Goal: Information Seeking & Learning: Learn about a topic

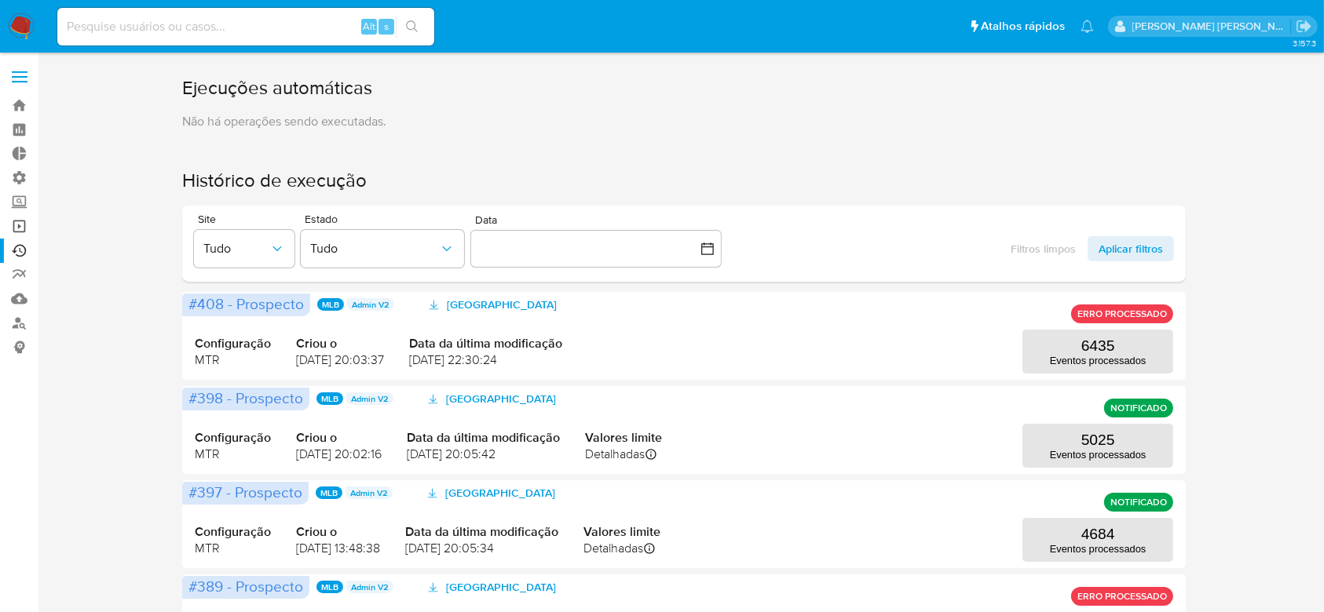
click at [21, 222] on link "Operações em massa" at bounding box center [93, 226] width 187 height 24
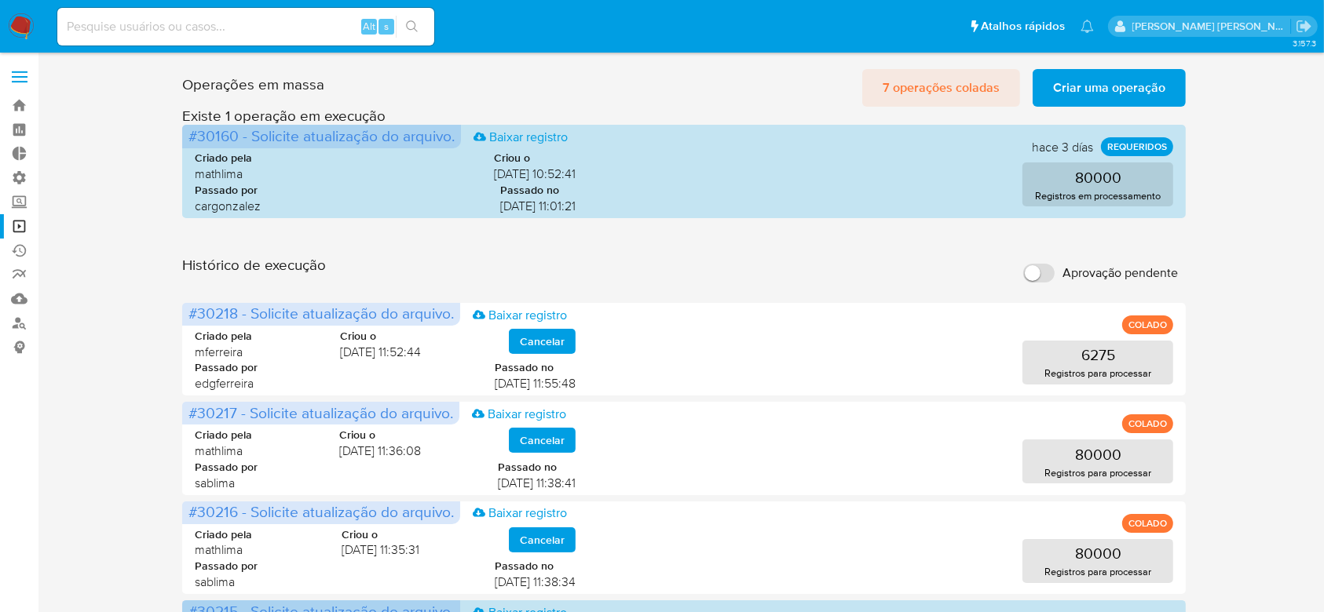
click at [949, 79] on span "7 operações coladas" at bounding box center [940, 88] width 117 height 35
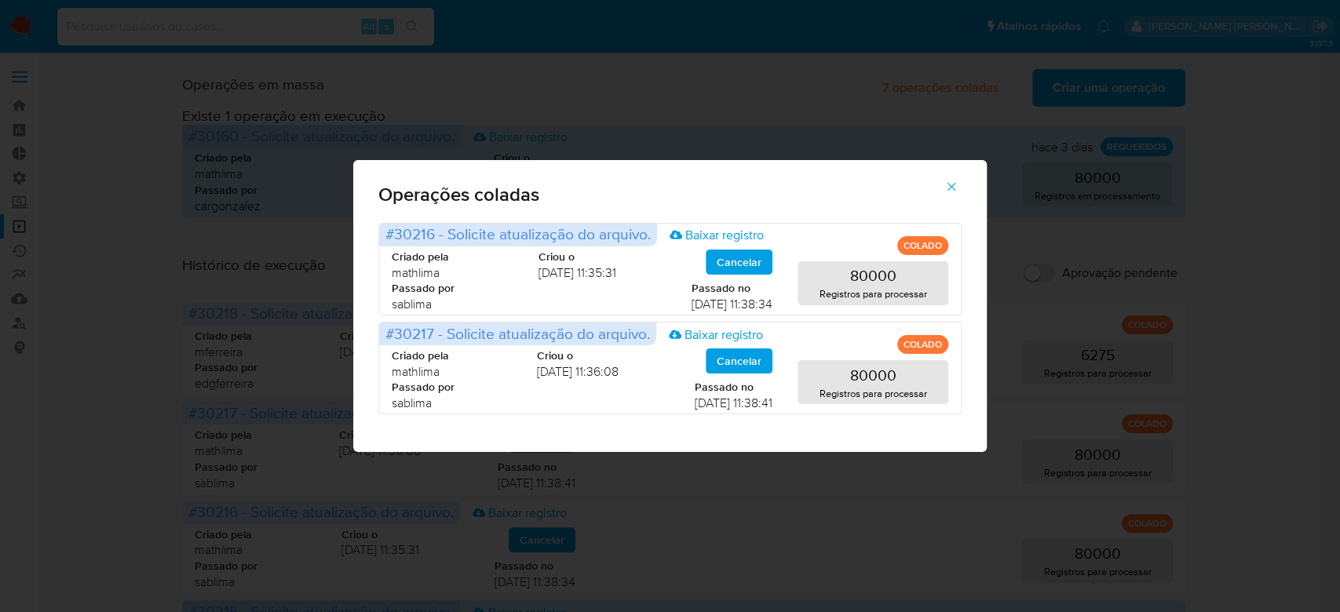
click at [956, 182] on icon "button" at bounding box center [951, 187] width 14 height 14
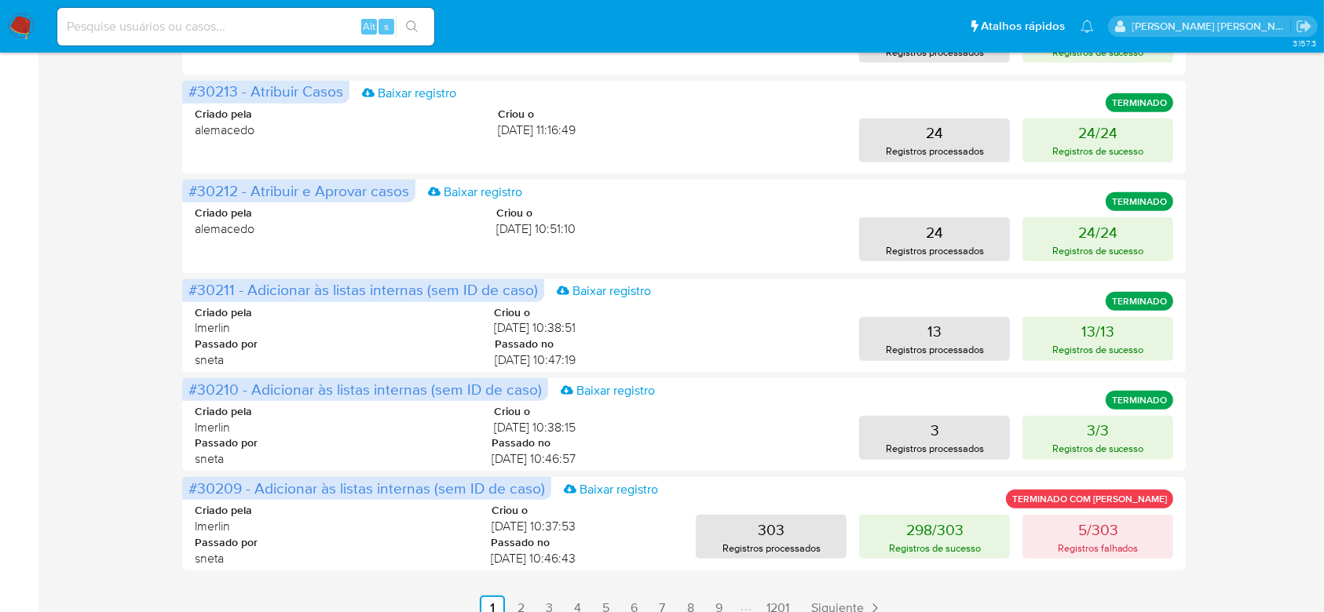
scroll to position [736, 0]
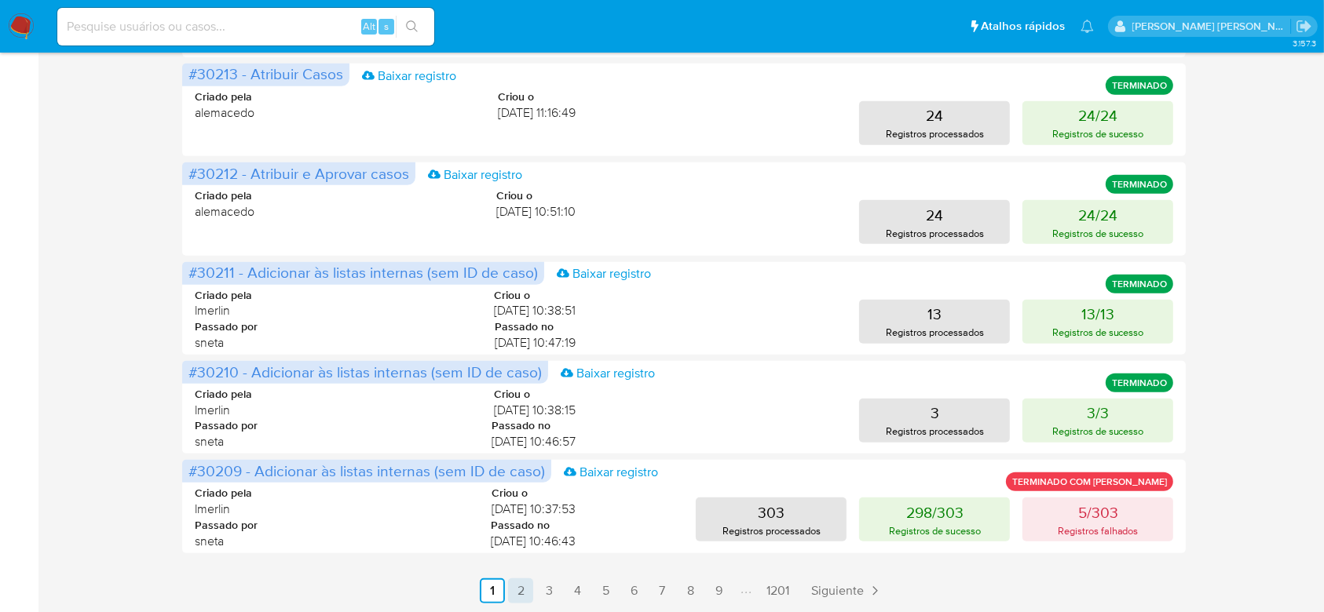
click at [526, 588] on link "2" at bounding box center [520, 591] width 25 height 25
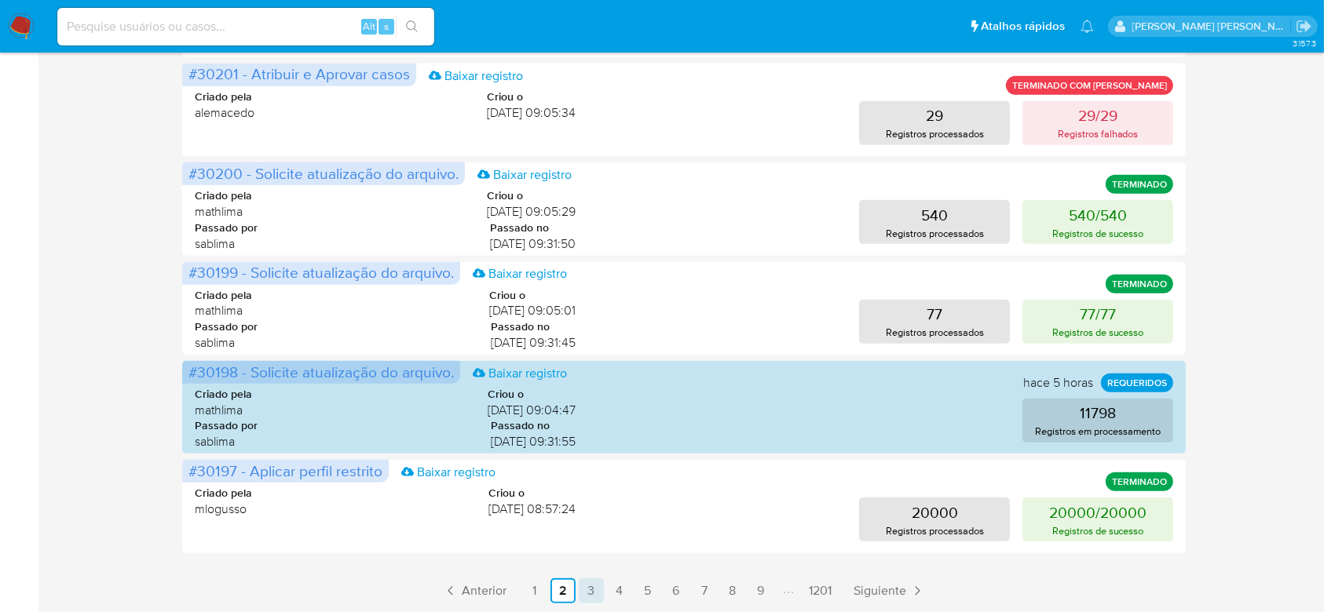
click at [540, 594] on link "1" at bounding box center [534, 591] width 25 height 25
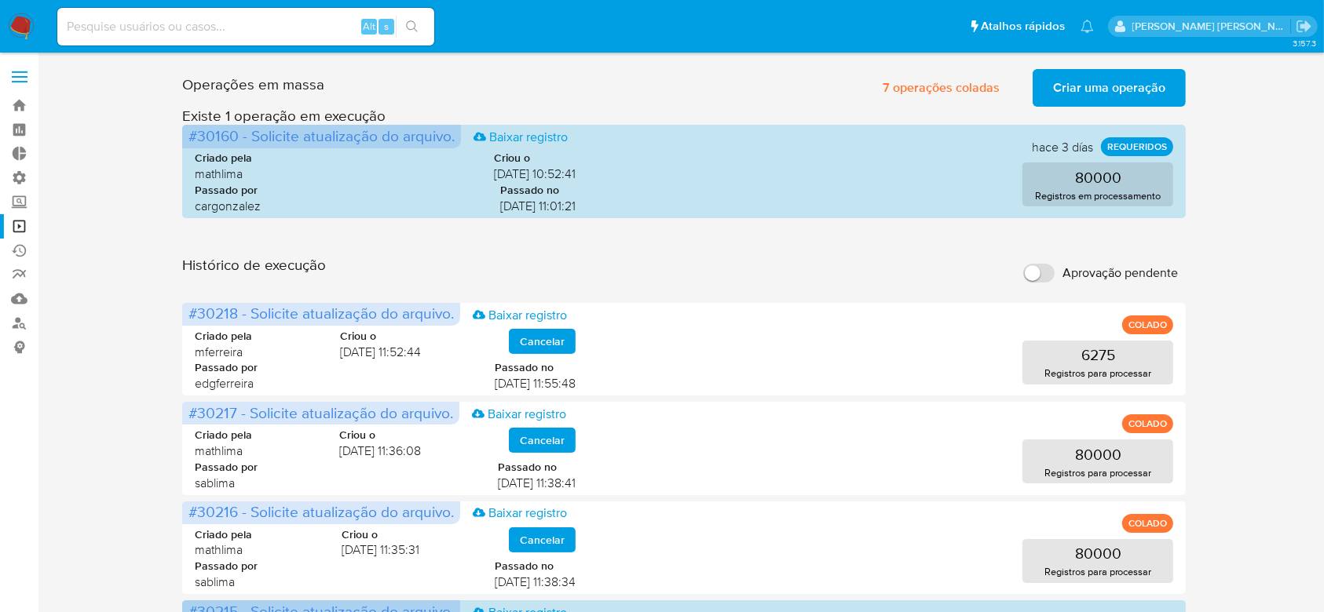
scroll to position [0, 0]
click at [19, 250] on link "Ejecuções automáticas" at bounding box center [93, 251] width 187 height 24
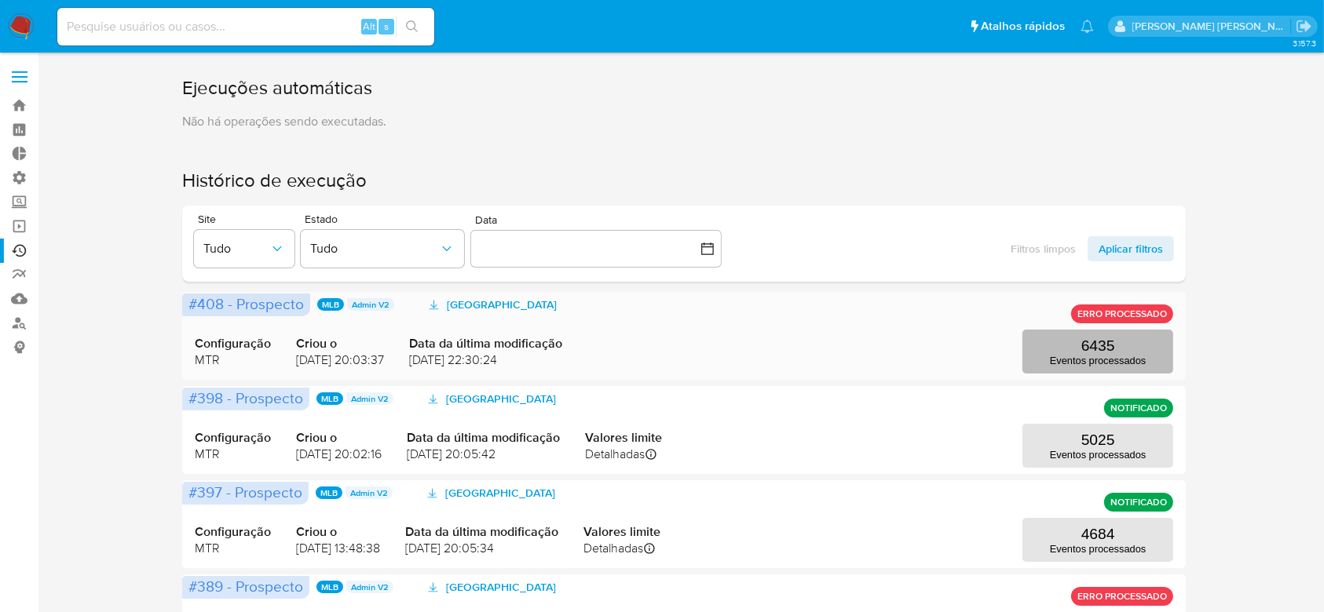
click at [1087, 356] on p "Eventos processados" at bounding box center [1098, 361] width 96 height 12
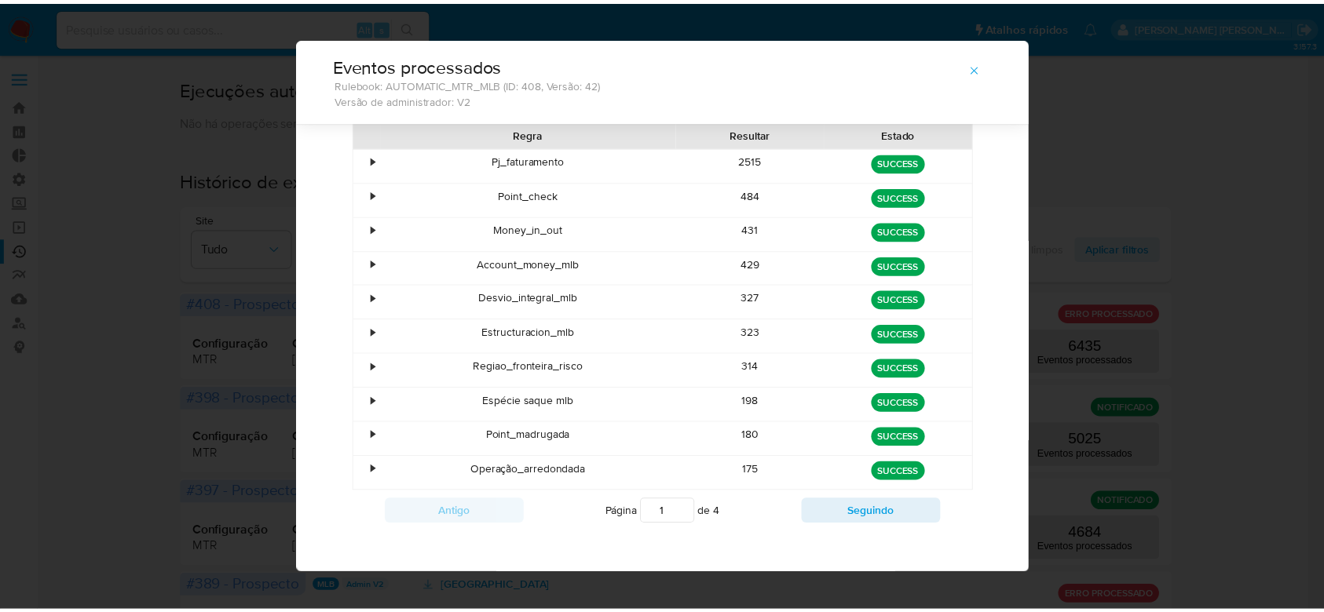
scroll to position [100, 0]
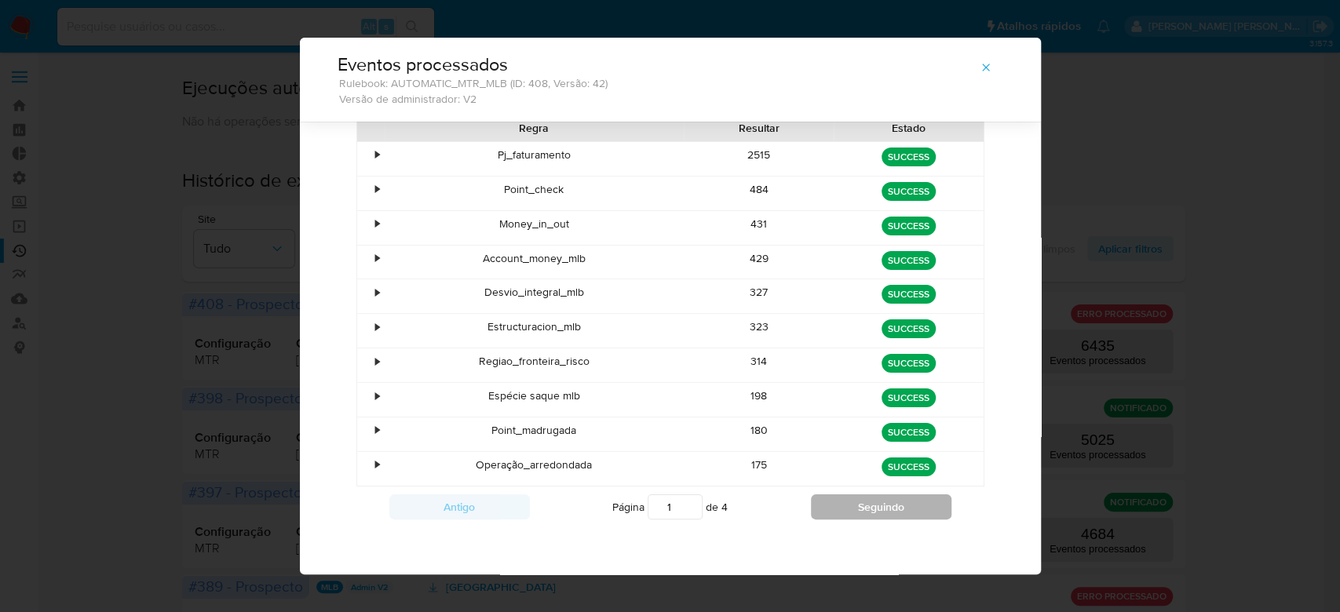
click at [831, 499] on button "Seguindo" at bounding box center [881, 507] width 141 height 25
type input "2"
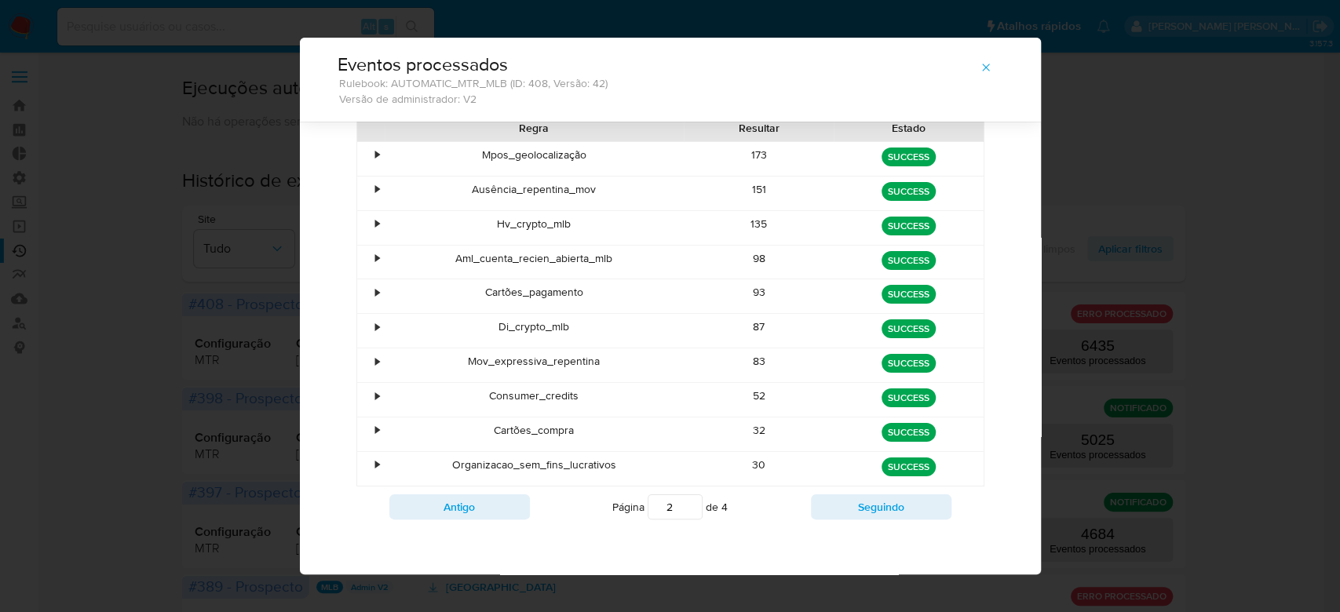
drag, startPoint x: 491, startPoint y: 224, endPoint x: 574, endPoint y: 225, distance: 83.2
click at [574, 225] on div "Hv_crypto_mlb" at bounding box center [535, 228] width 300 height 34
drag, startPoint x: 492, startPoint y: 328, endPoint x: 559, endPoint y: 323, distance: 66.9
click at [559, 323] on div "Di_crypto_mlb" at bounding box center [535, 331] width 300 height 34
click at [980, 71] on icon "button" at bounding box center [986, 67] width 13 height 13
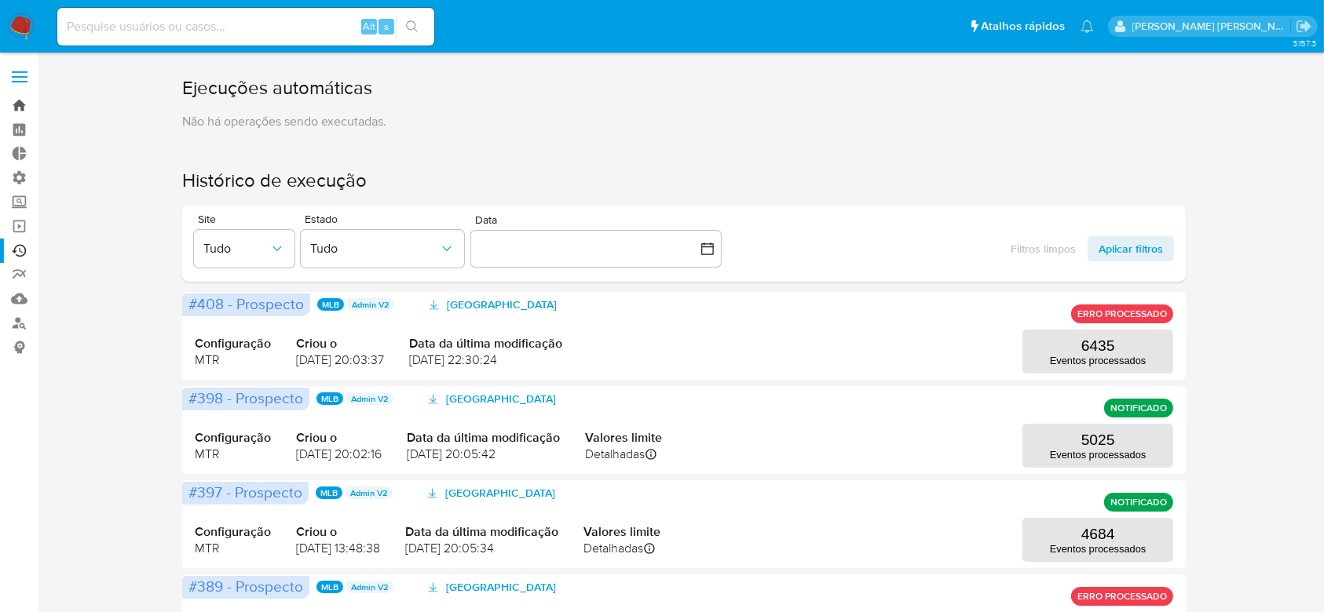
click at [25, 100] on link "Bandeja" at bounding box center [93, 105] width 187 height 24
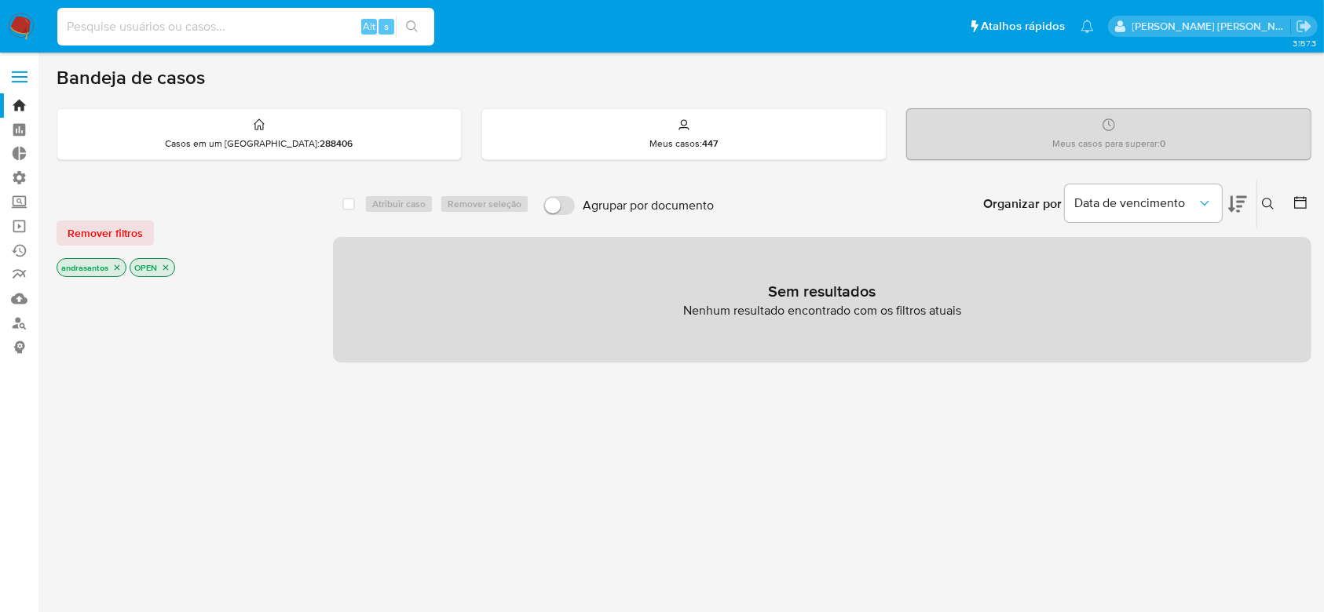
click at [207, 26] on input at bounding box center [245, 26] width 377 height 20
paste input "87wVSA9X6OTlG4bytLgkcVDR"
type input "87wVSA9X6OTlG4bytLgkcVDR"
click at [424, 35] on button "search-icon" at bounding box center [412, 27] width 32 height 22
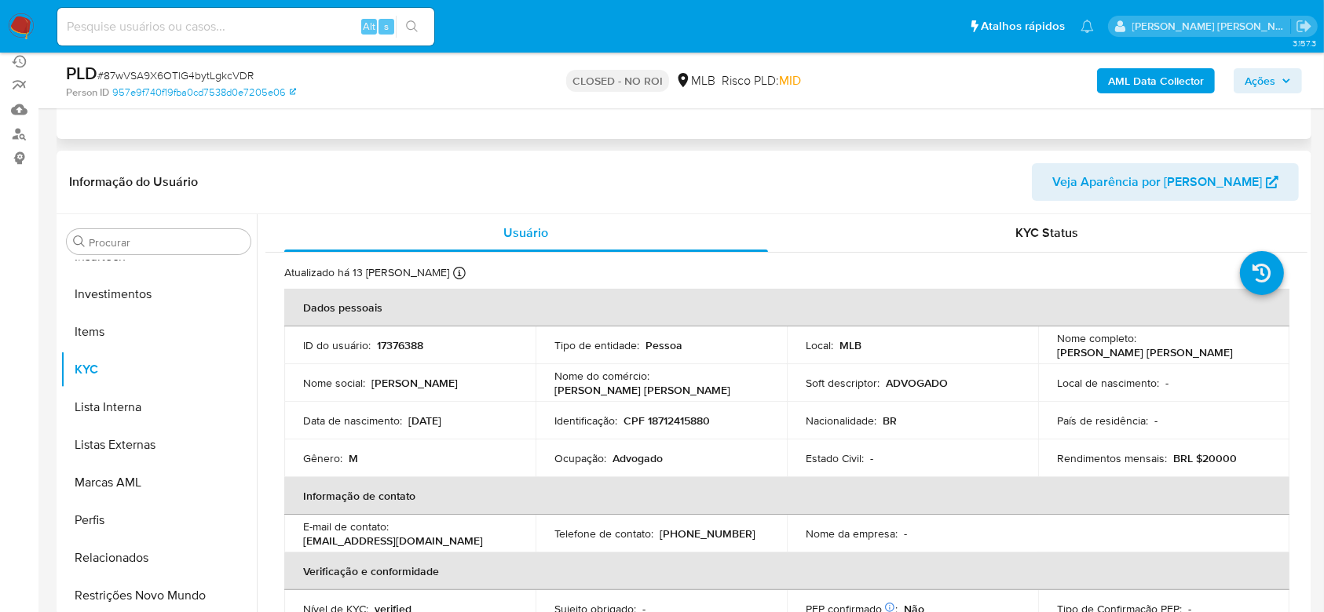
scroll to position [209, 0]
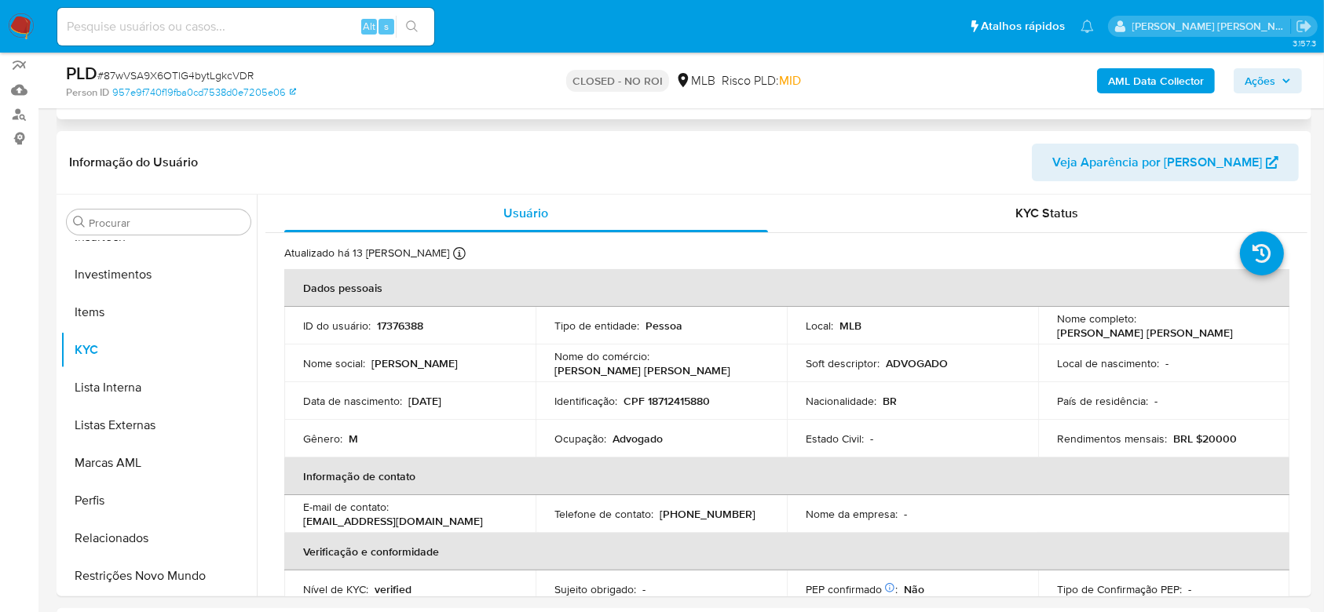
select select "10"
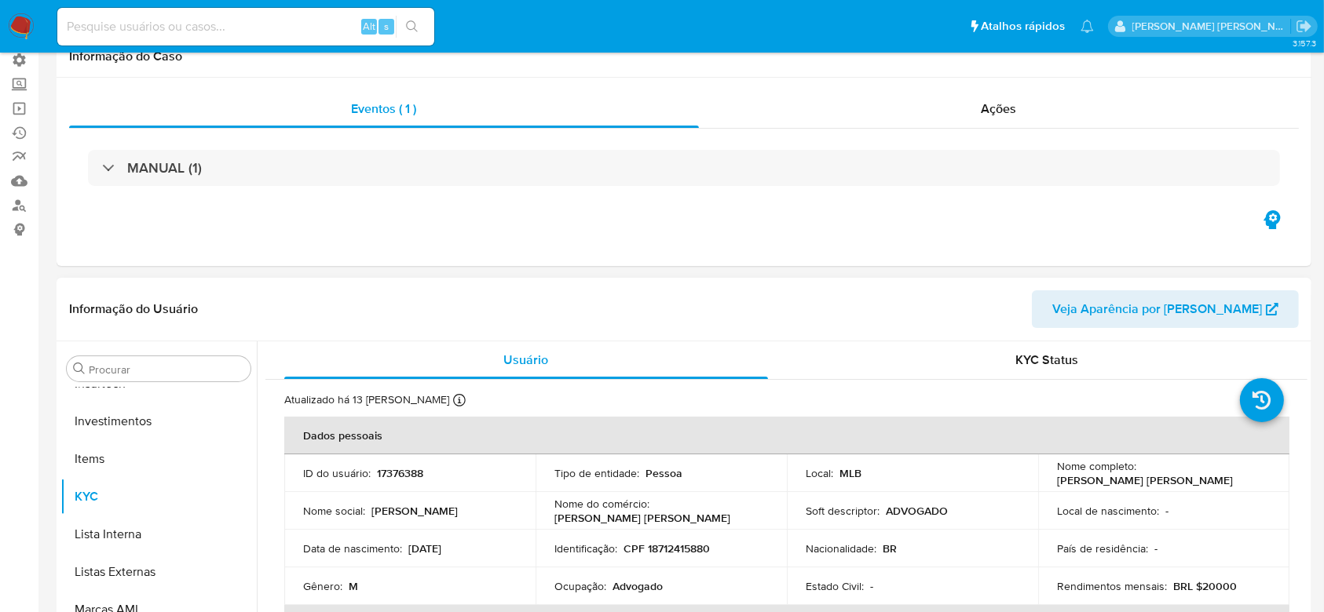
scroll to position [0, 0]
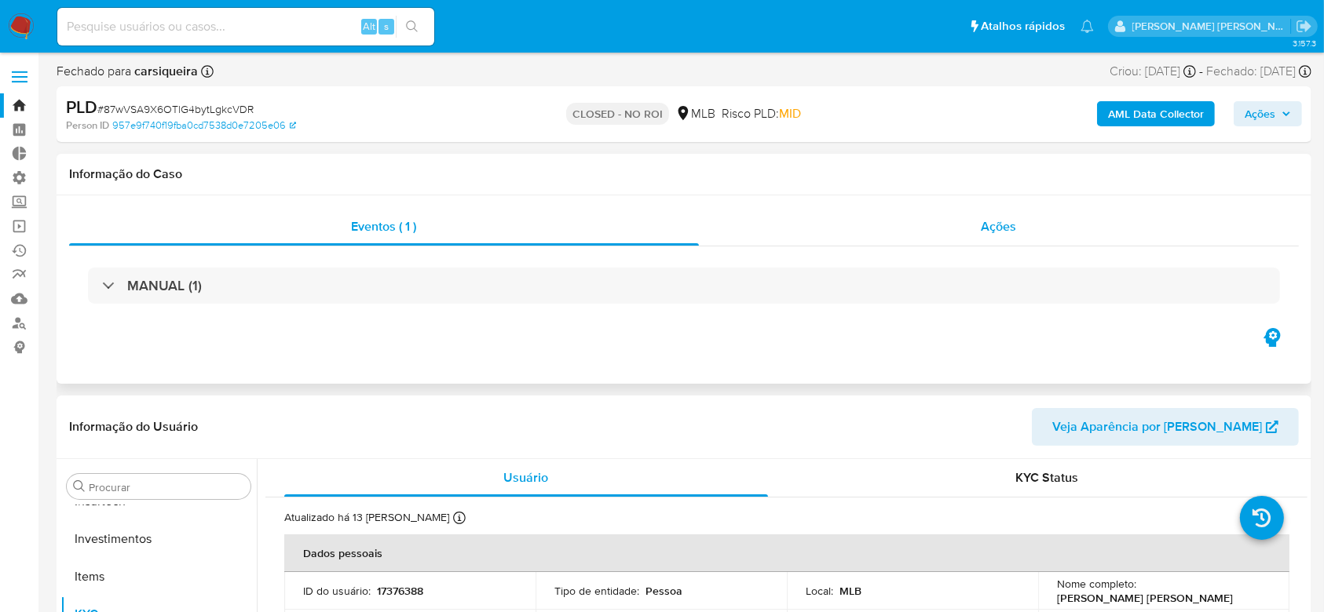
click at [1005, 225] on span "Ações" at bounding box center [998, 226] width 35 height 18
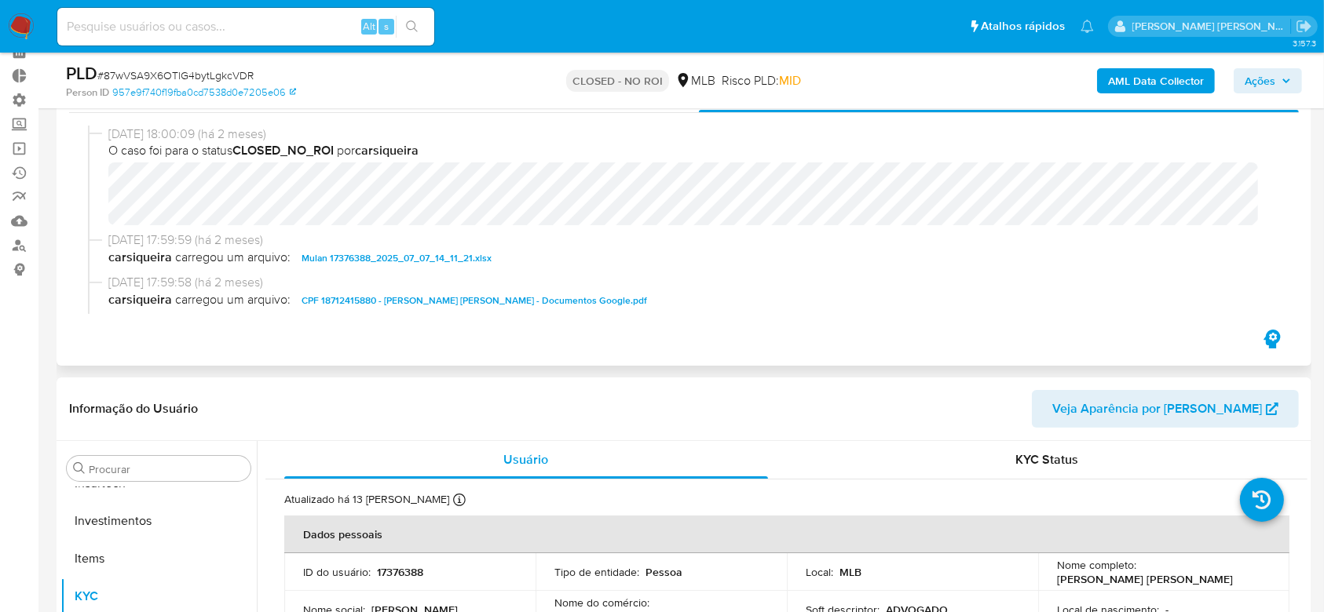
scroll to position [104, 0]
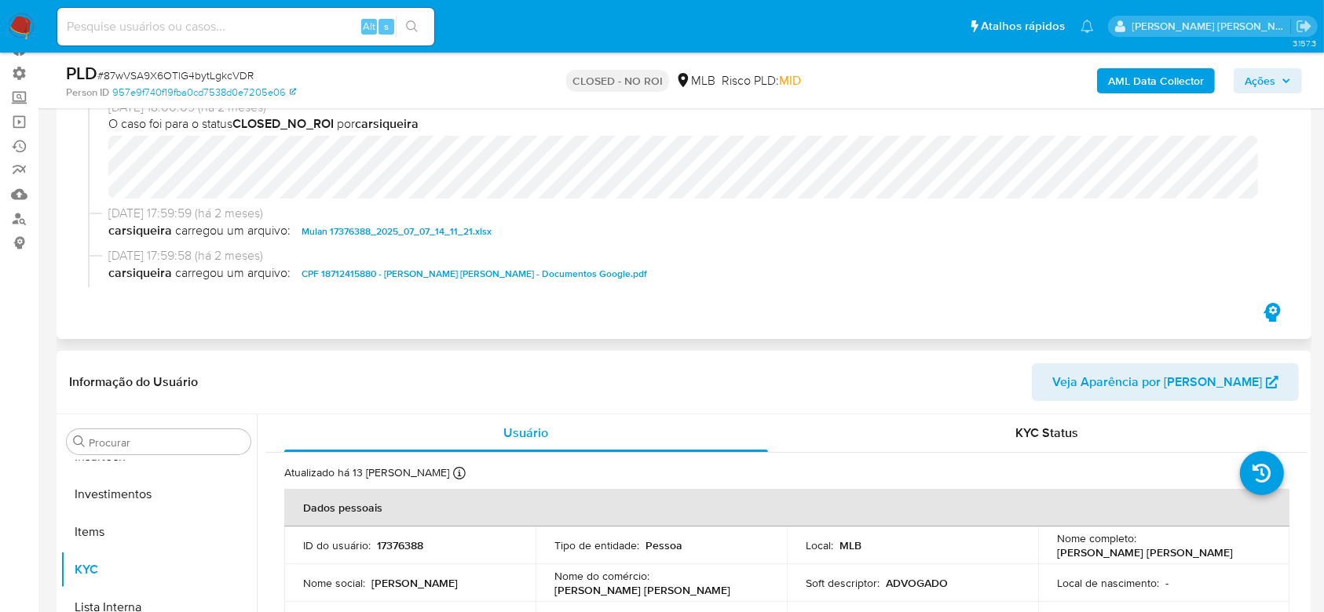
click at [429, 269] on span "CPF 18712415880 - ROBERTO COSTA CAPUANO JUNIOR - Documentos Google.pdf" at bounding box center [473, 274] width 345 height 19
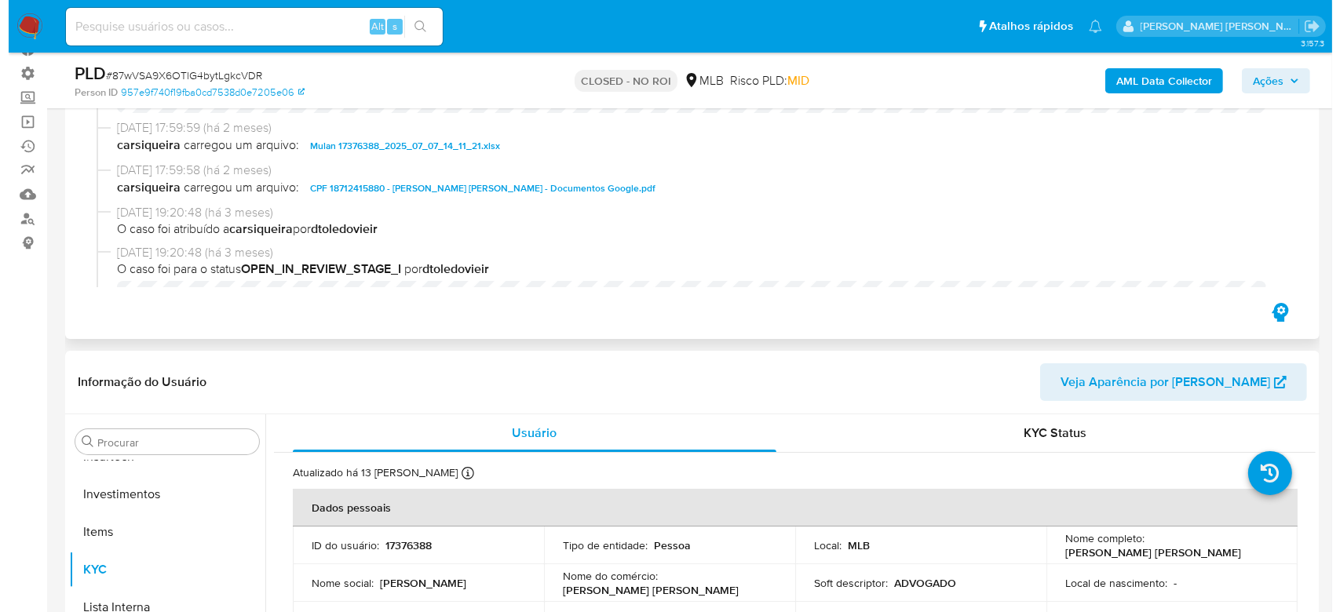
scroll to position [0, 0]
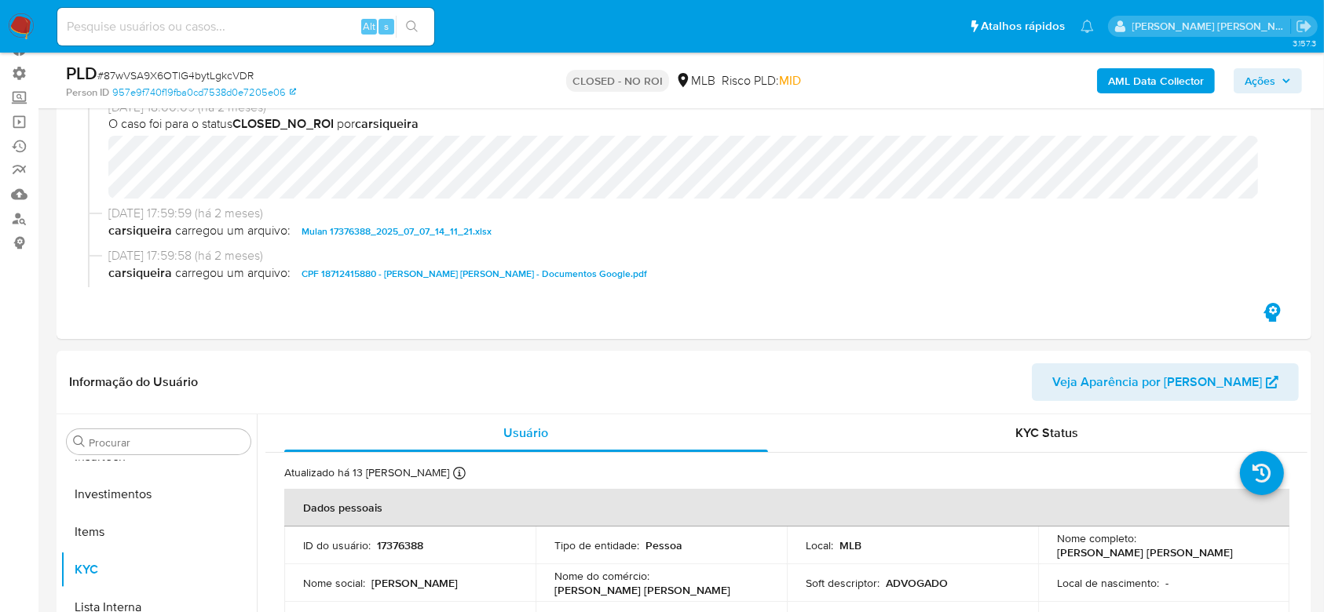
click at [1118, 84] on b "AML Data Collector" at bounding box center [1156, 80] width 96 height 25
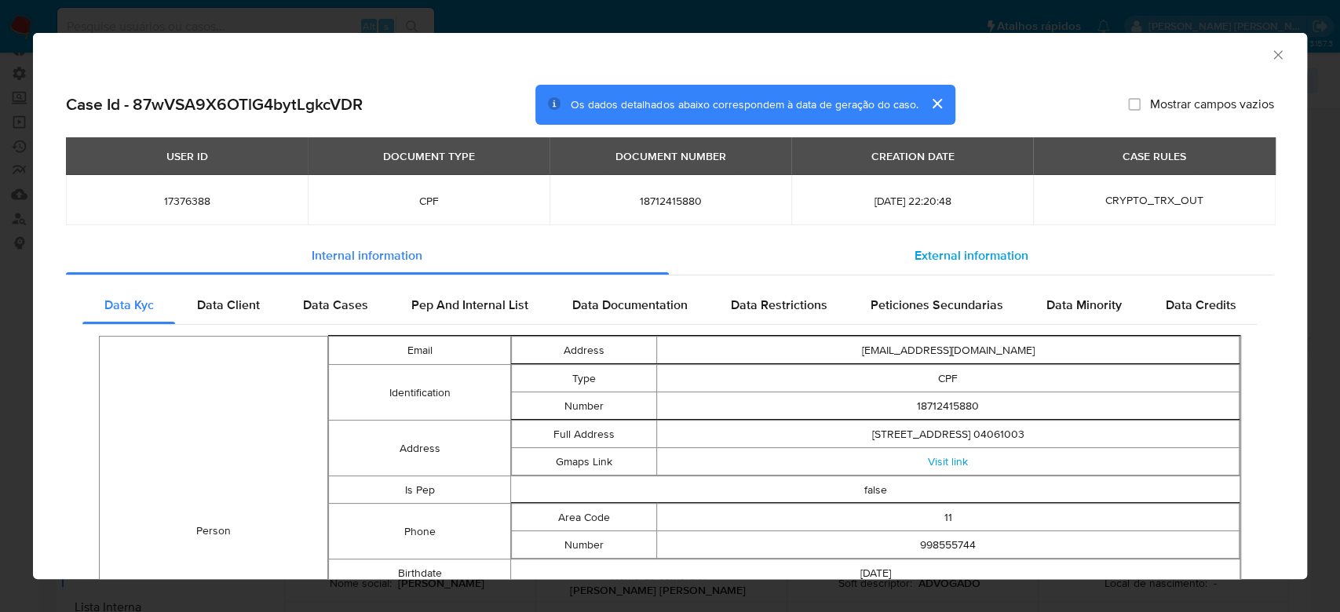
click at [941, 260] on span "External information" at bounding box center [972, 256] width 114 height 18
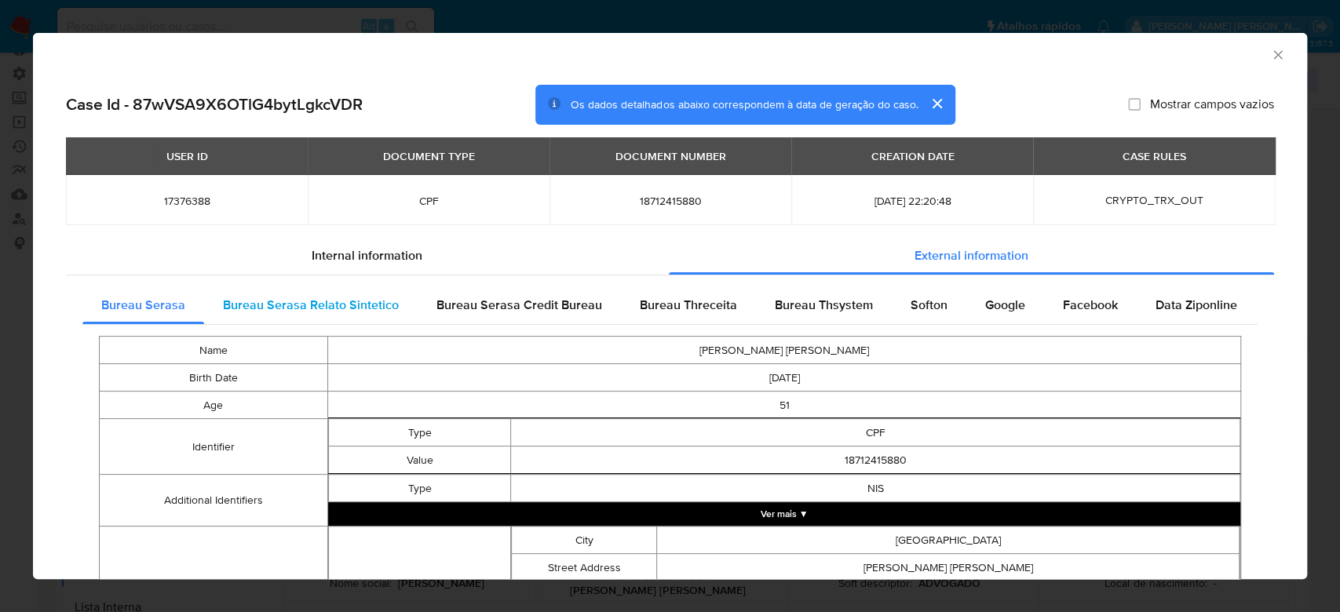
click at [320, 311] on span "Bureau Serasa Relato Sintetico" at bounding box center [311, 305] width 176 height 18
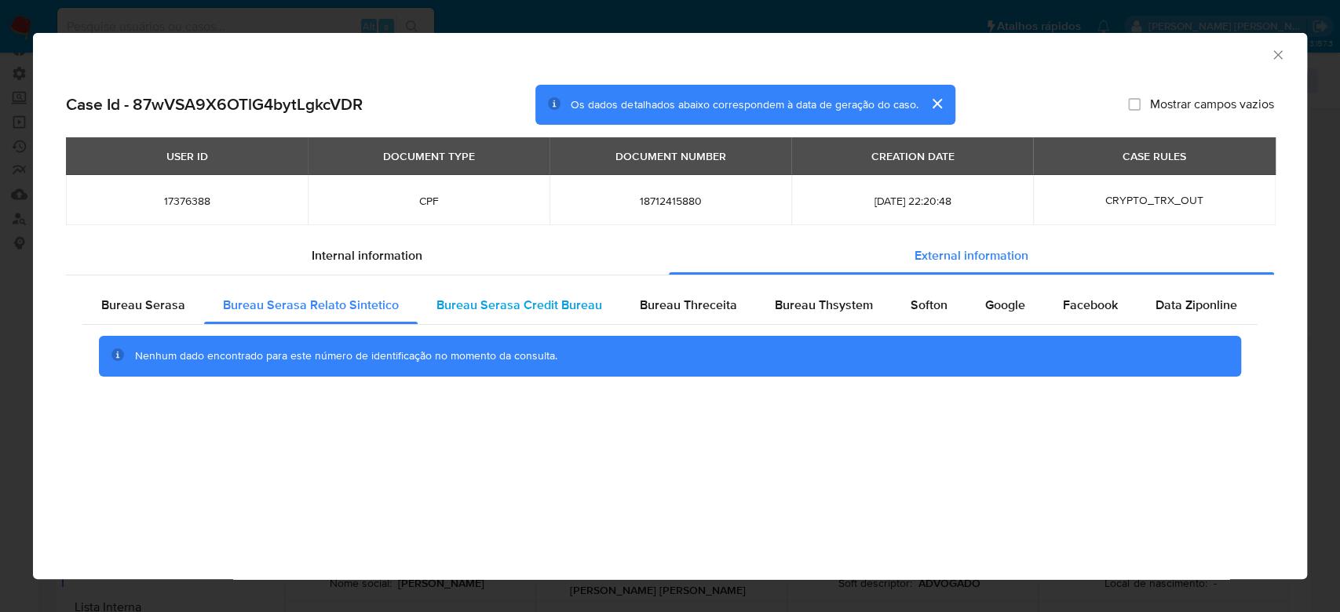
click at [565, 305] on span "Bureau Serasa Credit Bureau" at bounding box center [520, 305] width 166 height 18
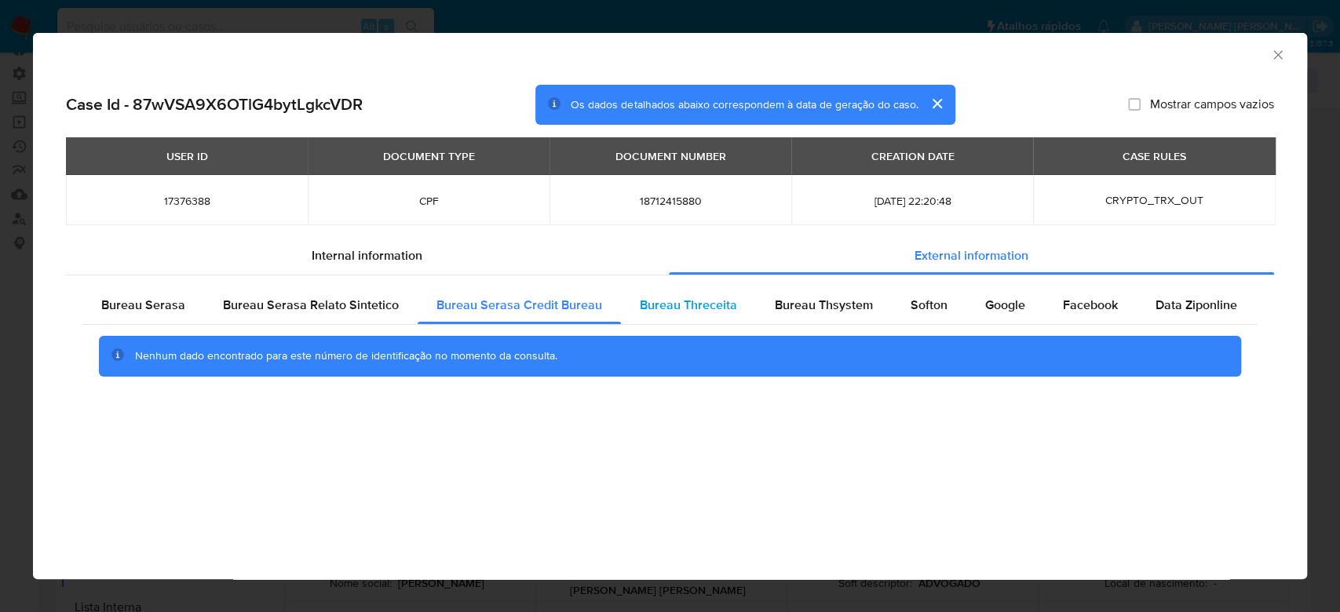
click at [686, 304] on span "Bureau Threceita" at bounding box center [688, 305] width 97 height 18
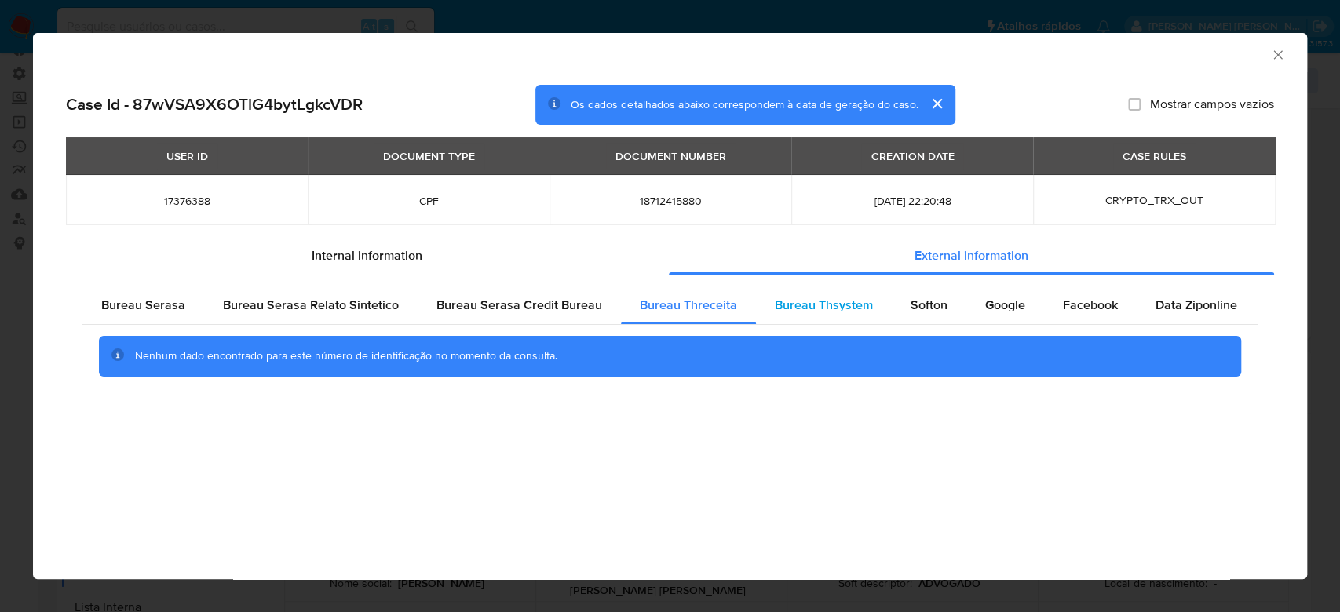
click at [798, 307] on span "Bureau Thsystem" at bounding box center [824, 305] width 98 height 18
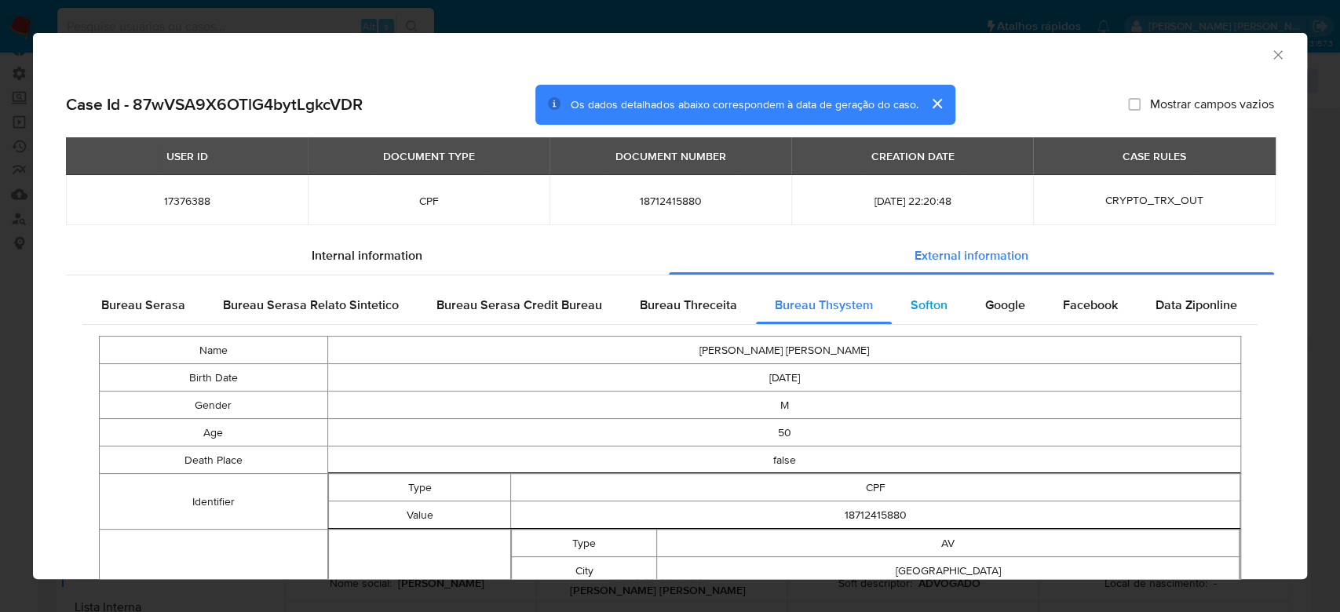
click at [923, 311] on span "Softon" at bounding box center [929, 305] width 37 height 18
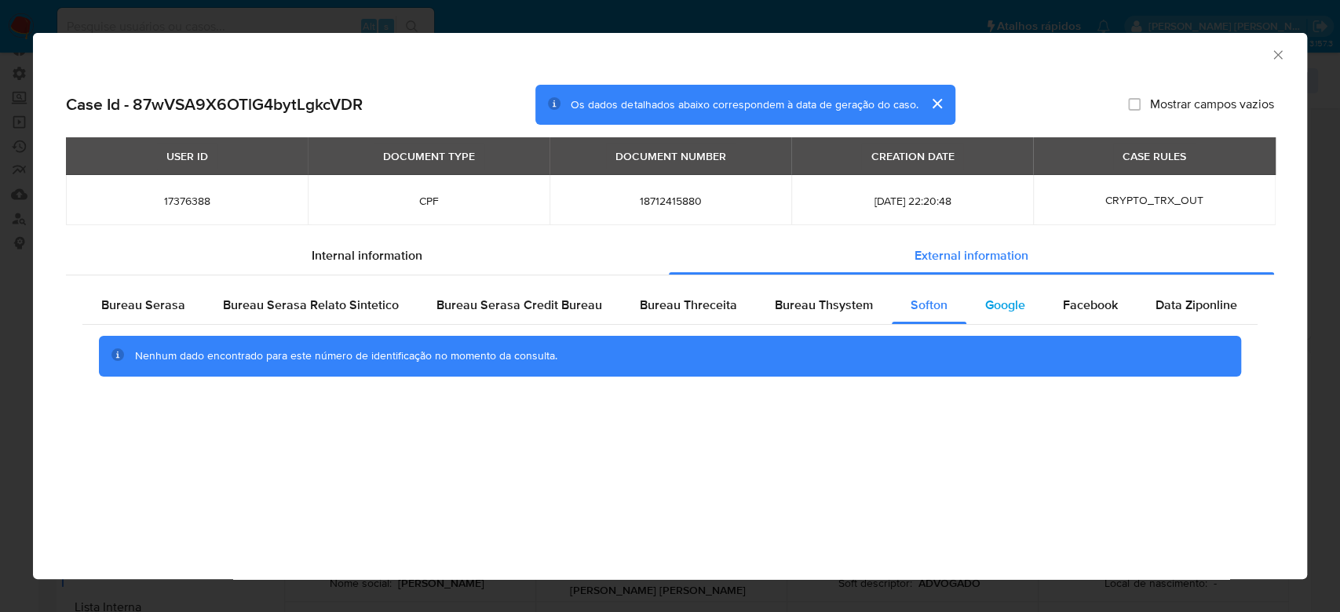
click at [999, 320] on div "Google" at bounding box center [1005, 306] width 78 height 38
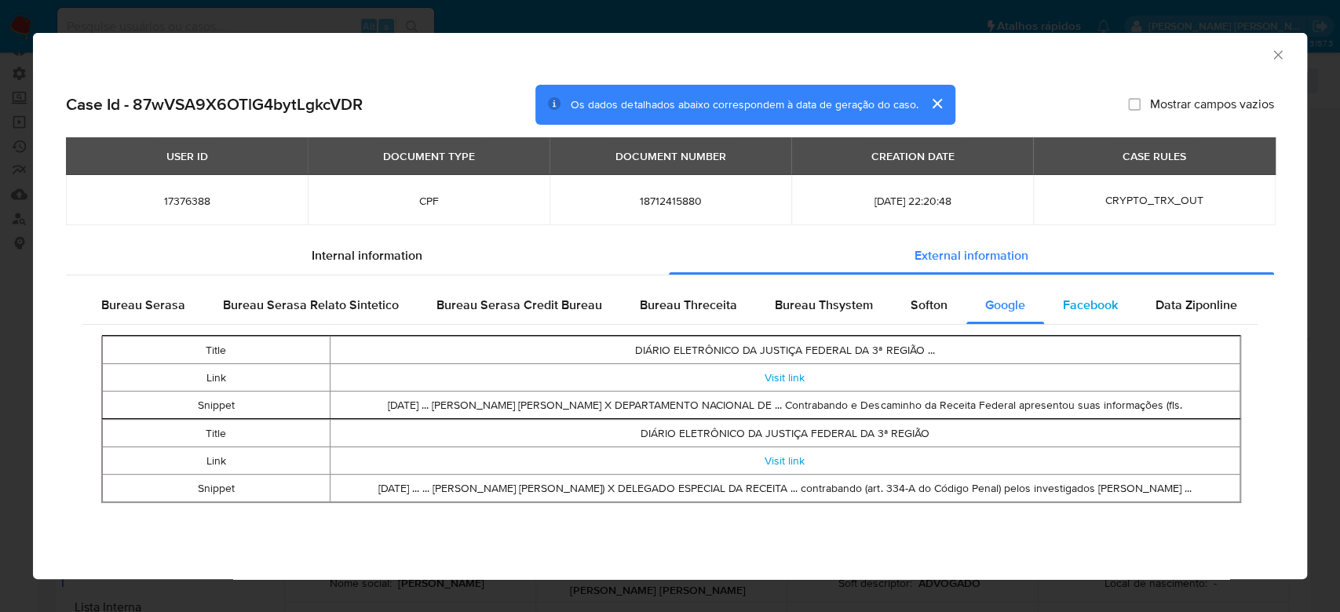
click at [1087, 311] on span "Facebook" at bounding box center [1090, 305] width 55 height 18
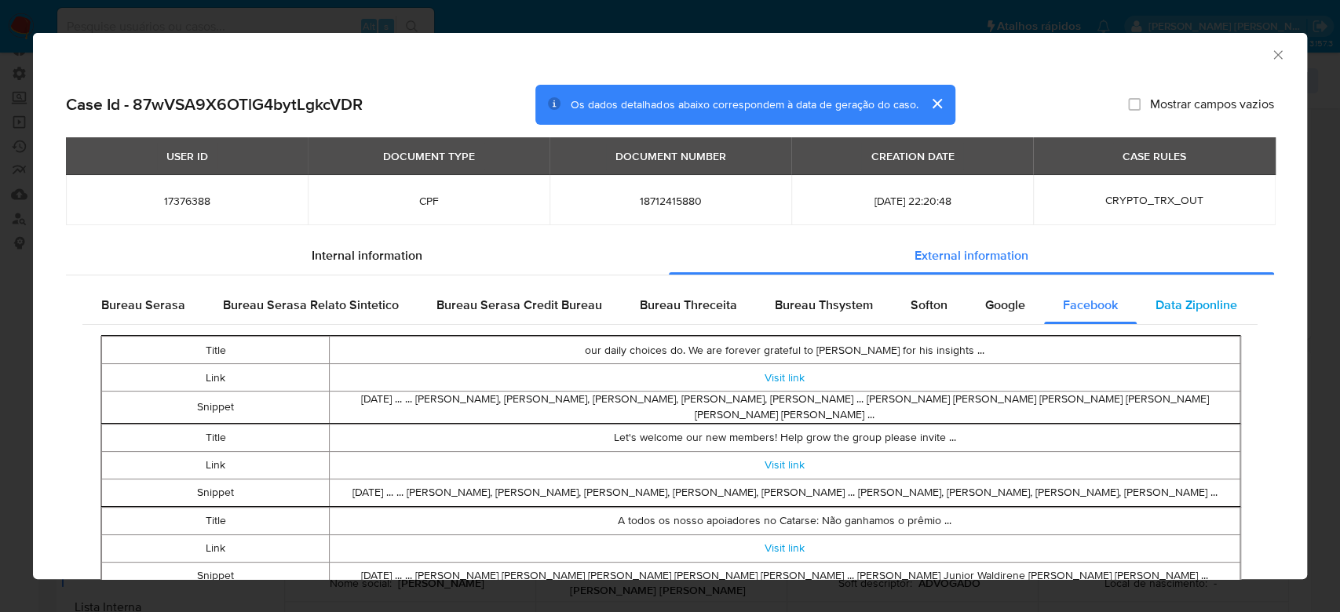
click at [1218, 309] on span "Data Ziponline" at bounding box center [1197, 305] width 82 height 18
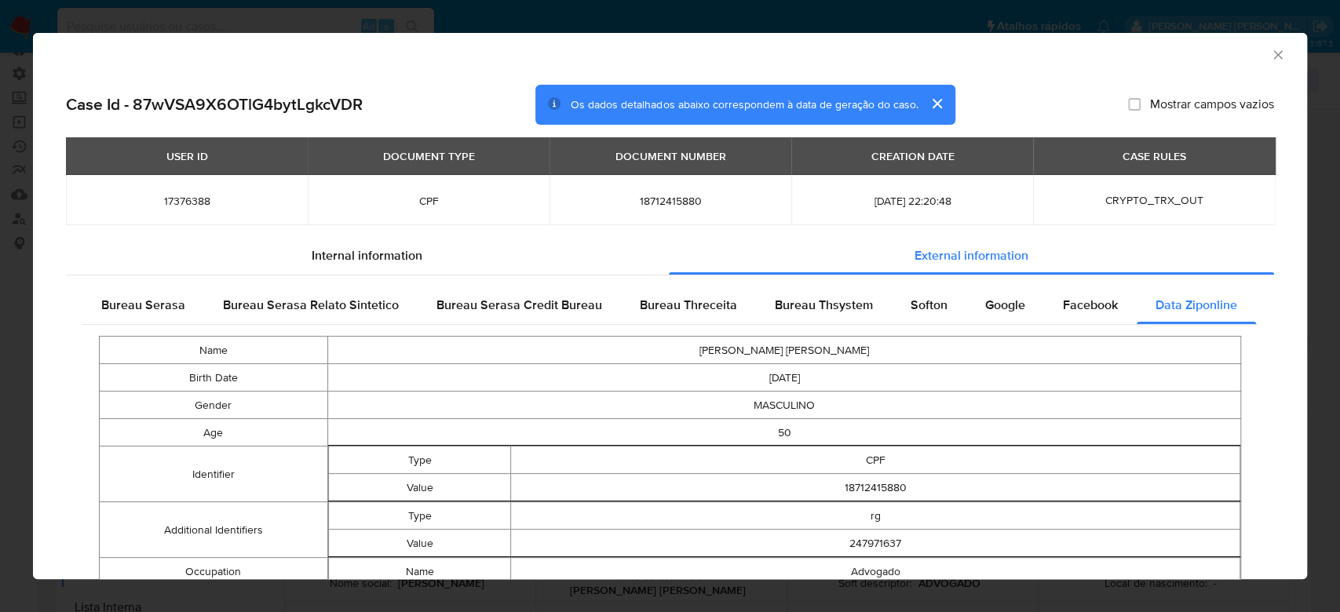
click at [1270, 54] on icon "Fechar a janela" at bounding box center [1278, 55] width 16 height 16
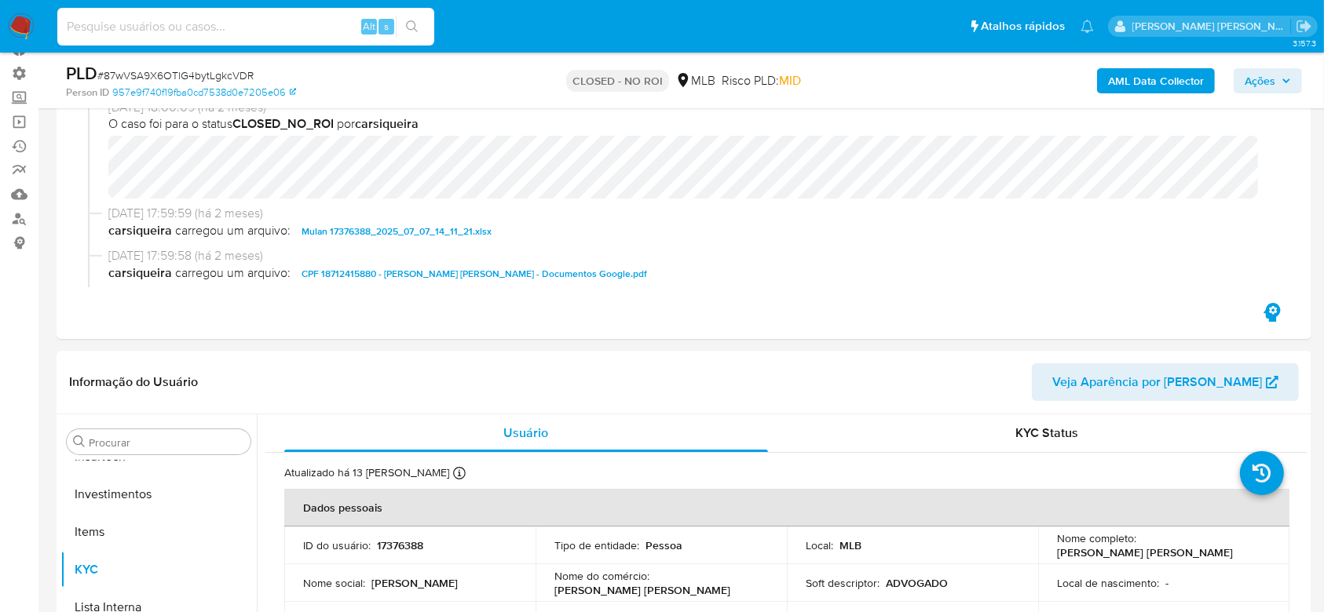
click at [155, 23] on input at bounding box center [245, 26] width 377 height 20
paste input "qgp3FZWPEcRuAEldMcHC6GtA"
type input "qgp3FZWPEcRuAEldMcHC6GtA"
click at [408, 12] on div "qgp3FZWPEcRuAEldMcHC6GtA Alt s" at bounding box center [245, 27] width 377 height 38
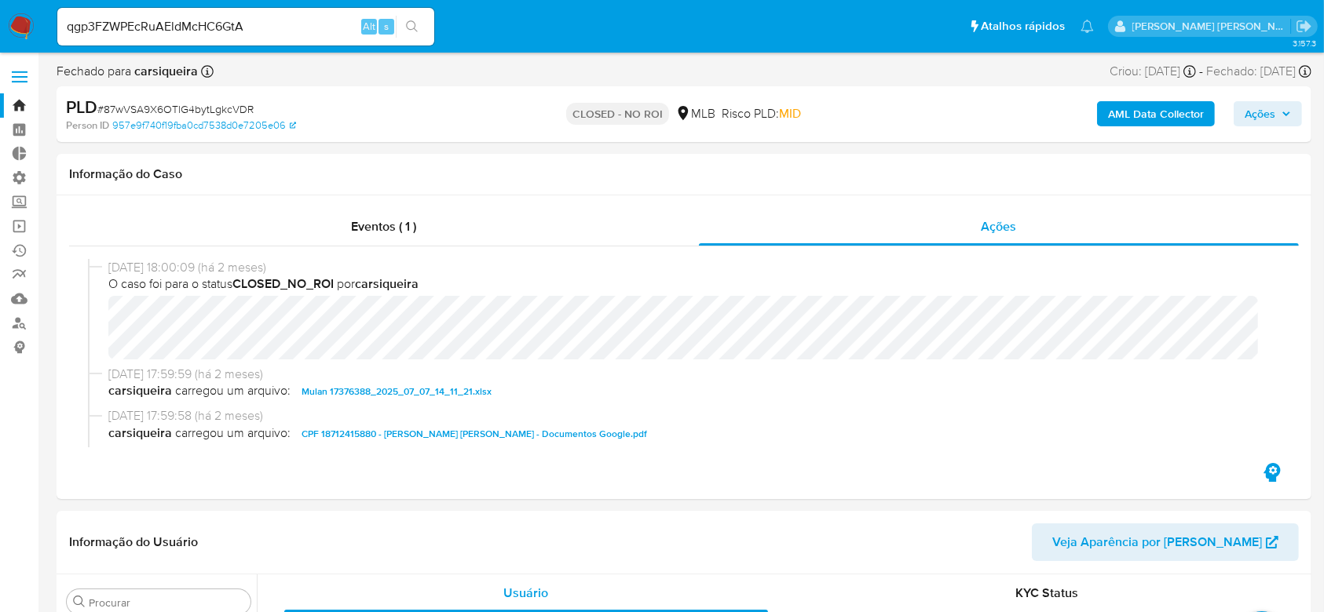
click at [410, 26] on icon "search-icon" at bounding box center [412, 26] width 13 height 13
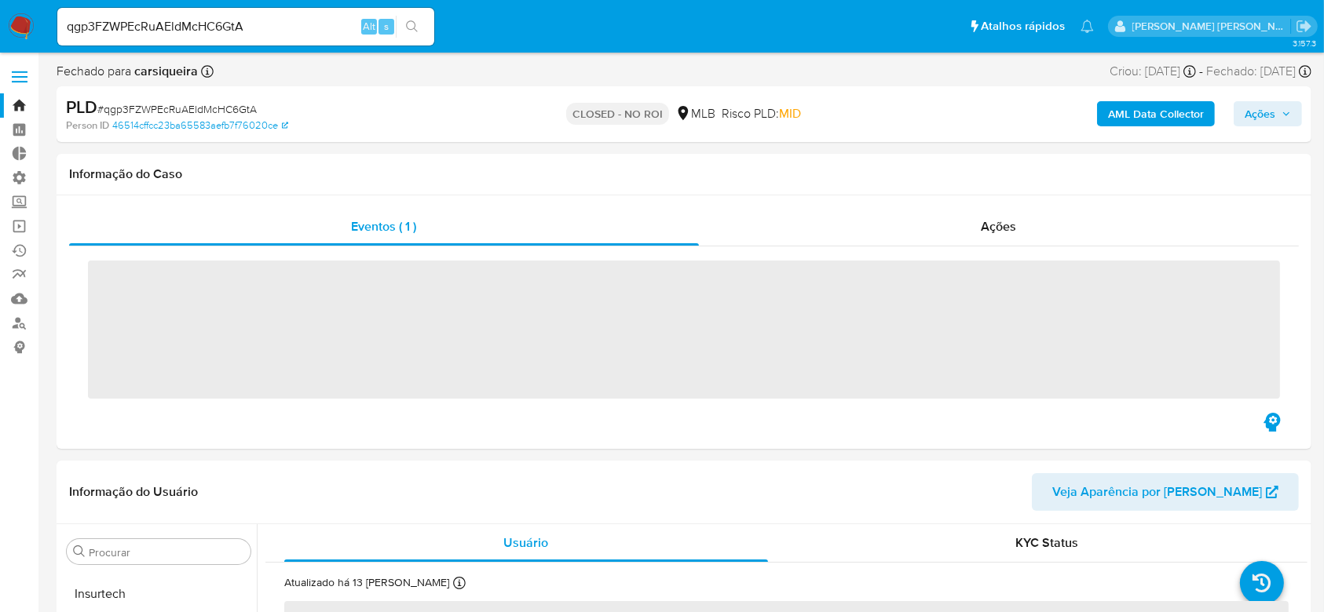
scroll to position [739, 0]
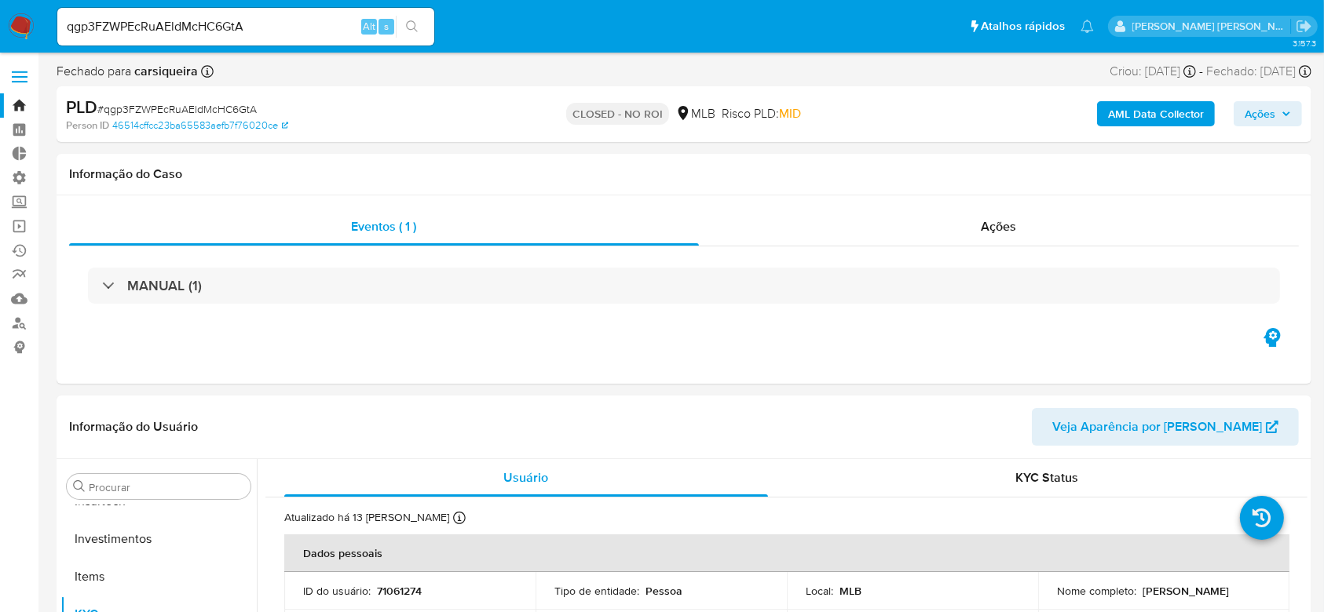
select select "10"
click at [1007, 225] on span "Ações" at bounding box center [998, 226] width 35 height 18
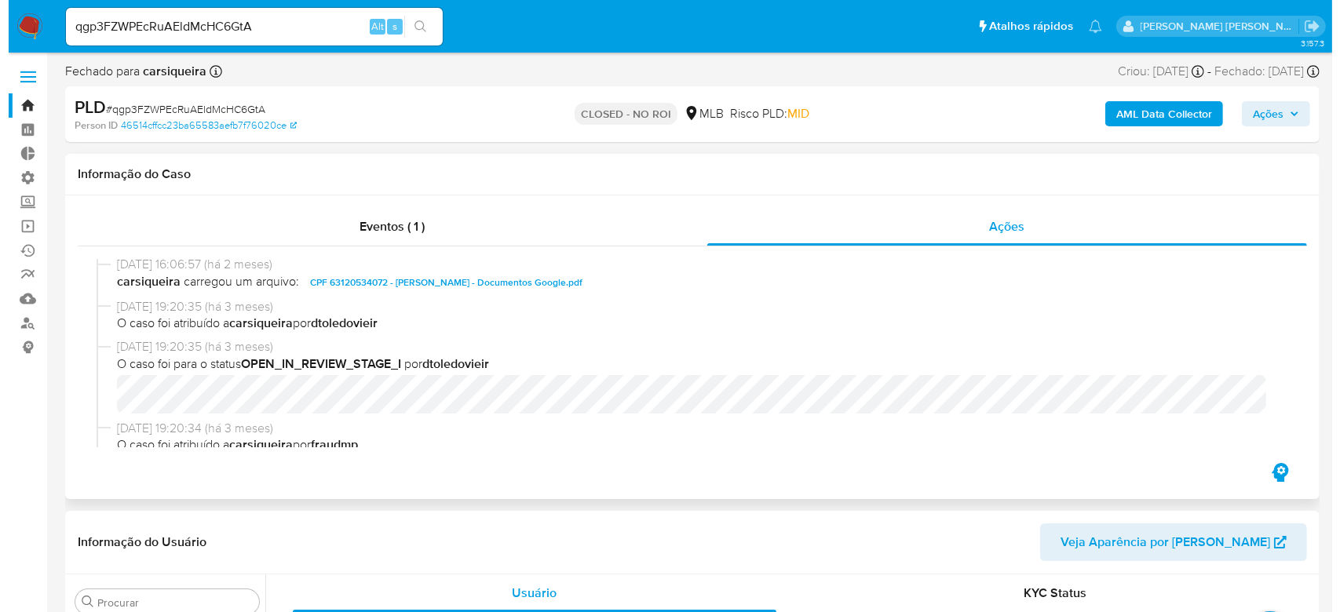
scroll to position [104, 0]
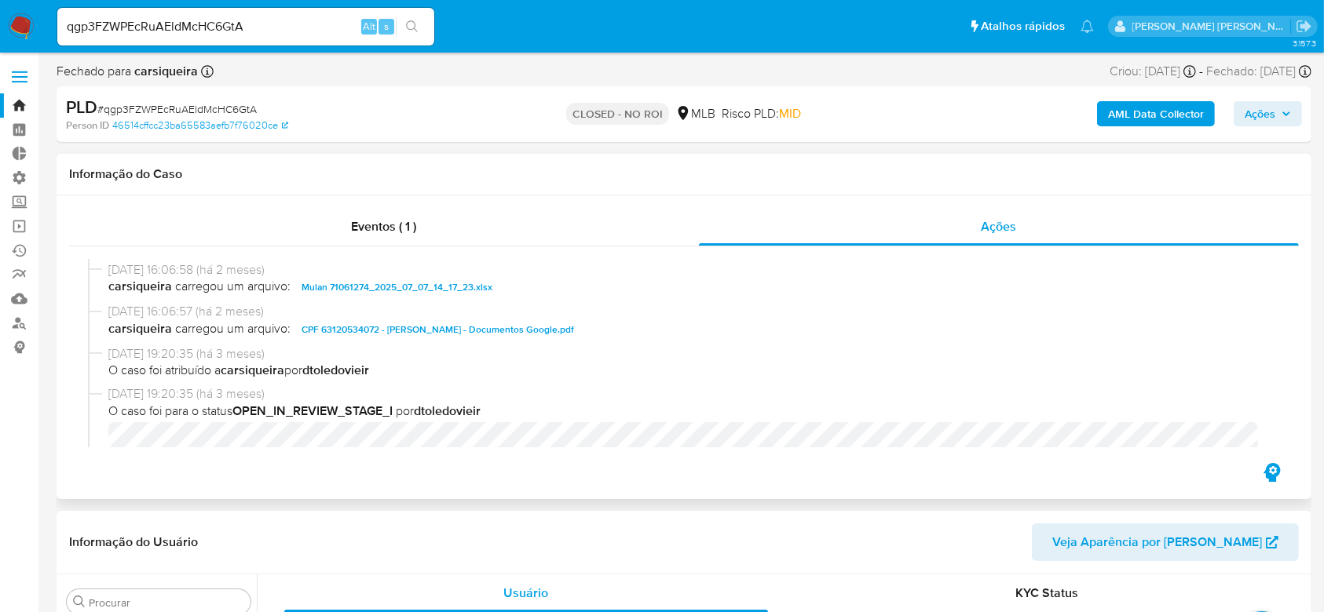
click at [367, 331] on span "CPF 63120534072 - PIERRE CALCADA - Documentos Google.pdf" at bounding box center [437, 329] width 272 height 19
click at [1135, 229] on div "Ações" at bounding box center [999, 227] width 600 height 38
click at [1138, 121] on b "AML Data Collector" at bounding box center [1156, 113] width 96 height 25
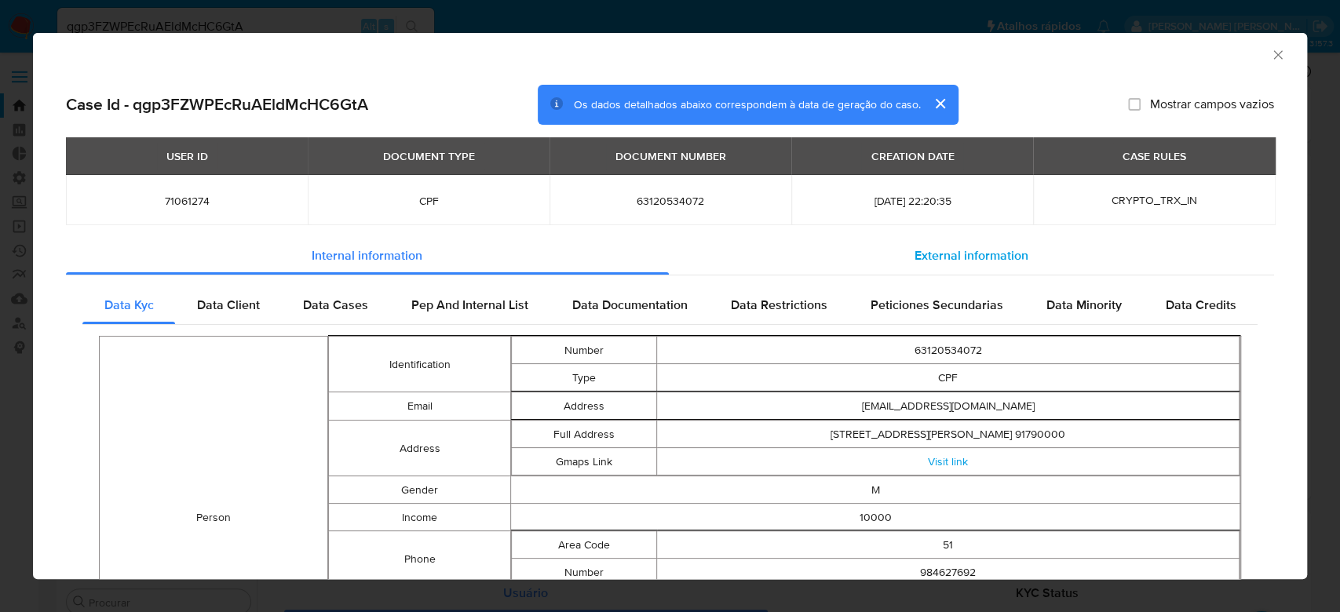
click at [962, 254] on span "External information" at bounding box center [972, 256] width 114 height 18
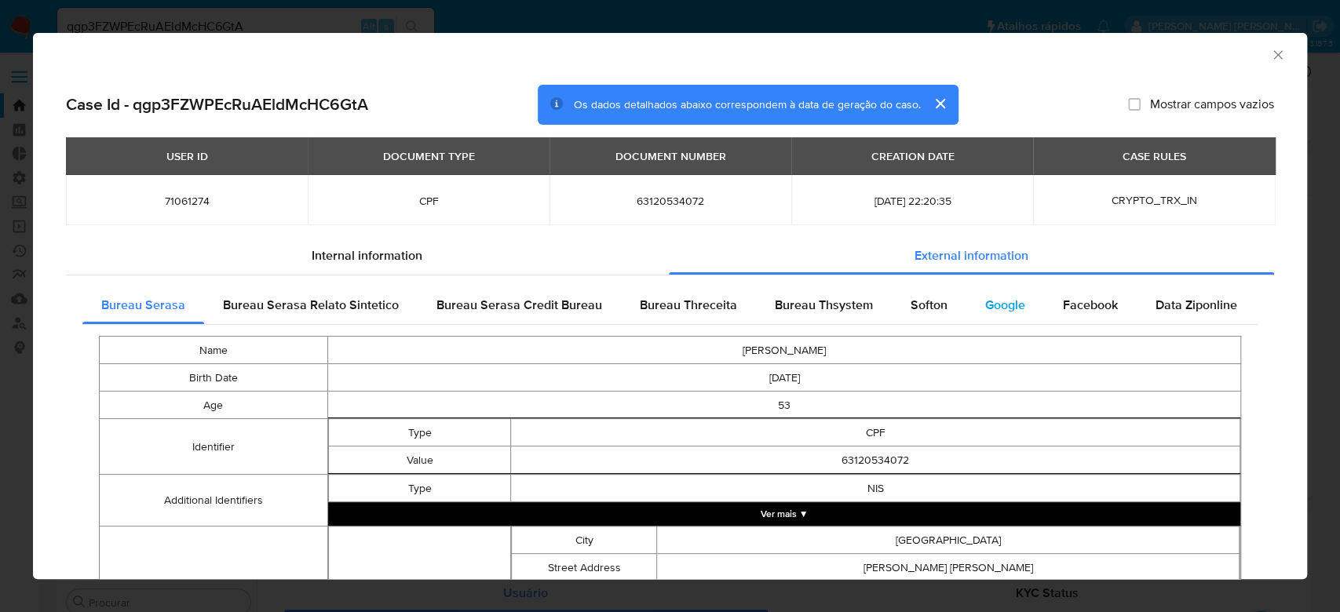
click at [1005, 305] on span "Google" at bounding box center [1005, 305] width 40 height 18
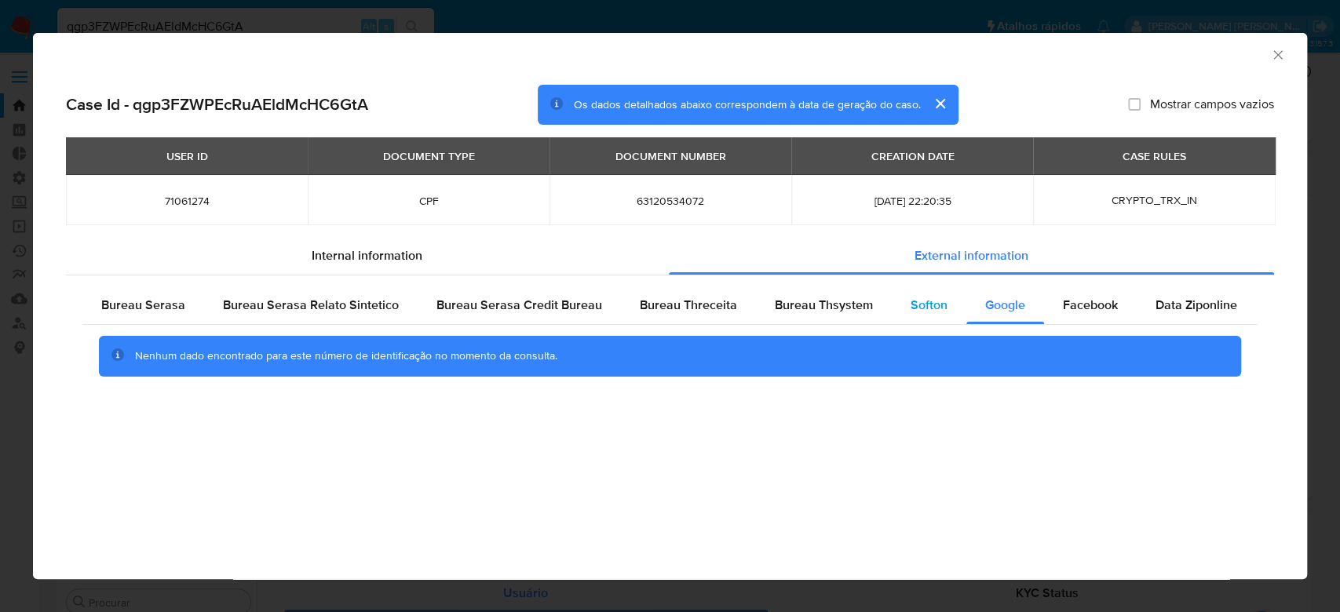
click at [911, 298] on span "Softon" at bounding box center [929, 305] width 37 height 18
click at [810, 300] on span "Bureau Thsystem" at bounding box center [824, 305] width 98 height 18
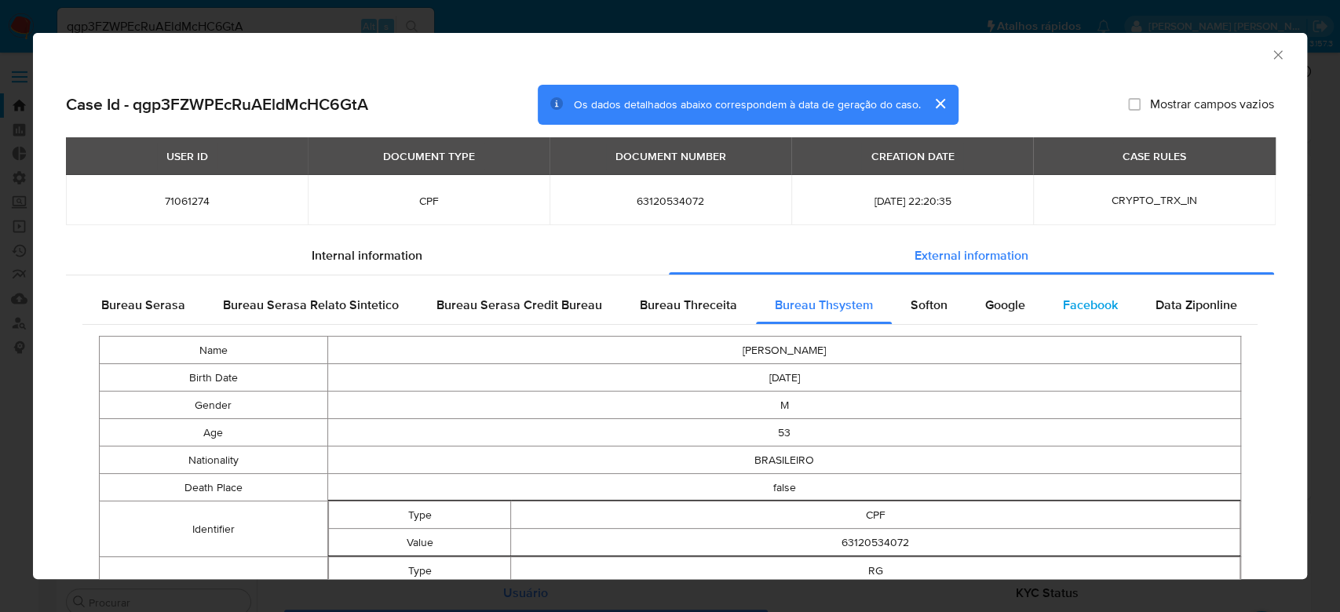
click at [1067, 307] on span "Facebook" at bounding box center [1090, 305] width 55 height 18
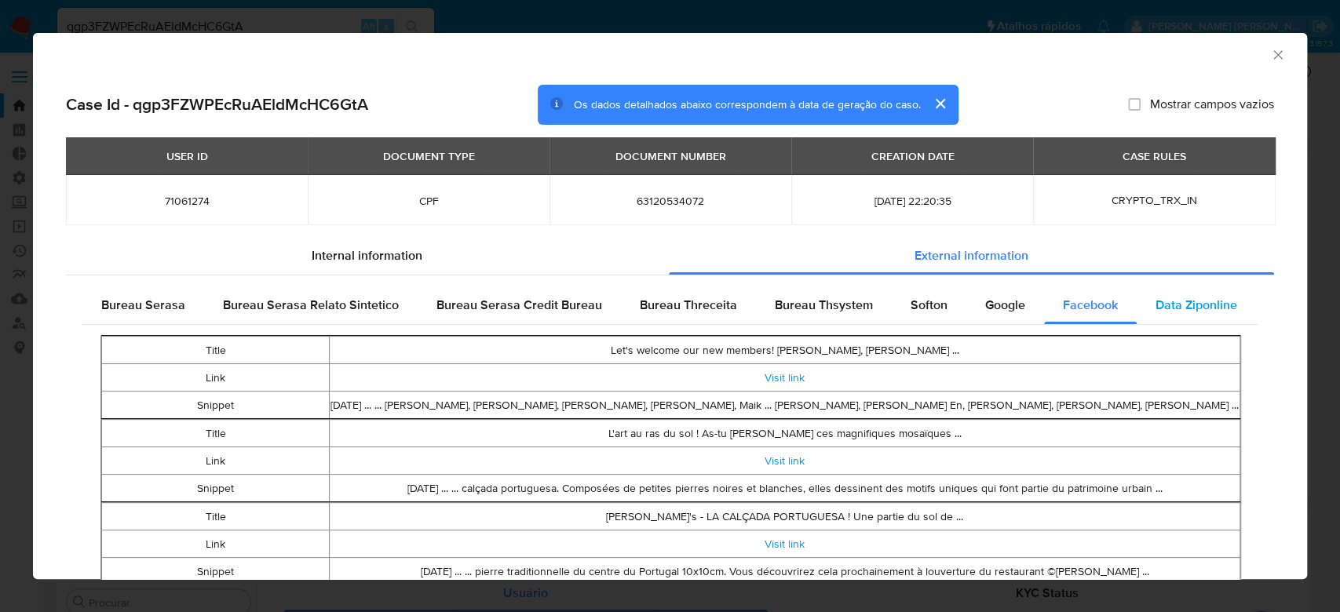
click at [1178, 308] on span "Data Ziponline" at bounding box center [1197, 305] width 82 height 18
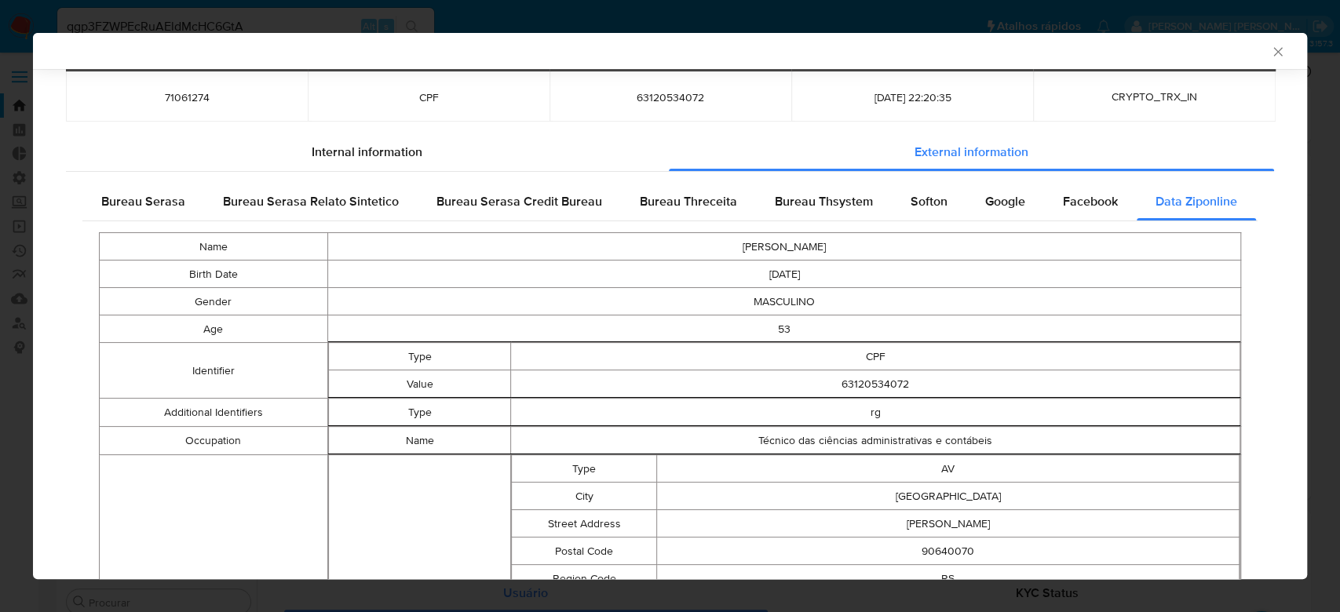
scroll to position [0, 0]
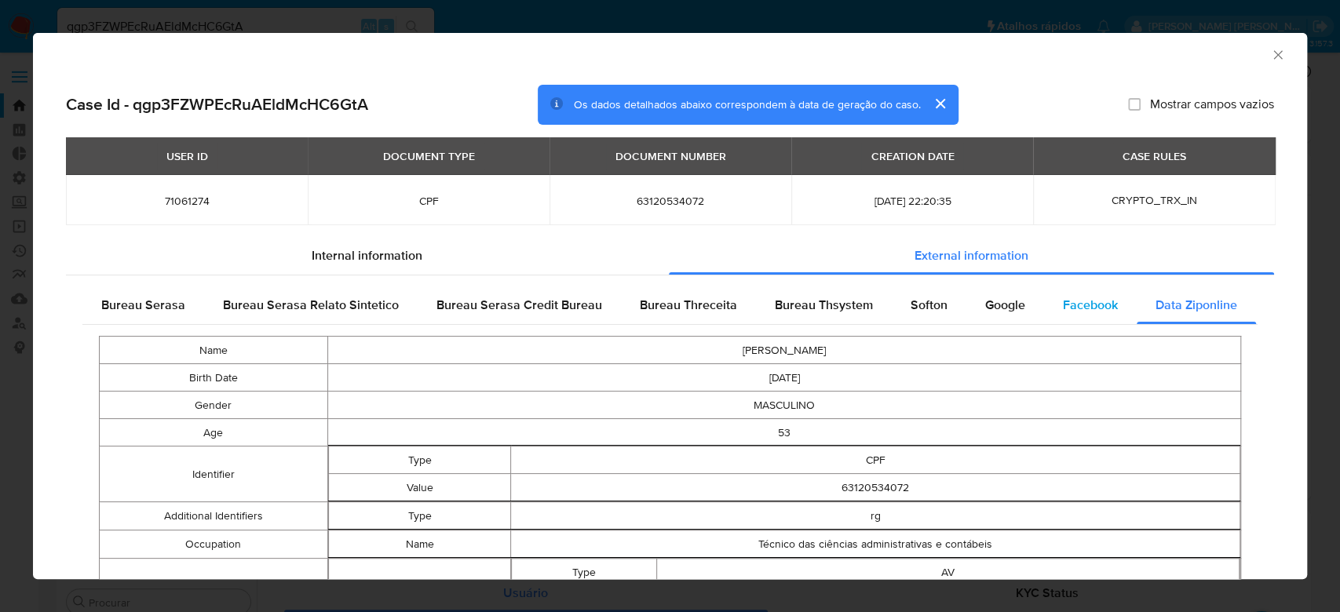
click at [1092, 316] on div "Facebook" at bounding box center [1090, 306] width 93 height 38
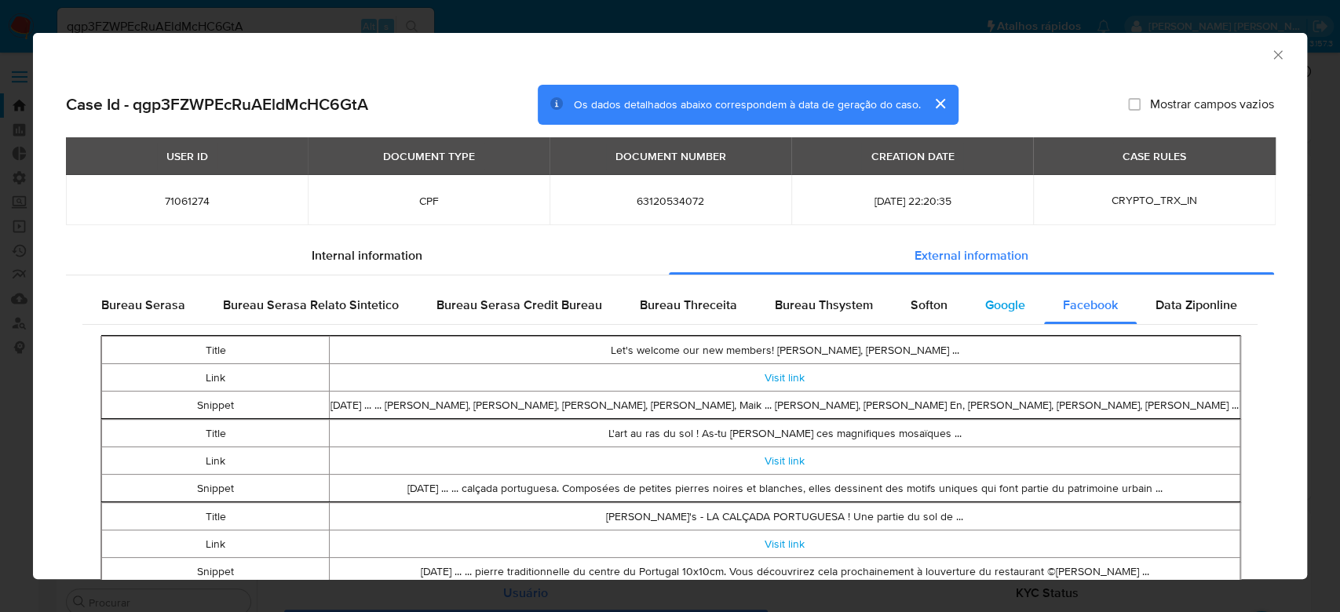
click at [1001, 302] on span "Google" at bounding box center [1005, 305] width 40 height 18
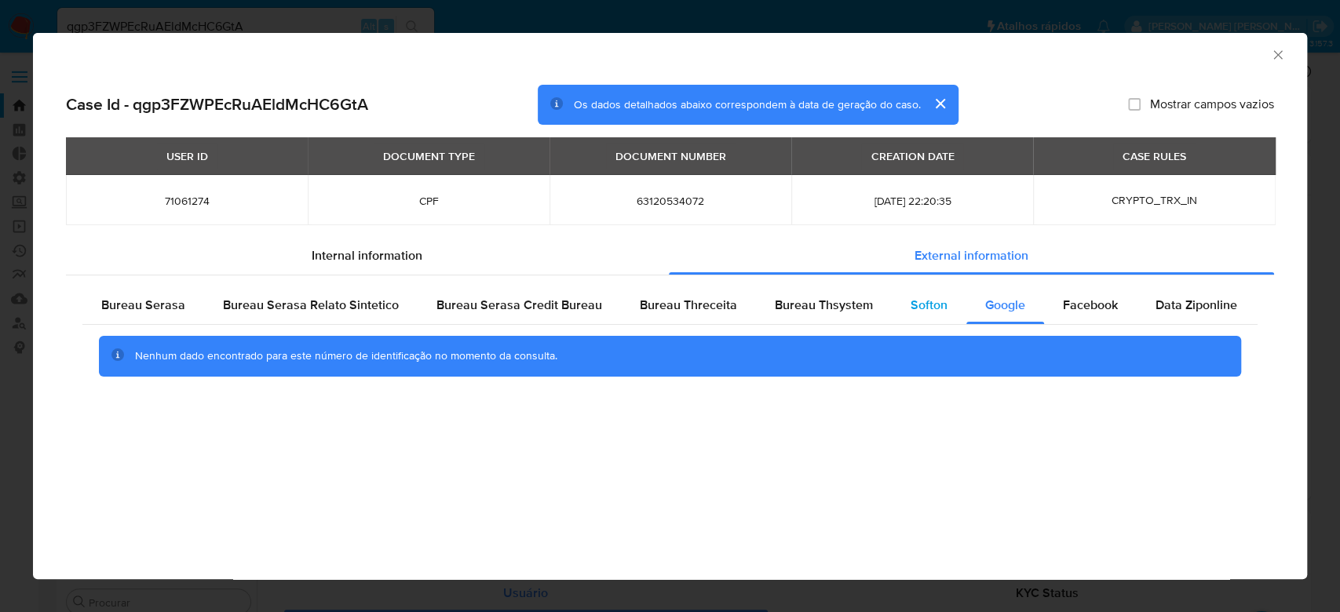
click at [918, 314] on span "Softon" at bounding box center [929, 305] width 37 height 18
click at [809, 298] on span "Bureau Thsystem" at bounding box center [824, 305] width 98 height 18
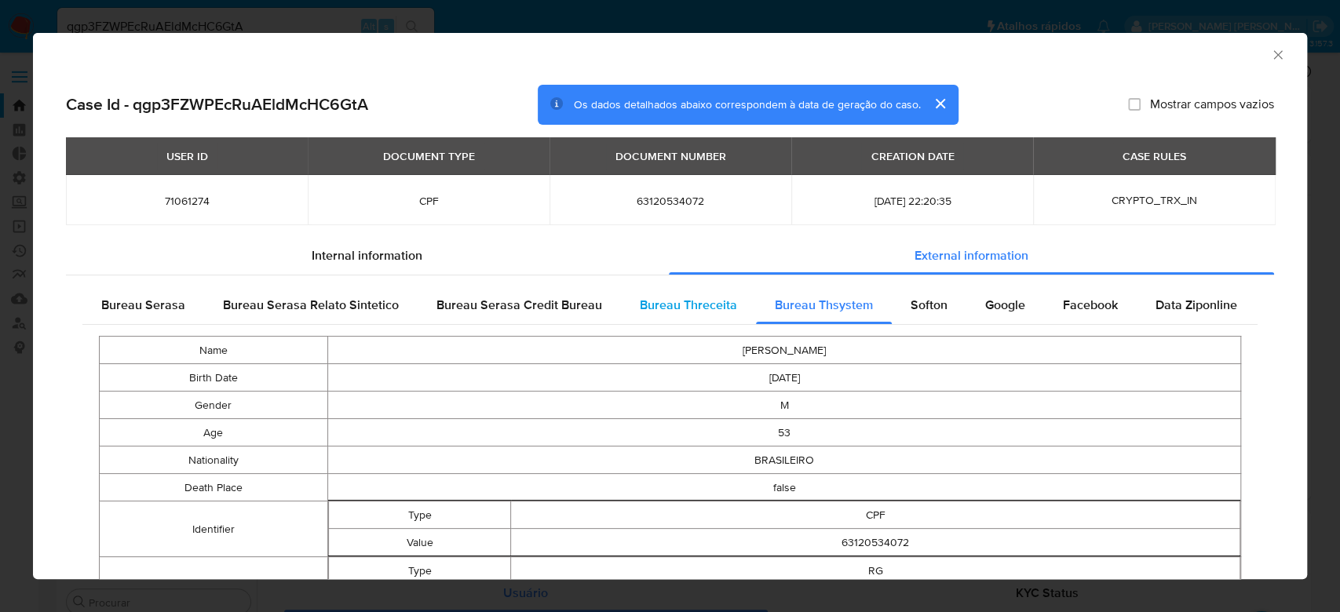
click at [704, 305] on span "Bureau Threceita" at bounding box center [688, 305] width 97 height 18
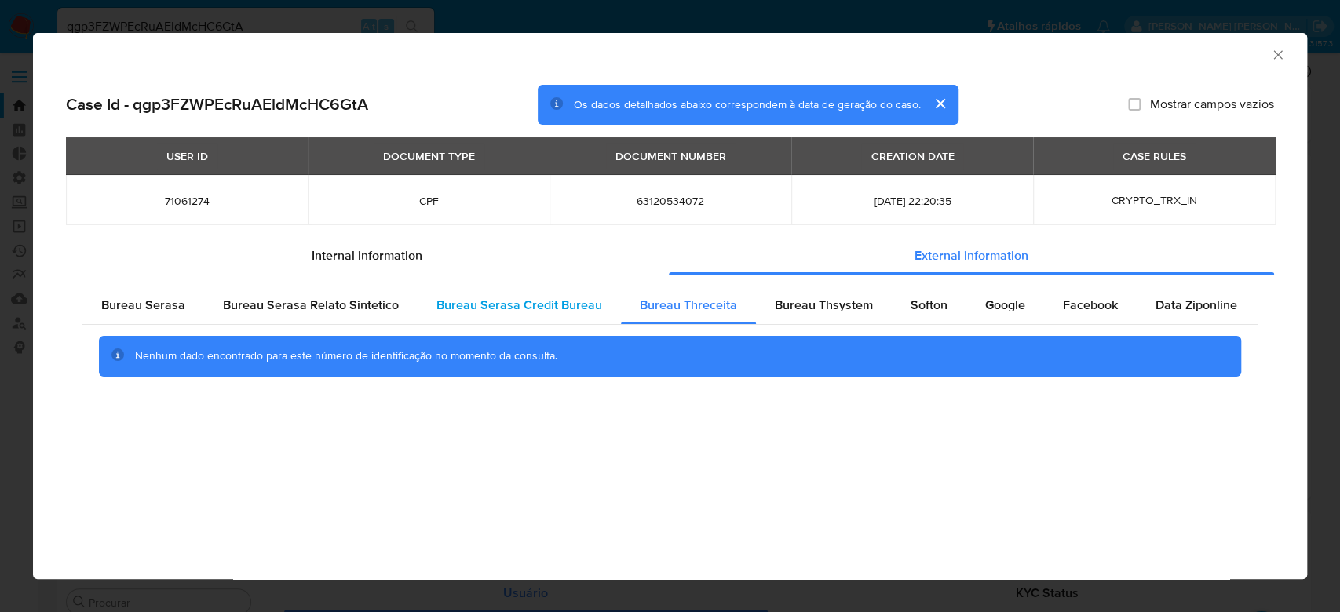
click at [556, 305] on span "Bureau Serasa Credit Bureau" at bounding box center [520, 305] width 166 height 18
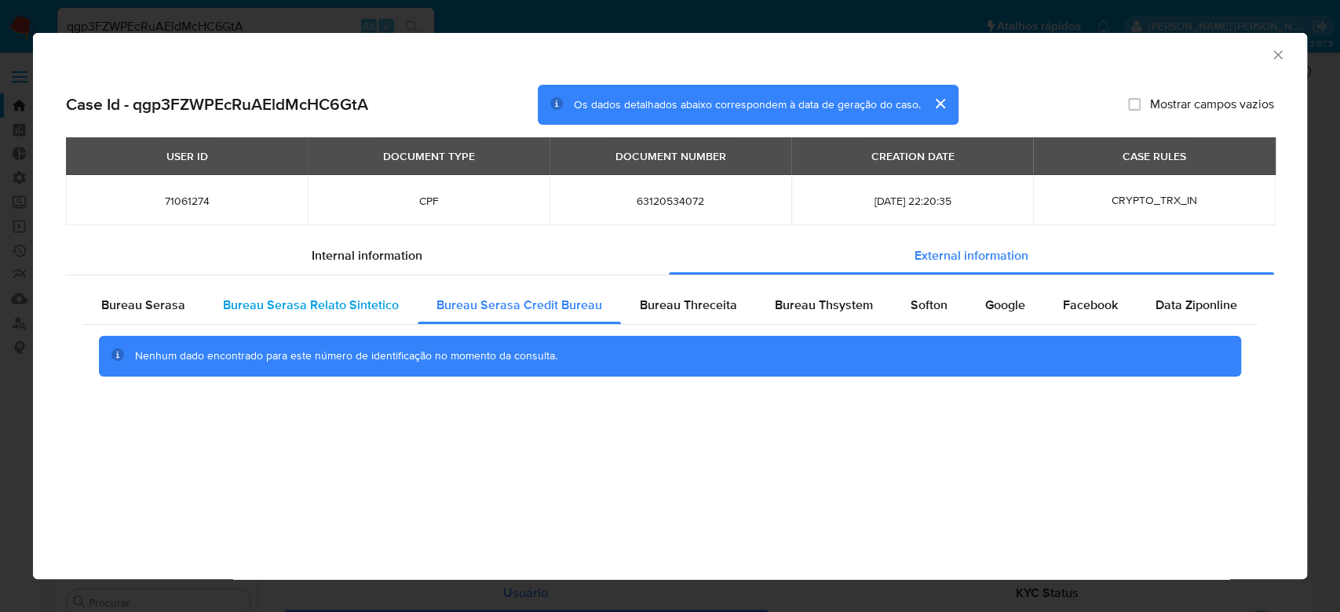
click at [359, 312] on span "Bureau Serasa Relato Sintetico" at bounding box center [311, 305] width 176 height 18
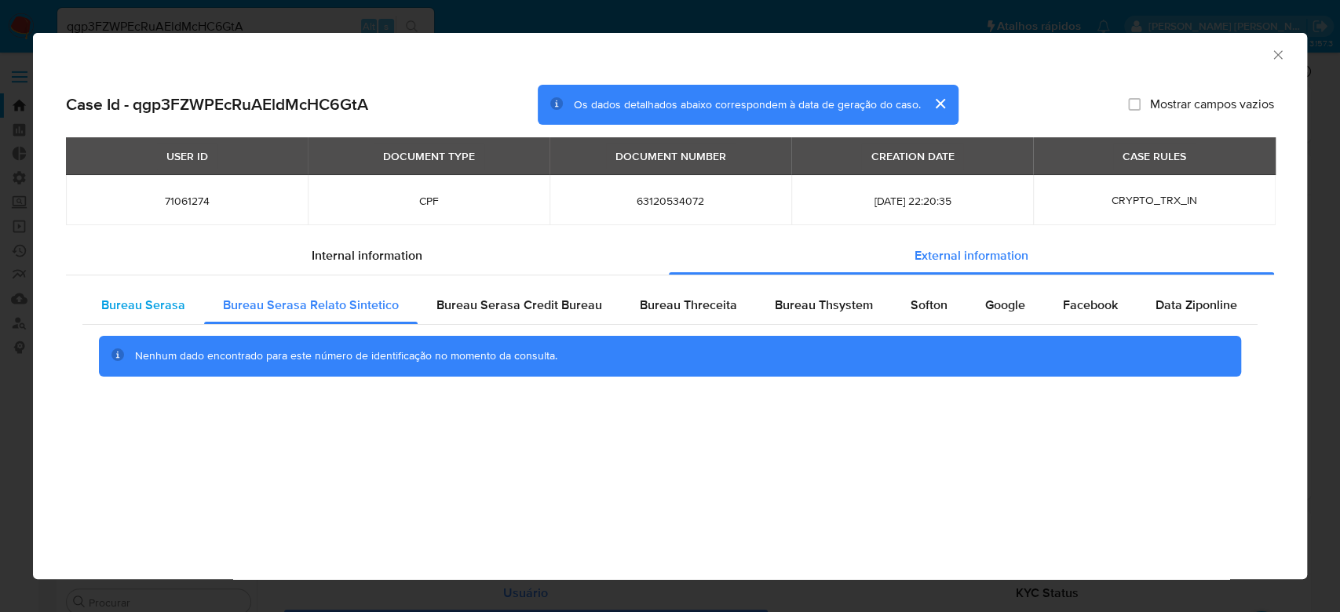
click at [126, 298] on span "Bureau Serasa" at bounding box center [143, 305] width 84 height 18
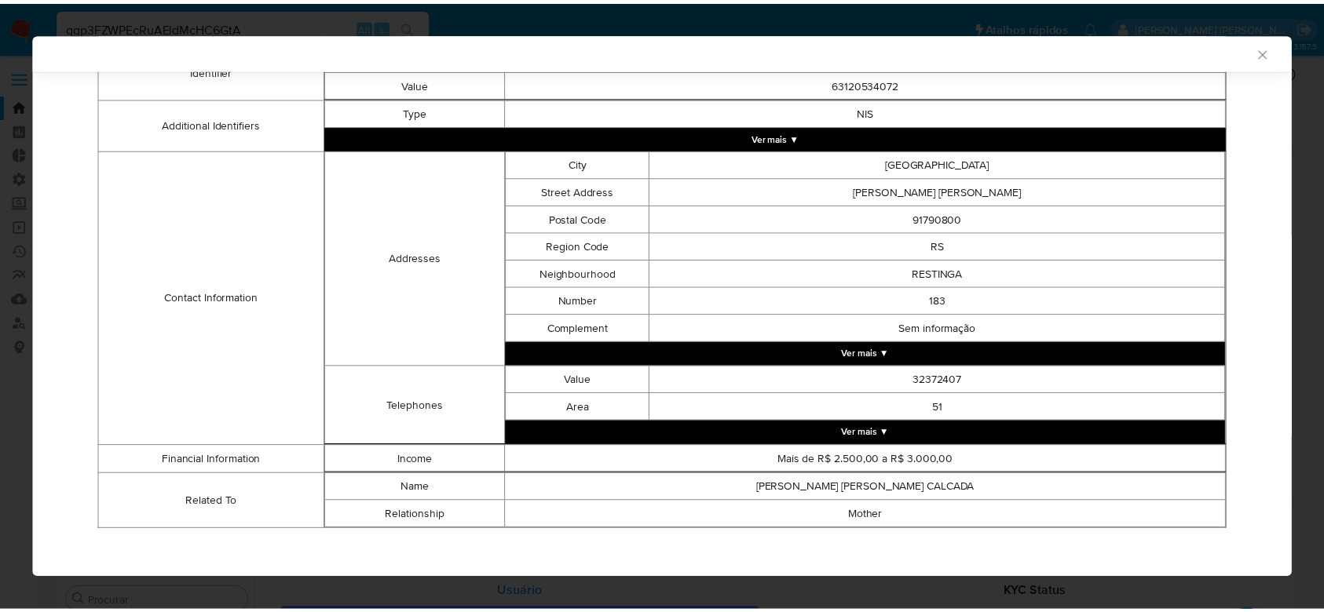
scroll to position [377, 0]
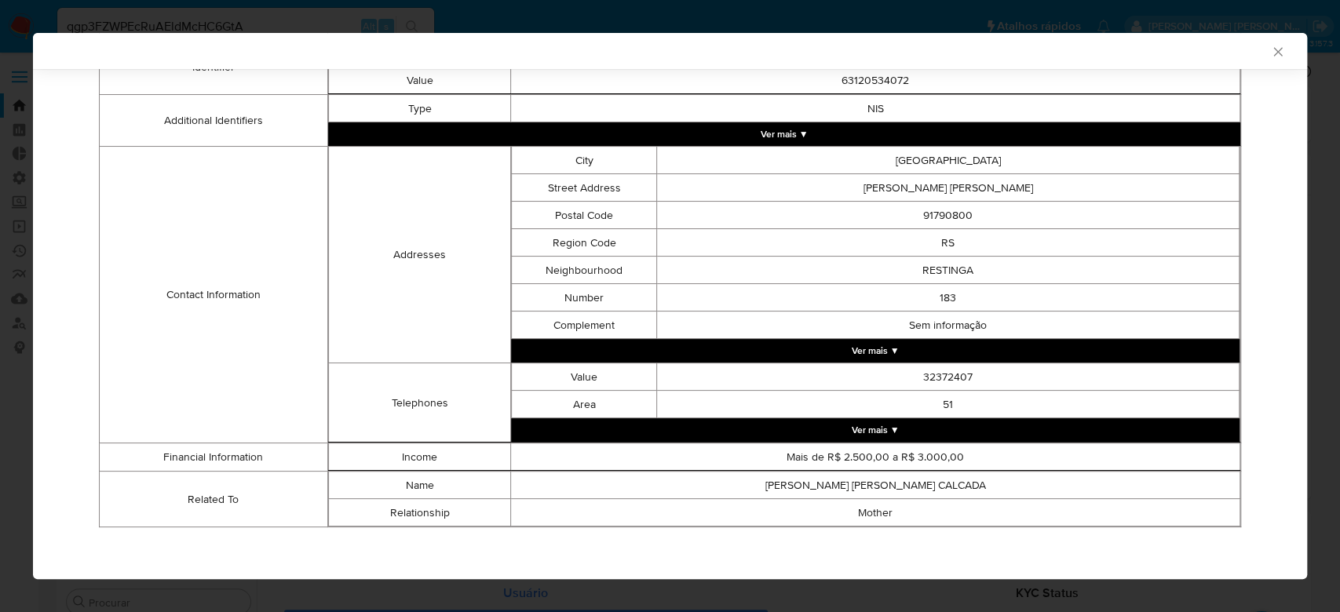
click at [1270, 44] on icon "Fechar a janela" at bounding box center [1278, 52] width 16 height 16
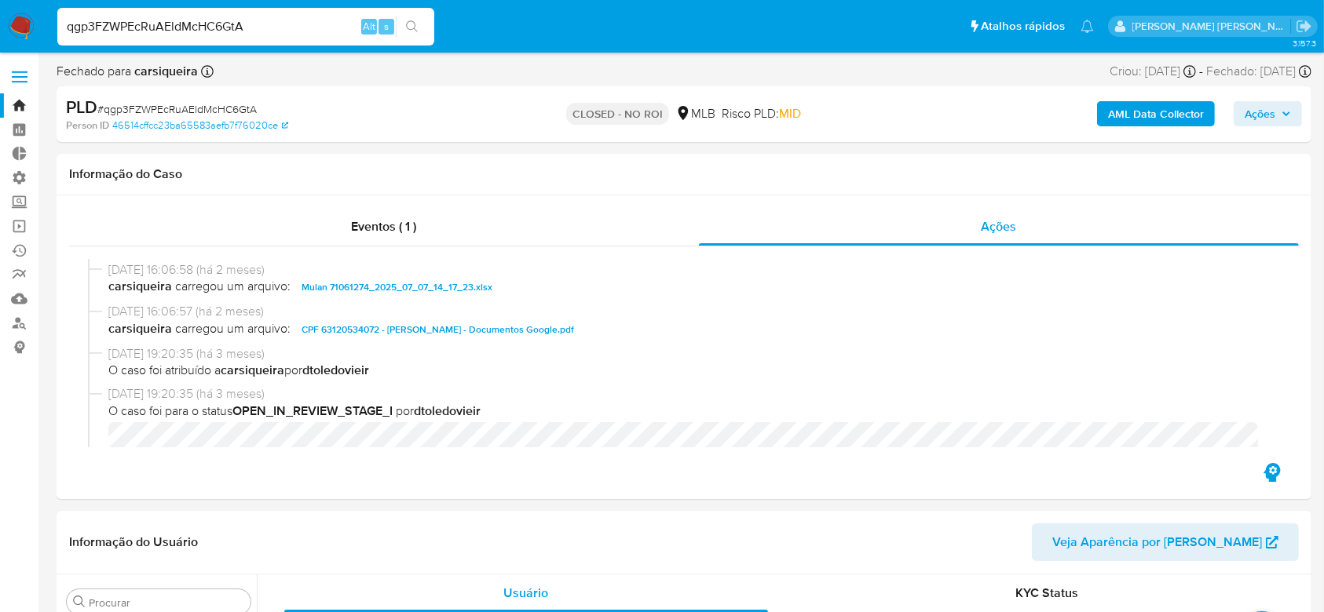
click at [169, 21] on input "qgp3FZWPEcRuAEldMcHC6GtA" at bounding box center [245, 26] width 377 height 20
paste input "GVxZjRUwzswdmGh1yagAAhUk"
type input "GVxZjRUwzswdmGh1yagAAhUk"
click at [411, 31] on icon "search-icon" at bounding box center [412, 26] width 13 height 13
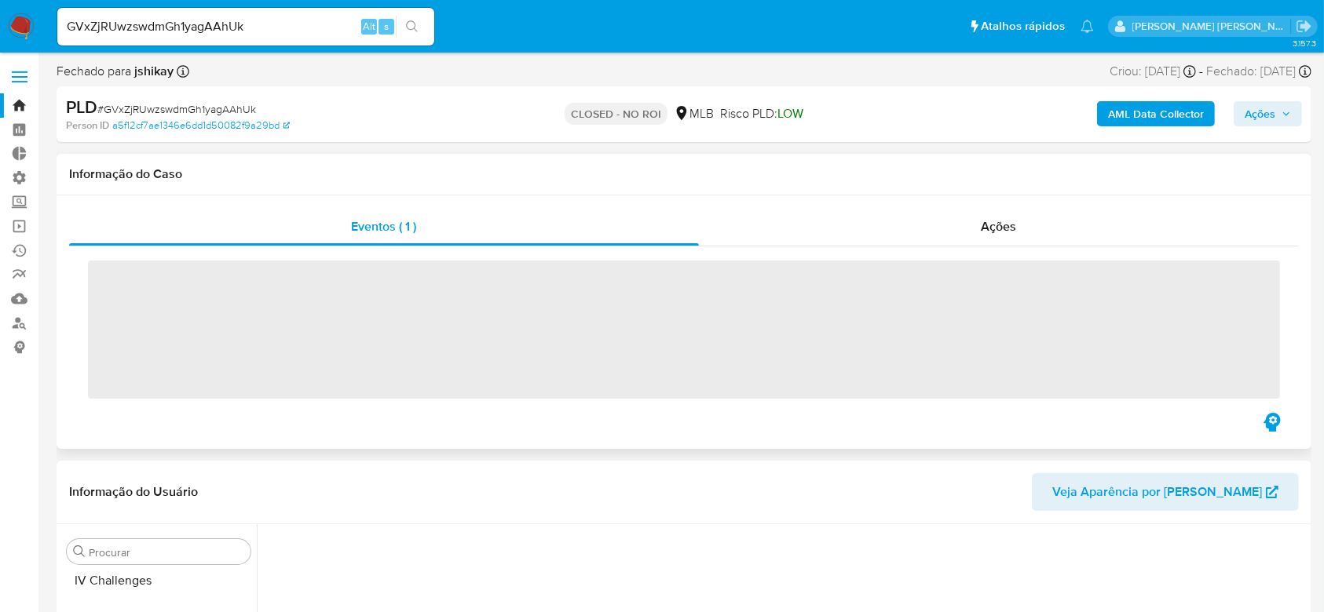
scroll to position [739, 0]
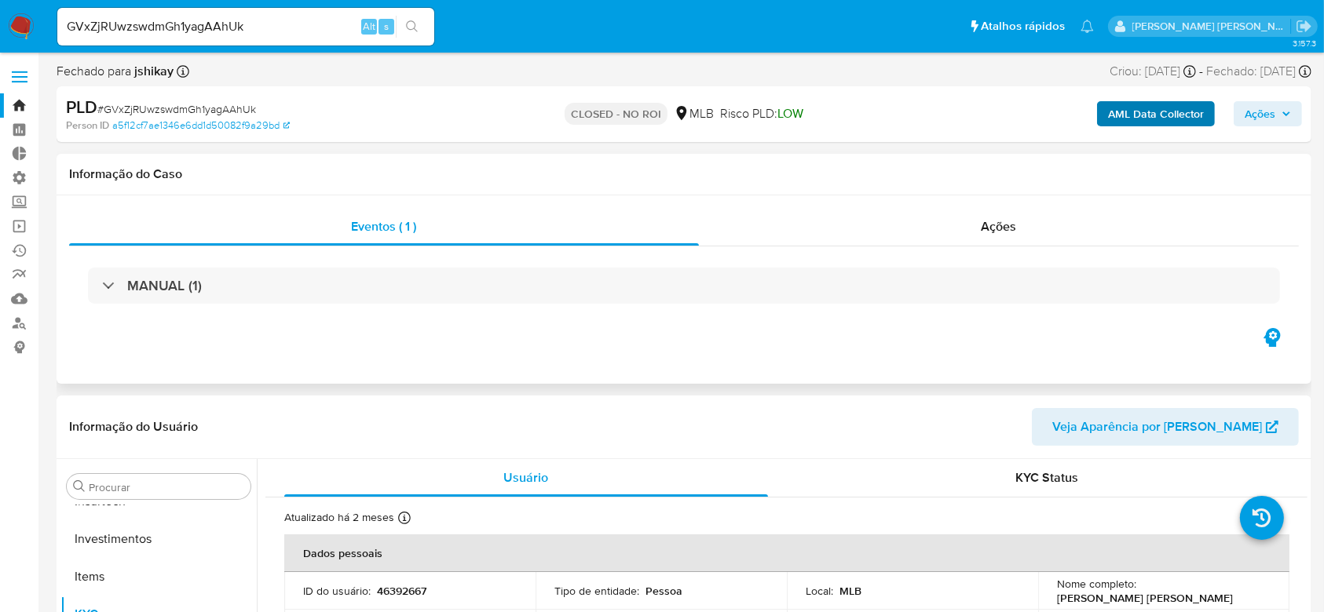
select select "10"
click at [1123, 106] on b "AML Data Collector" at bounding box center [1156, 113] width 96 height 25
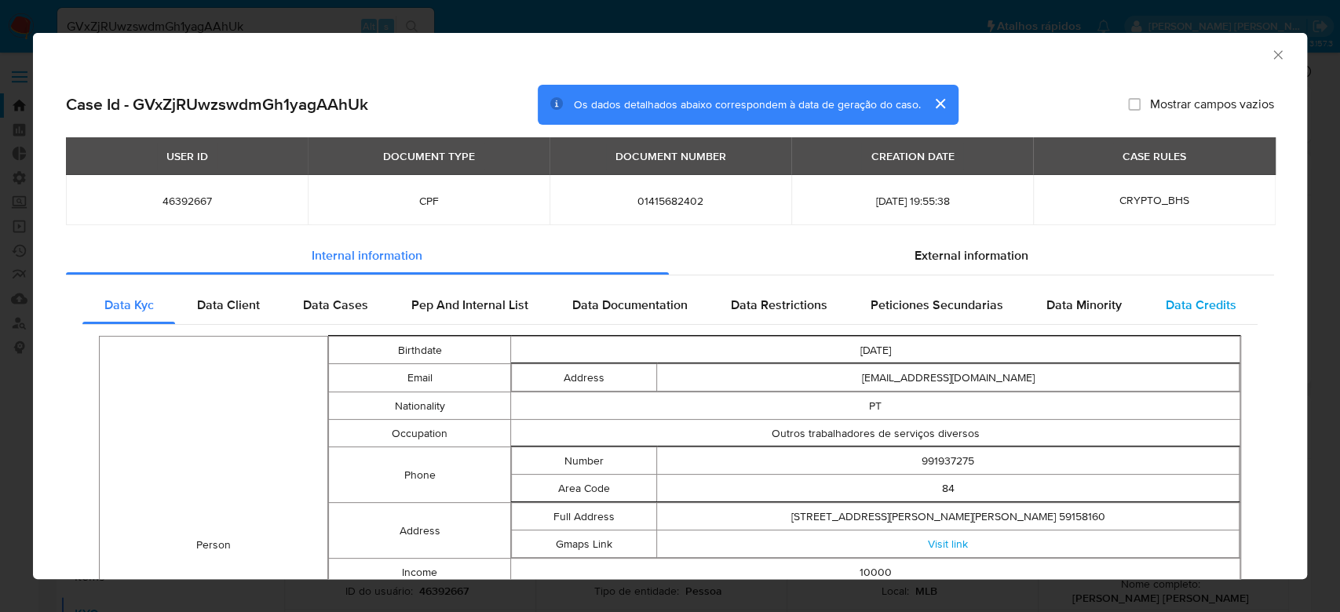
click at [1186, 303] on span "Data Credits" at bounding box center [1200, 305] width 71 height 18
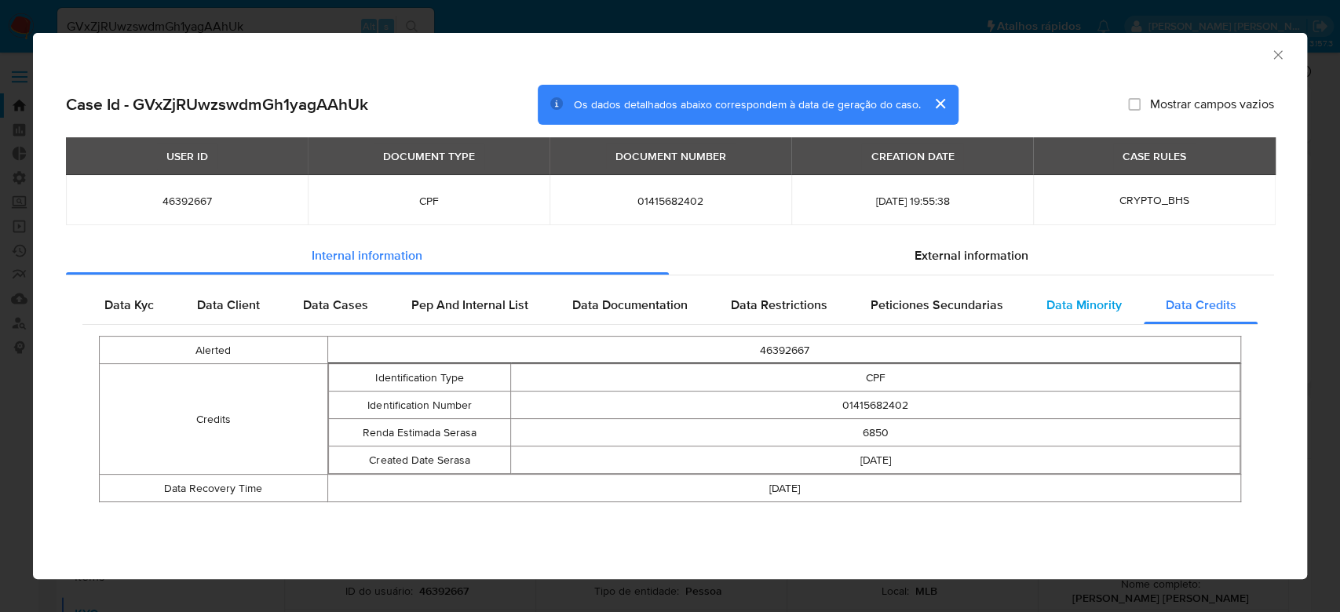
click at [1074, 297] on span "Data Minority" at bounding box center [1084, 305] width 75 height 18
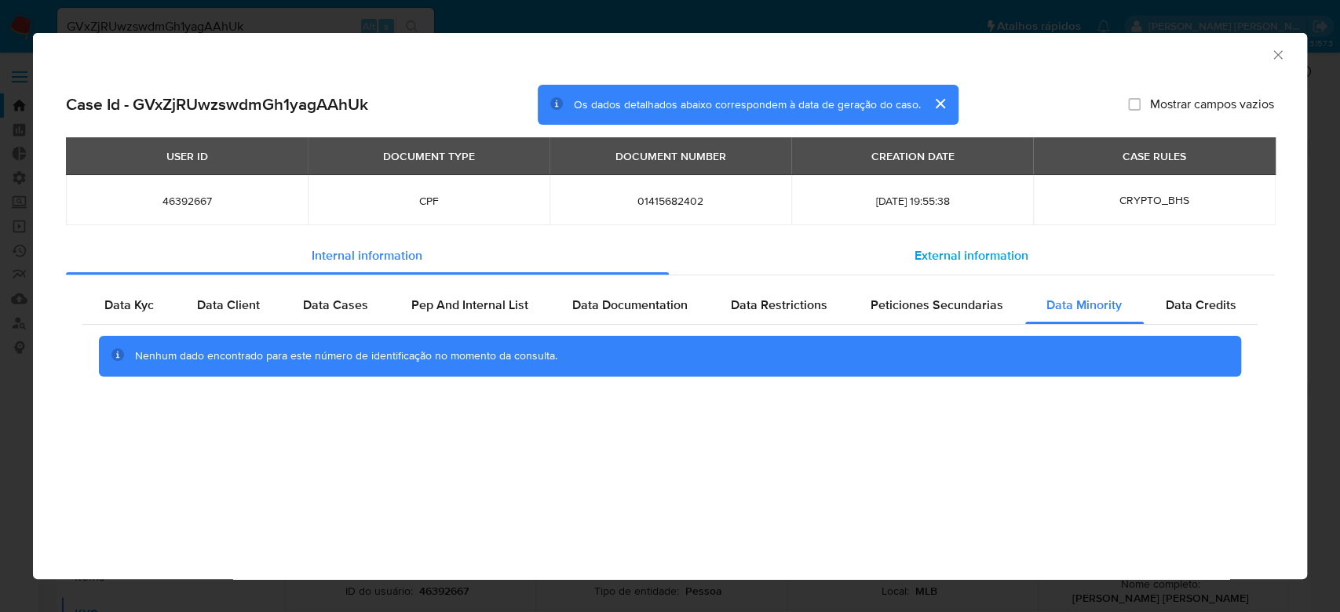
click at [934, 246] on div "External information" at bounding box center [972, 256] width 606 height 38
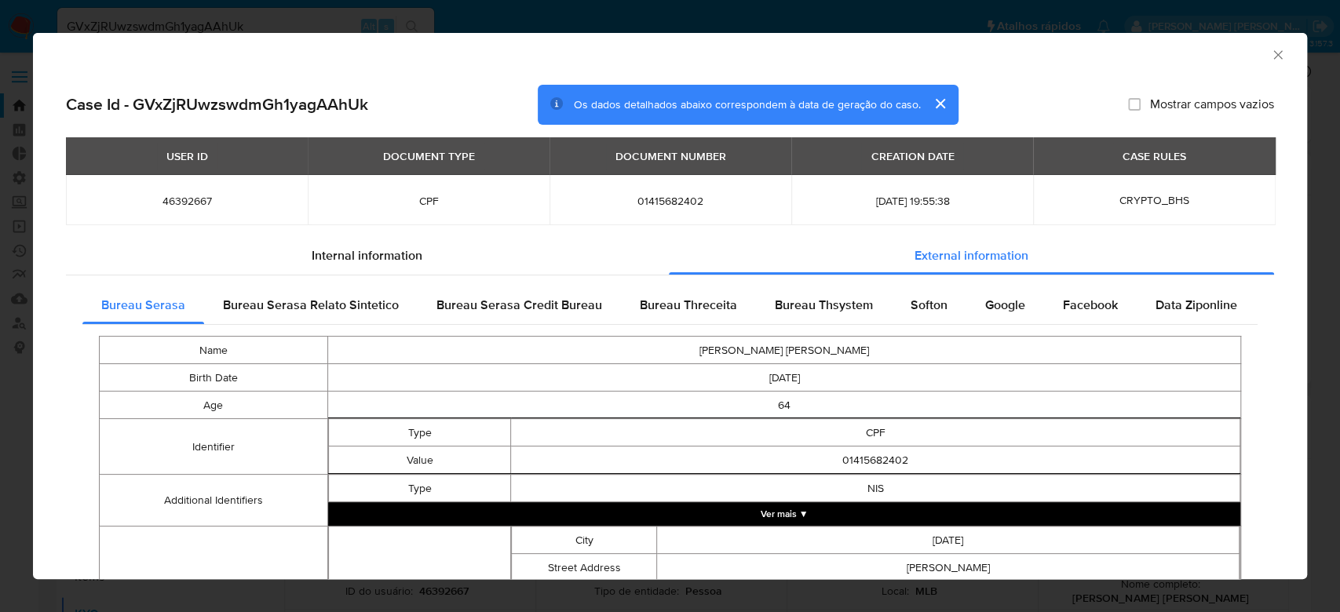
click at [1206, 328] on div "Name LUIS JORGE ROQUE SEQUEIRA Birth Date 1961-01-01 Age 64 Identifier Type CPF…" at bounding box center [669, 622] width 1175 height 594
click at [1206, 311] on span "Data Ziponline" at bounding box center [1197, 305] width 82 height 18
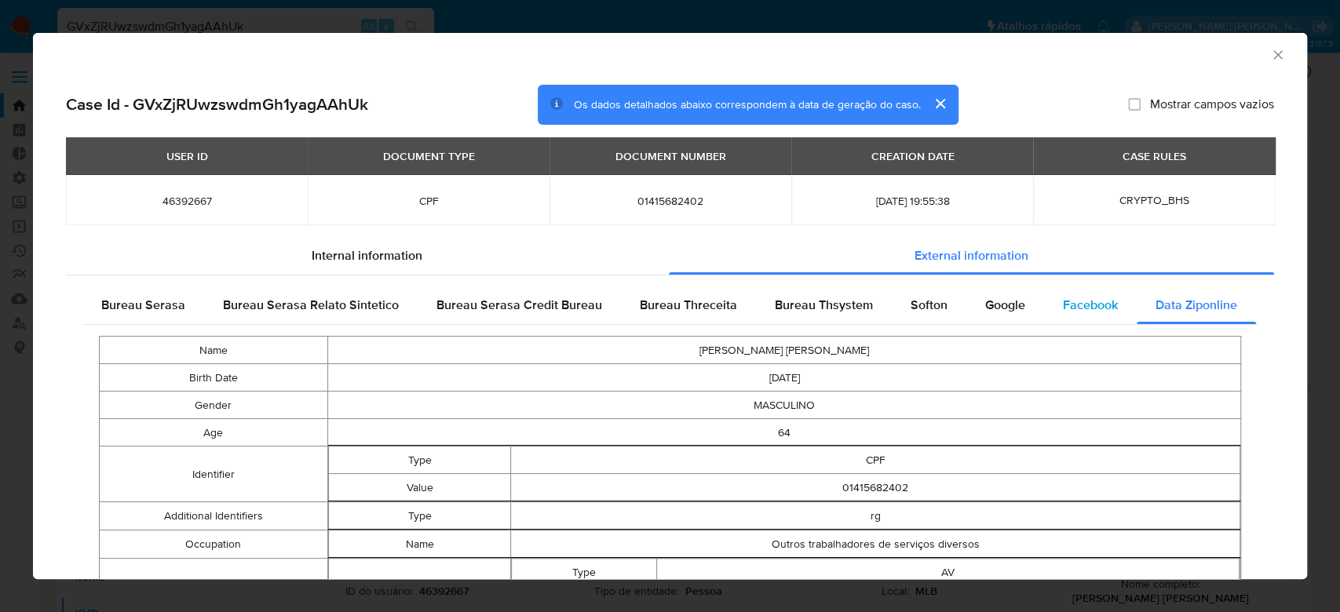
click at [1093, 307] on span "Facebook" at bounding box center [1090, 305] width 55 height 18
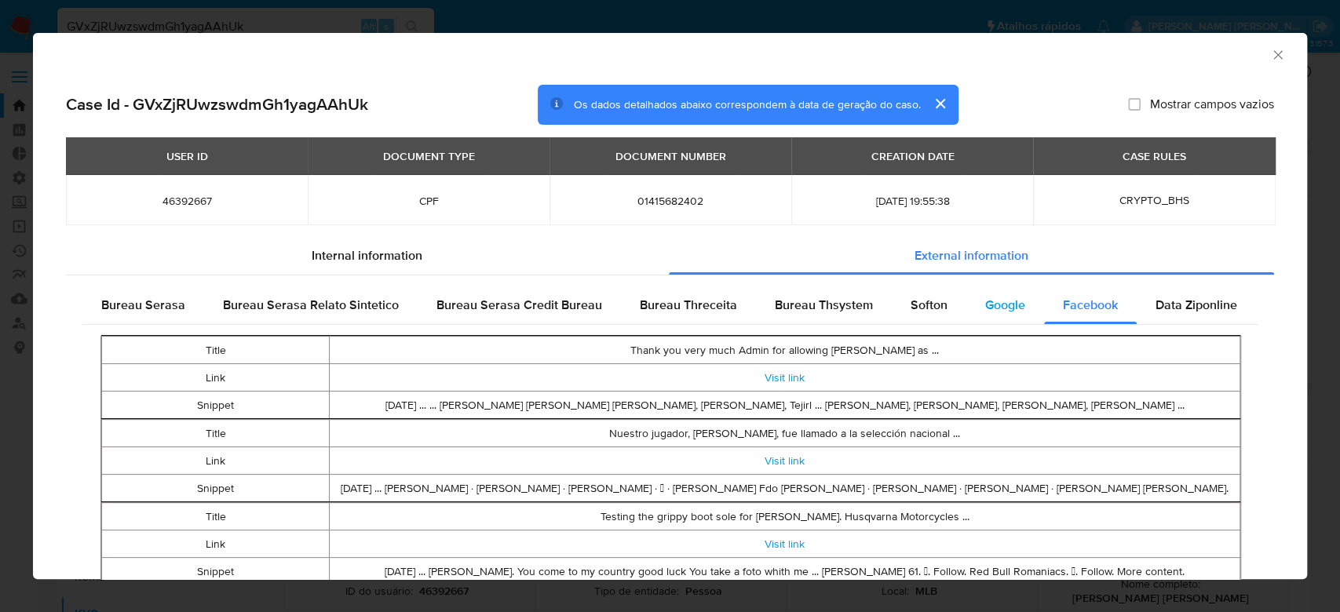
click at [974, 294] on div "Google" at bounding box center [1005, 306] width 78 height 38
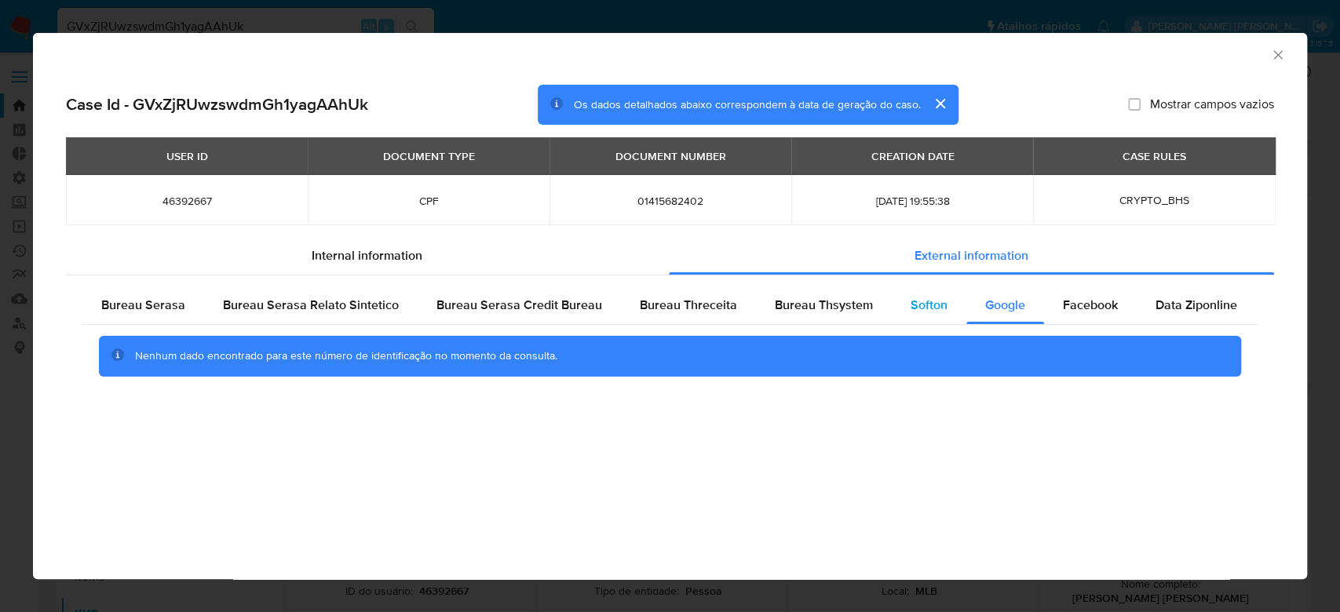
click at [897, 300] on div "Softon" at bounding box center [929, 306] width 75 height 38
click at [815, 297] on span "Bureau Thsystem" at bounding box center [824, 305] width 98 height 18
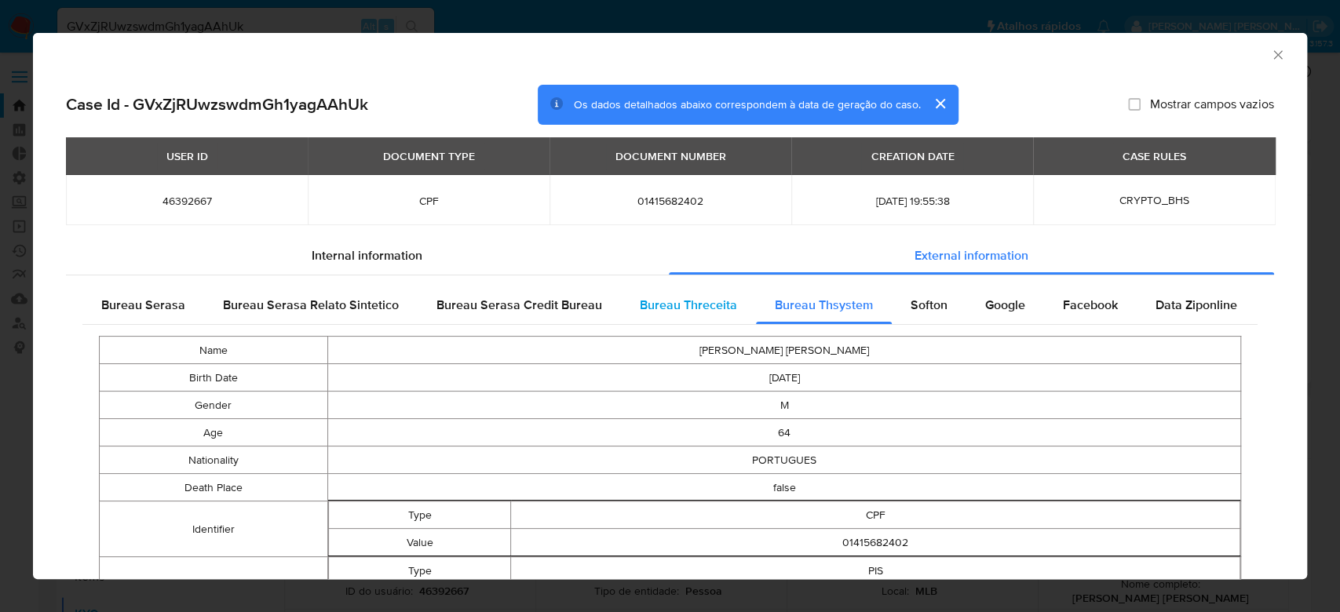
click at [678, 307] on span "Bureau Threceita" at bounding box center [688, 305] width 97 height 18
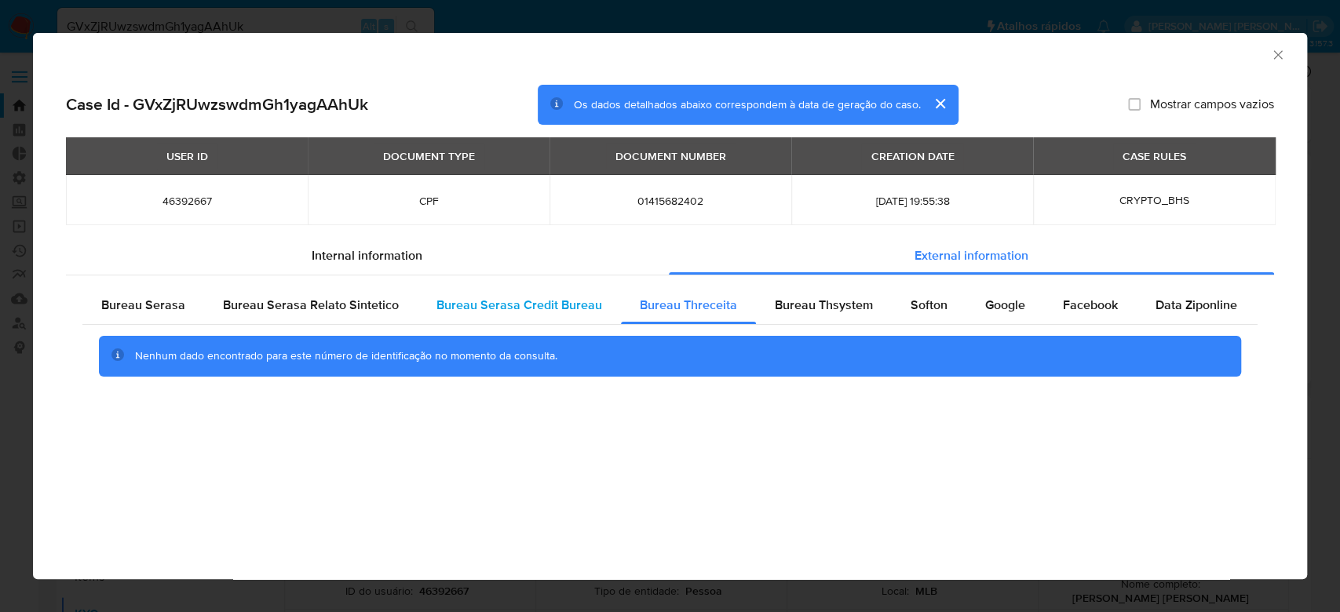
click at [525, 309] on span "Bureau Serasa Credit Bureau" at bounding box center [520, 305] width 166 height 18
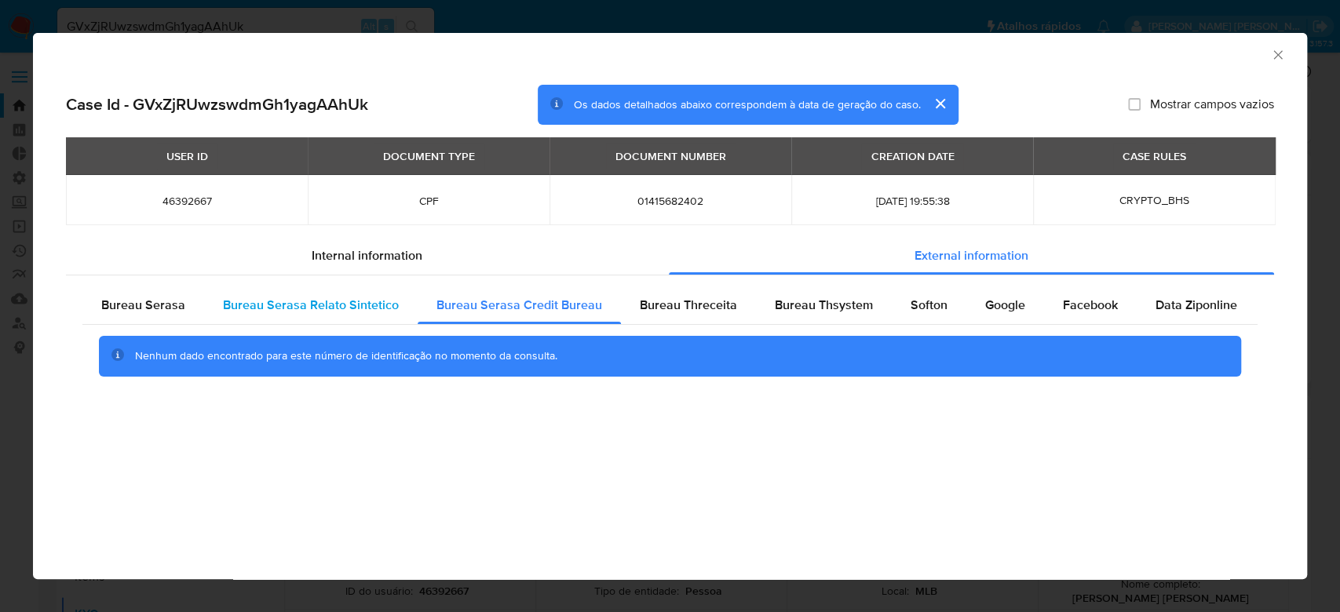
click at [347, 311] on span "Bureau Serasa Relato Sintetico" at bounding box center [311, 305] width 176 height 18
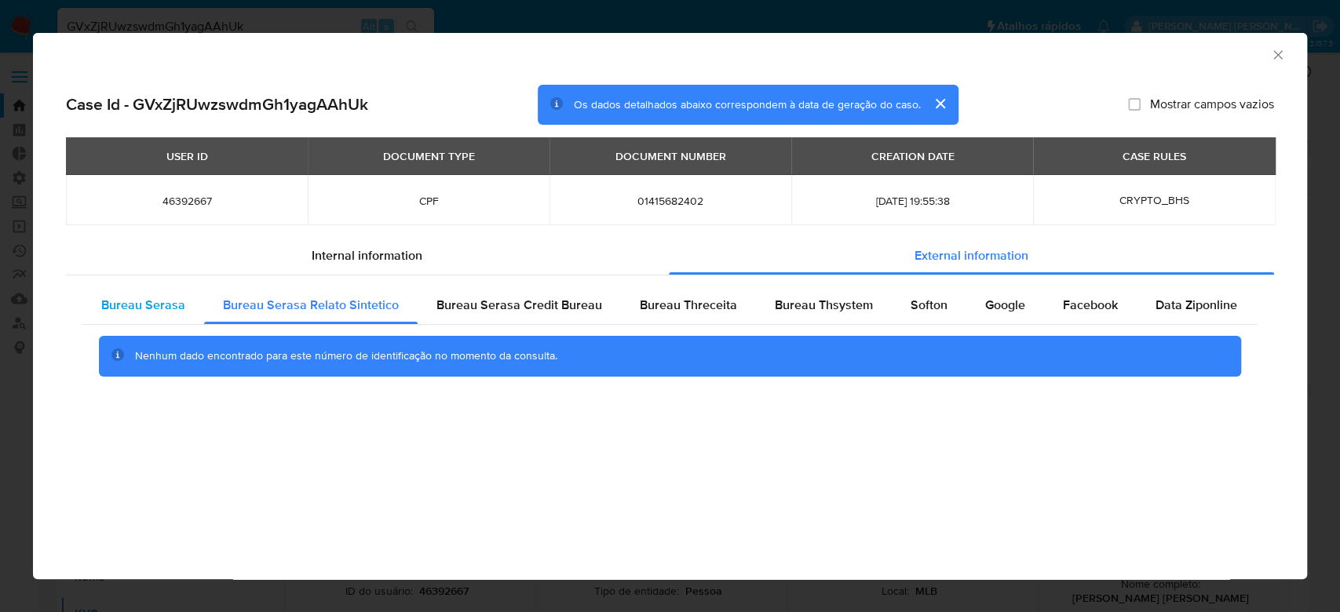
click at [121, 301] on span "Bureau Serasa" at bounding box center [143, 305] width 84 height 18
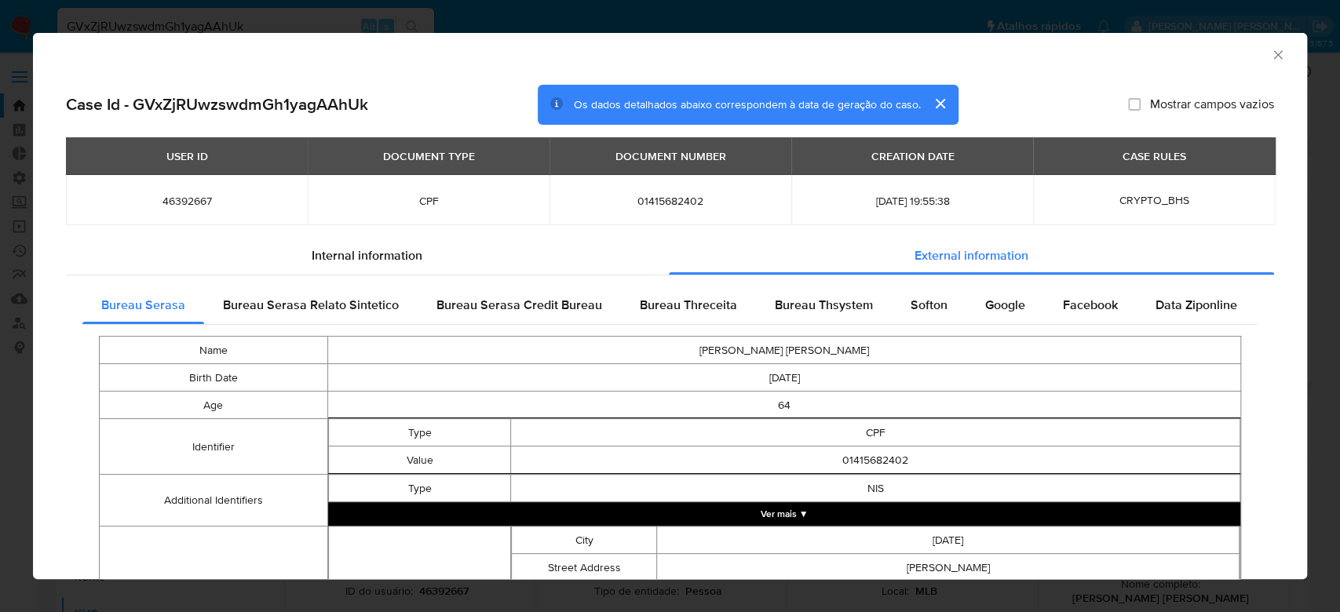
click at [1270, 60] on icon "Fechar a janela" at bounding box center [1278, 55] width 16 height 16
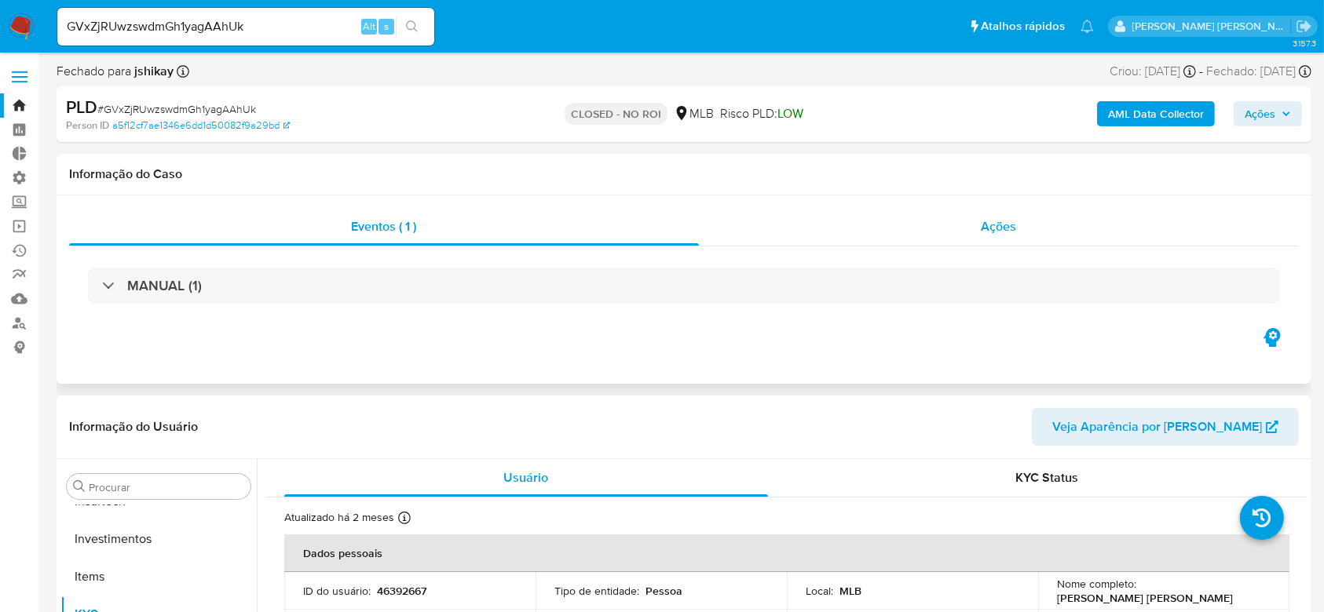
click at [1021, 221] on div "Ações" at bounding box center [999, 227] width 600 height 38
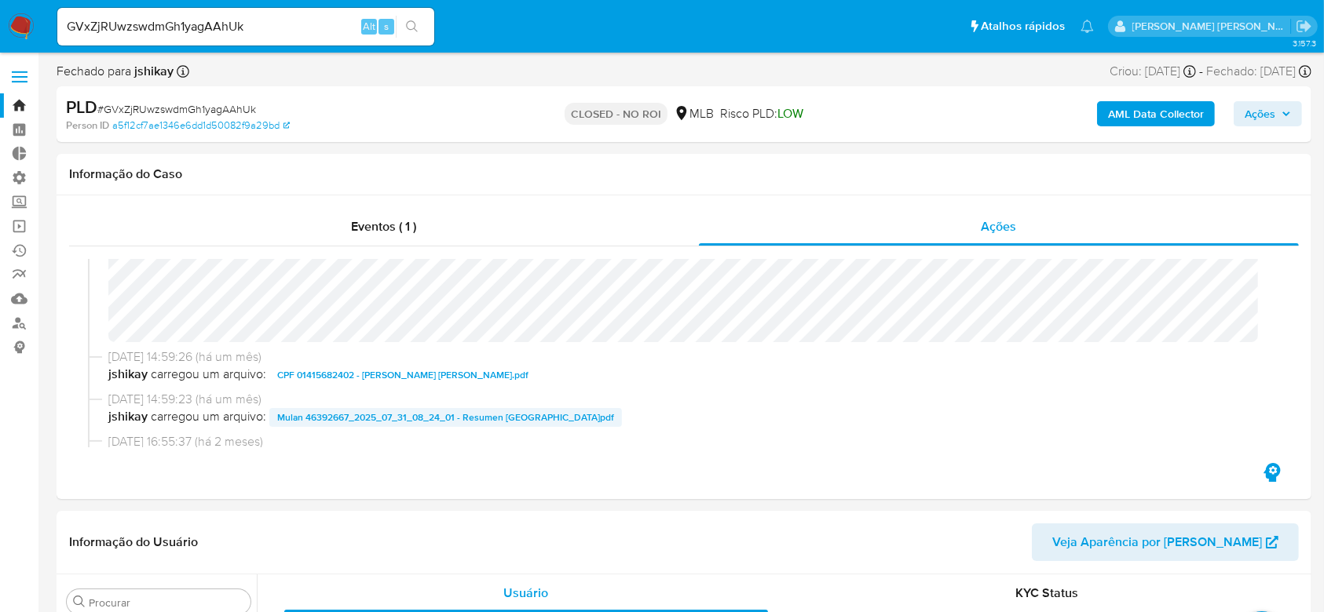
scroll to position [209, 0]
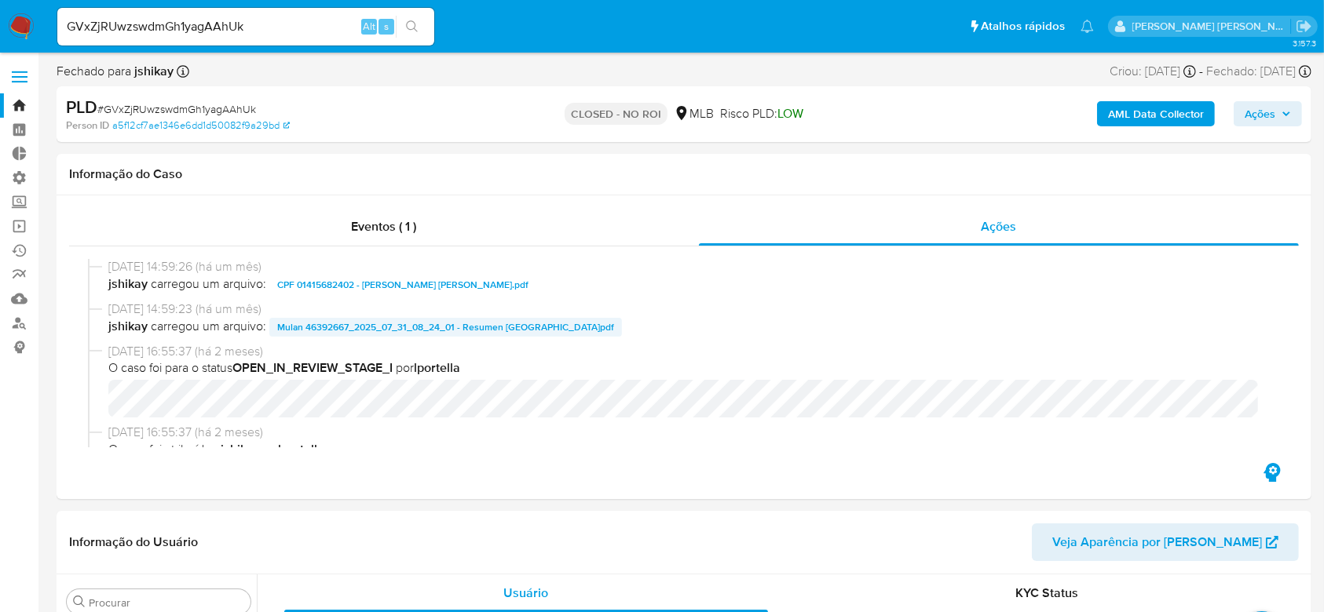
click at [397, 288] on span "CPF 01415682402 - LUIS JORGE ROQUE SEQUEIRA.pdf" at bounding box center [402, 285] width 251 height 19
click at [137, 13] on div "GVxZjRUwzswdmGh1yagAAhUk Alt s" at bounding box center [245, 27] width 377 height 38
click at [137, 26] on input "GVxZjRUwzswdmGh1yagAAhUk" at bounding box center [245, 26] width 377 height 20
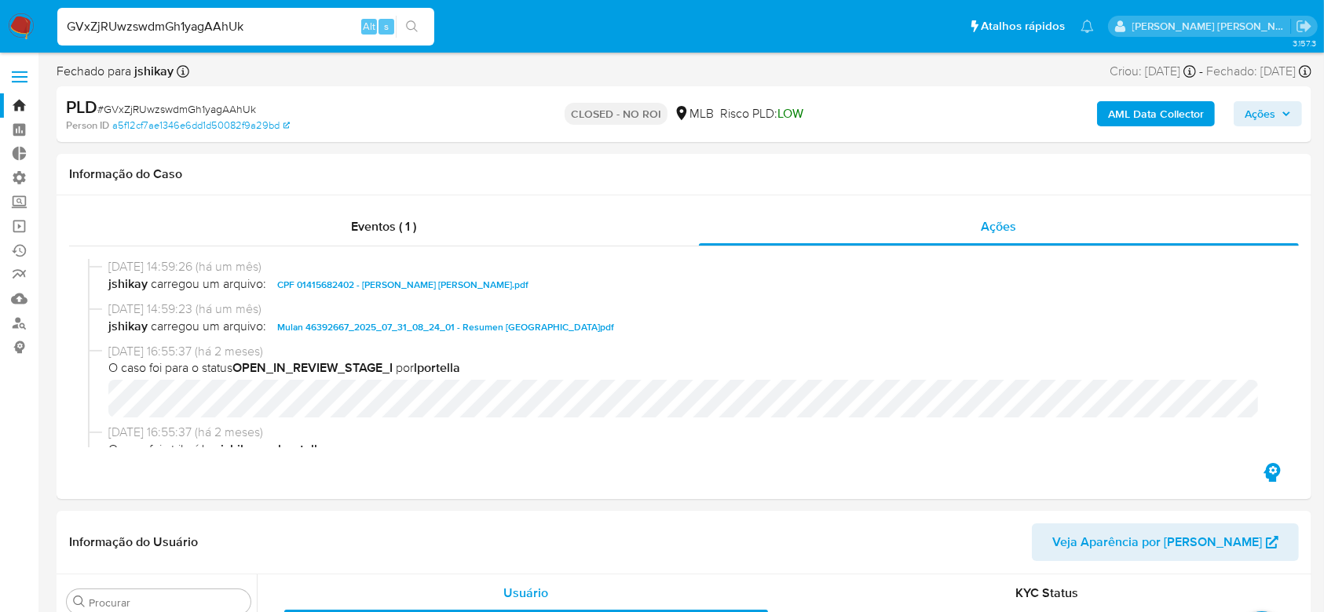
paste input "uGfeQS9QdgmysRA9jaGuCcgc"
type input "uGfeQS9QdgmysRA9jaGuCcgc"
click at [419, 31] on button "search-icon" at bounding box center [412, 27] width 32 height 22
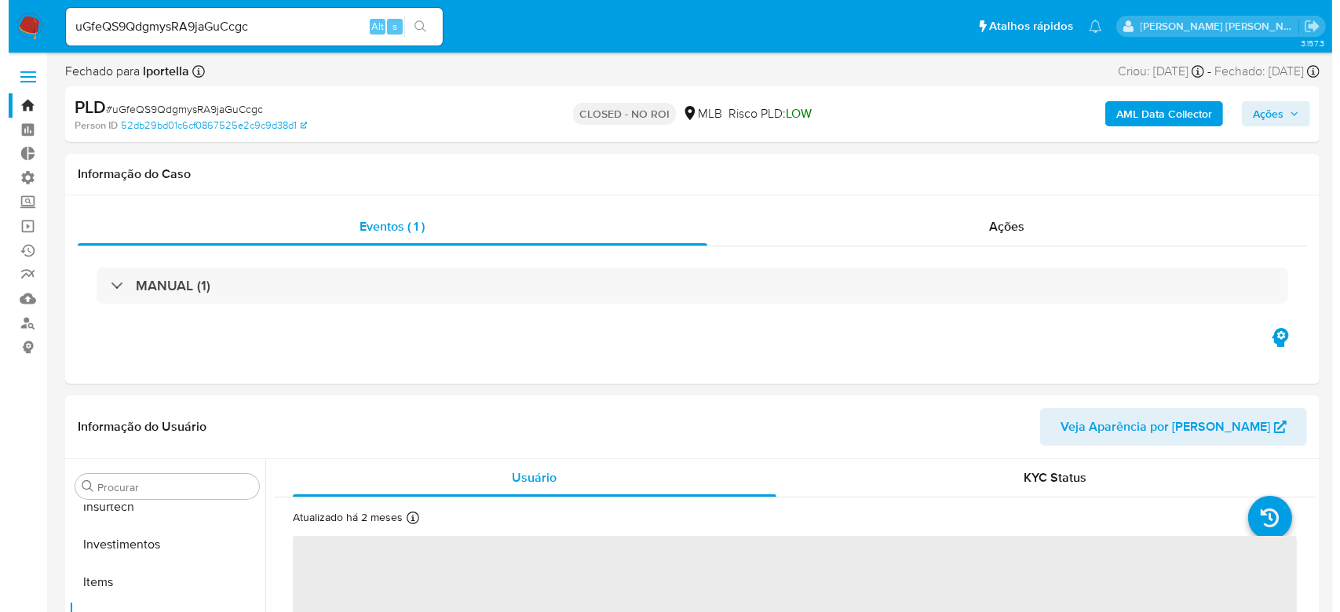
scroll to position [739, 0]
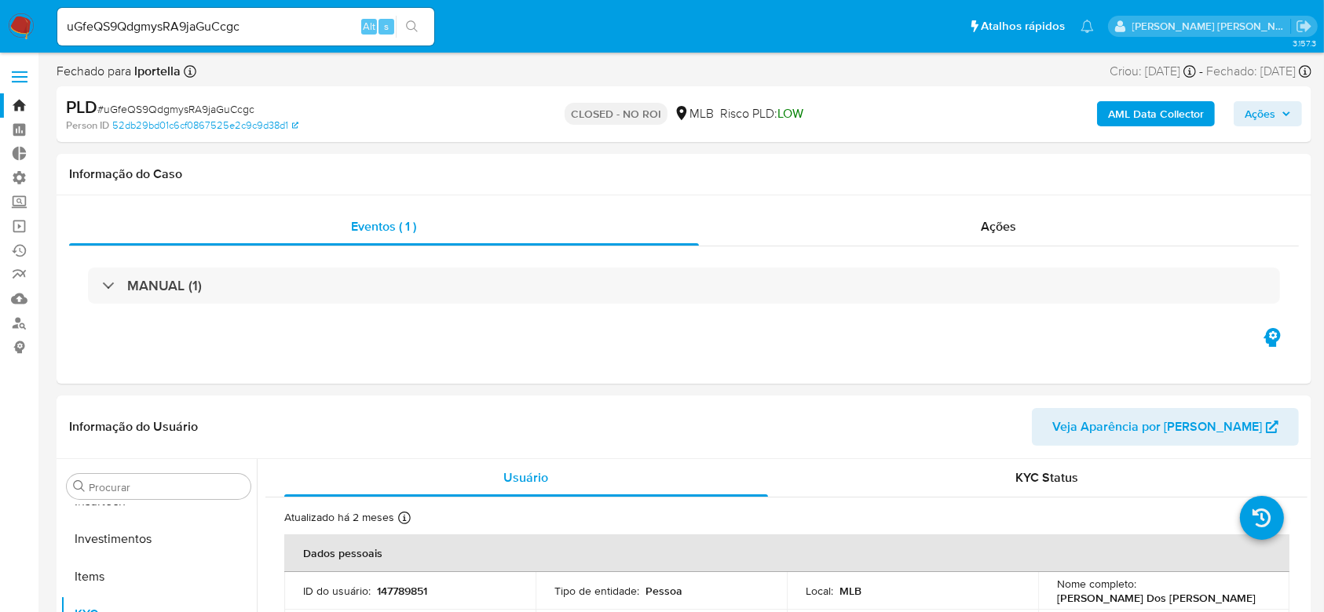
select select "10"
click at [1125, 118] on b "AML Data Collector" at bounding box center [1156, 113] width 96 height 25
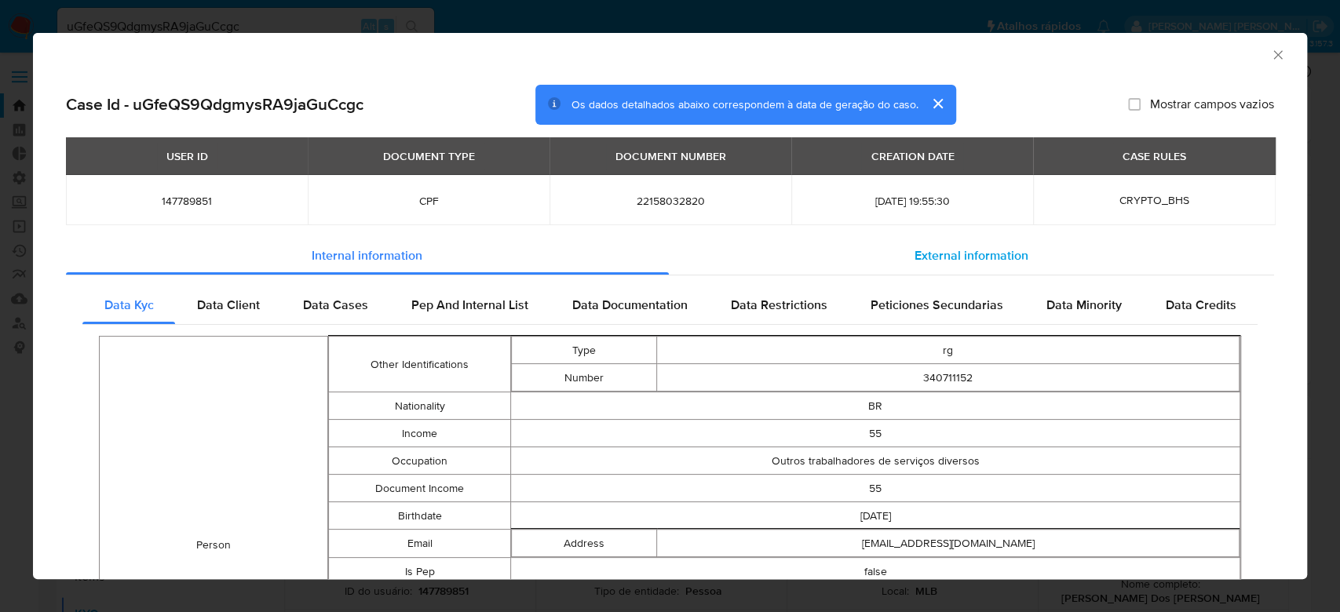
click at [999, 261] on span "External information" at bounding box center [972, 256] width 114 height 18
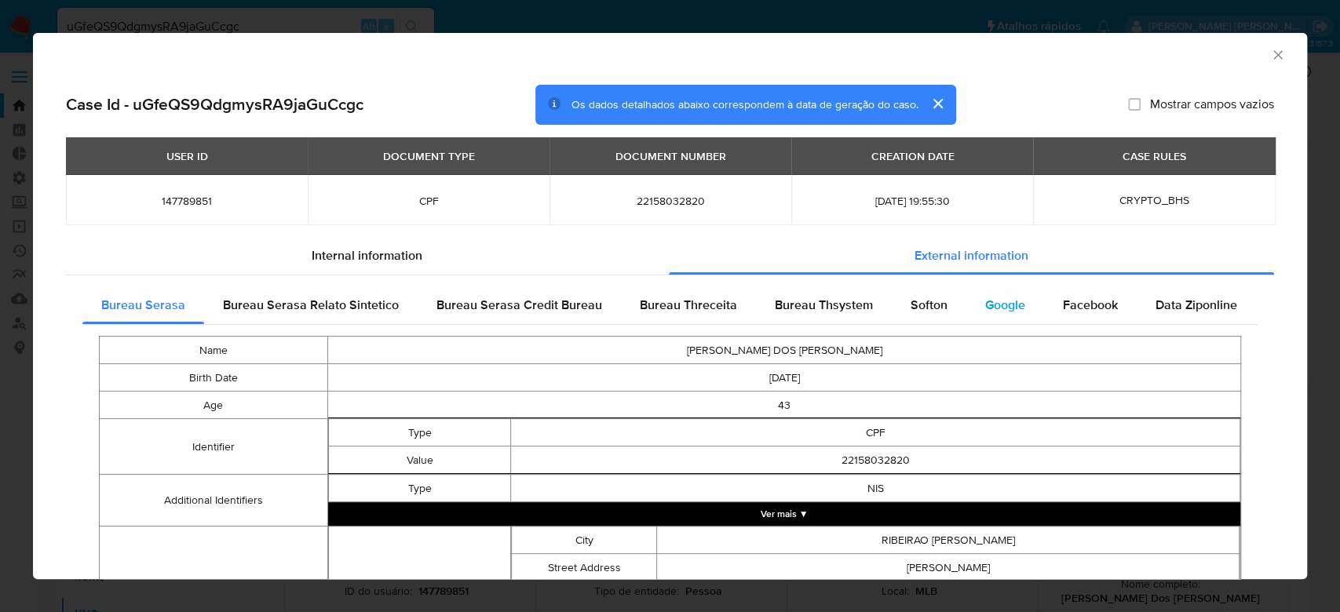
click at [985, 301] on span "Google" at bounding box center [1005, 305] width 40 height 18
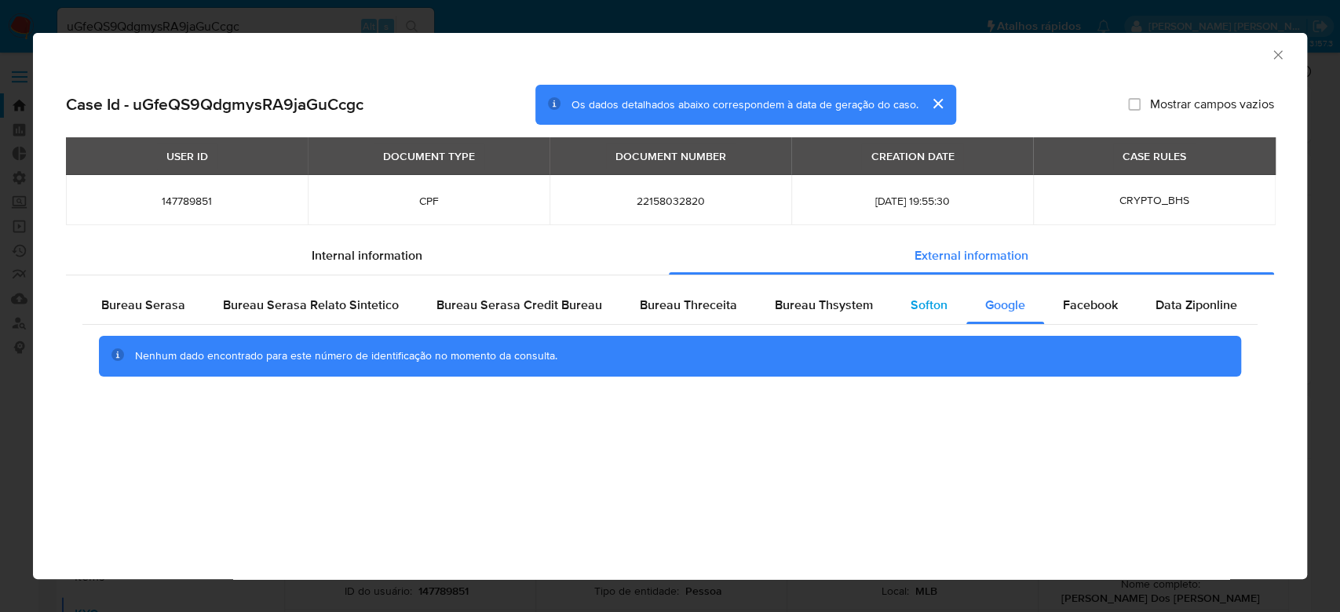
click at [911, 299] on span "Softon" at bounding box center [929, 305] width 37 height 18
click at [834, 302] on span "Bureau Thsystem" at bounding box center [824, 305] width 98 height 18
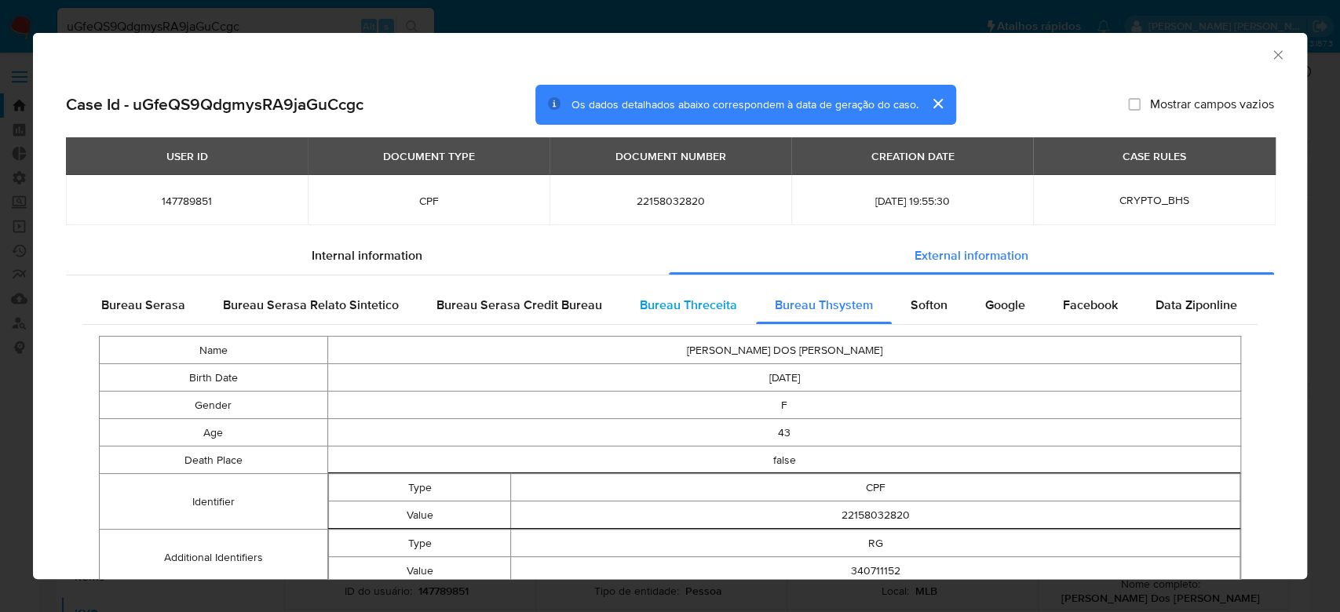
click at [686, 302] on span "Bureau Threceita" at bounding box center [688, 305] width 97 height 18
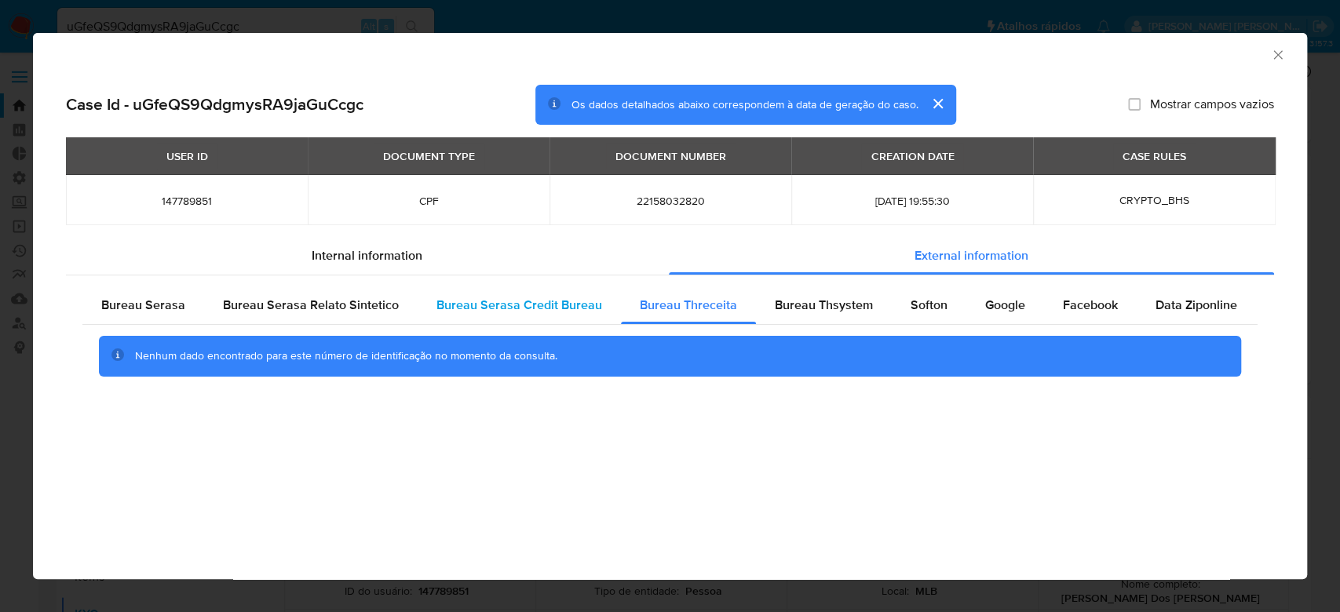
click at [558, 307] on span "Bureau Serasa Credit Bureau" at bounding box center [520, 305] width 166 height 18
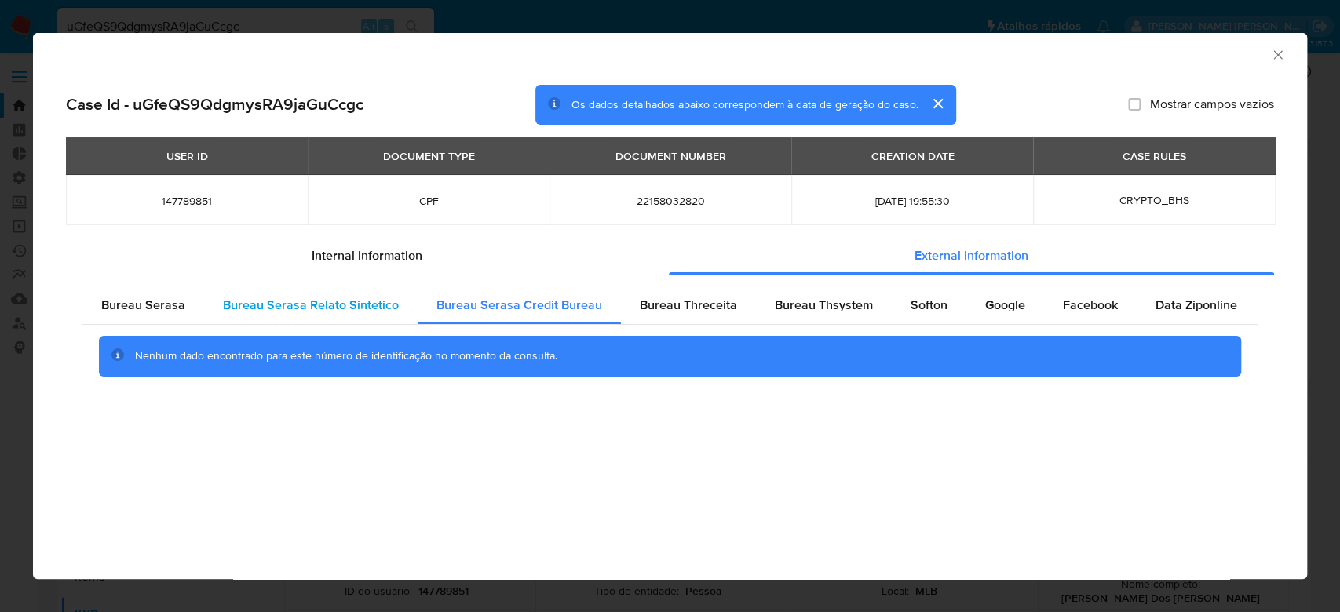
click at [342, 301] on span "Bureau Serasa Relato Sintetico" at bounding box center [311, 305] width 176 height 18
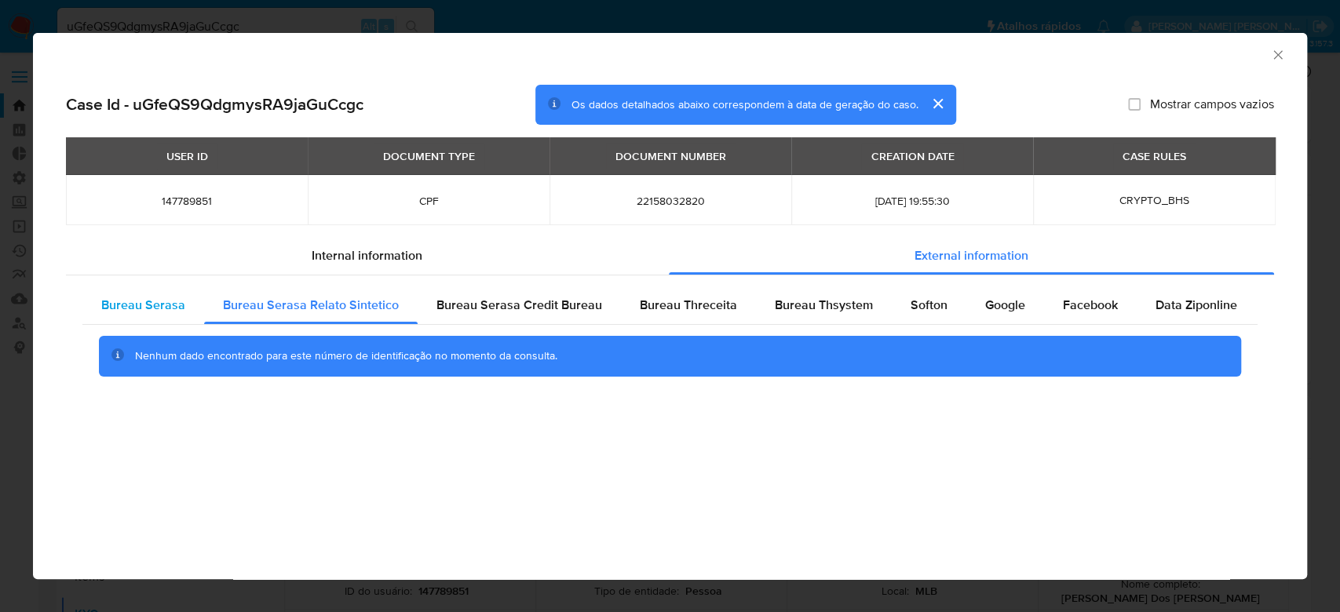
click at [125, 298] on span "Bureau Serasa" at bounding box center [143, 305] width 84 height 18
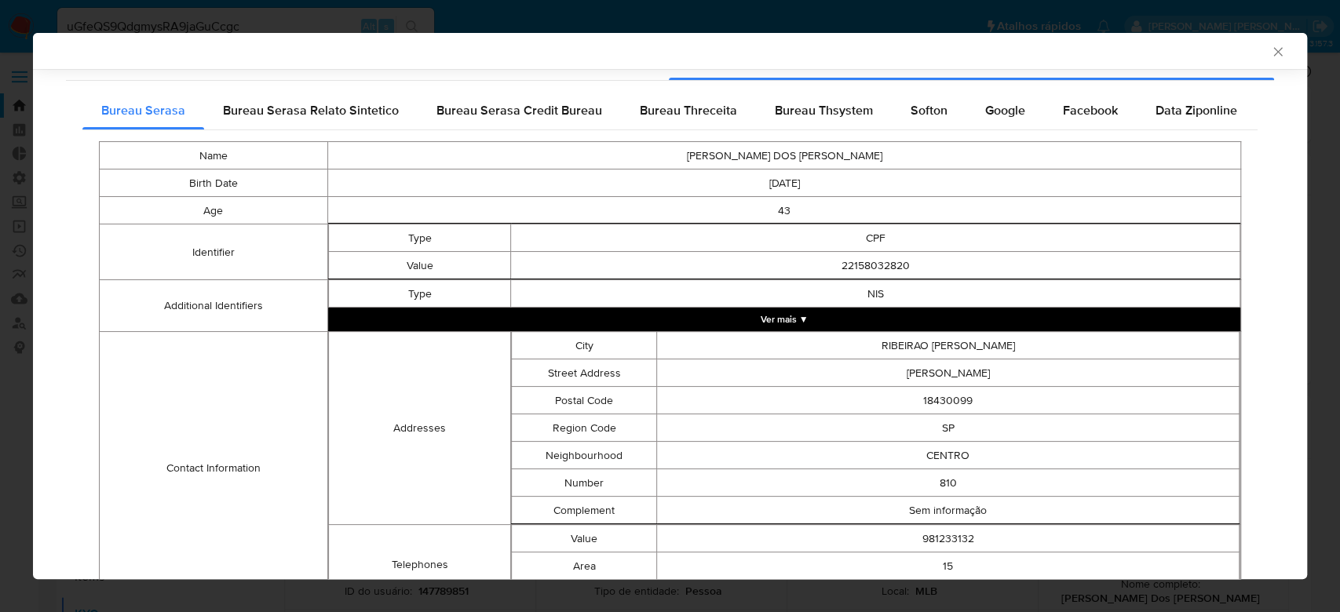
scroll to position [0, 0]
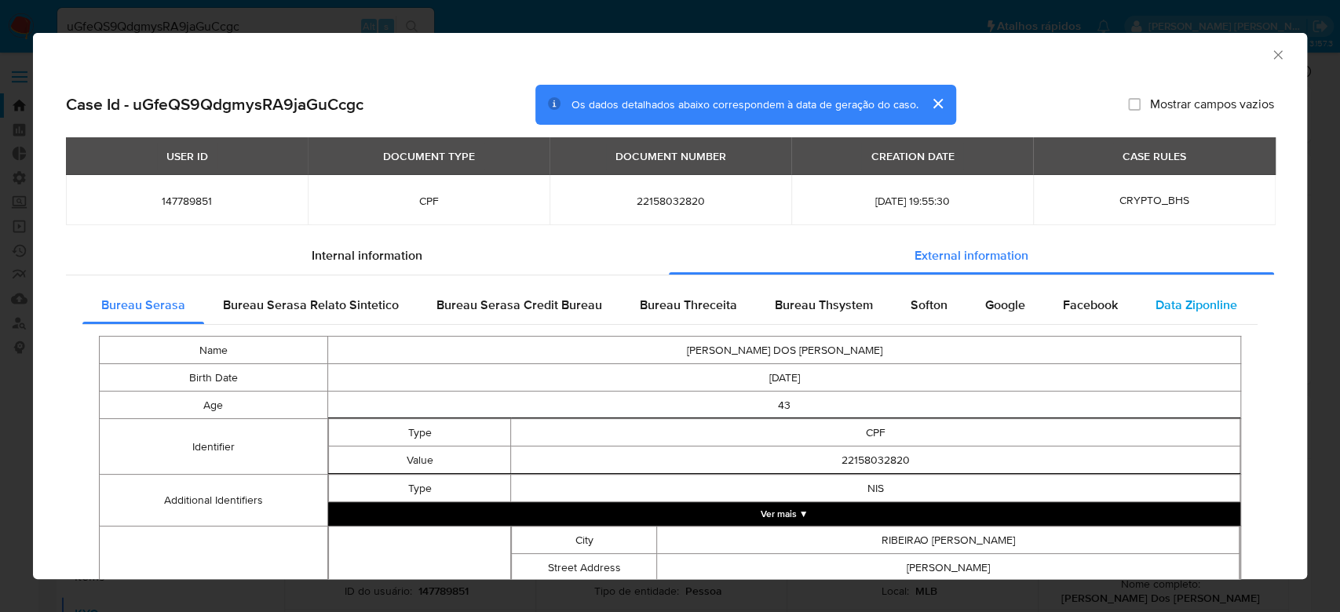
click at [1218, 301] on span "Data Ziponline" at bounding box center [1197, 305] width 82 height 18
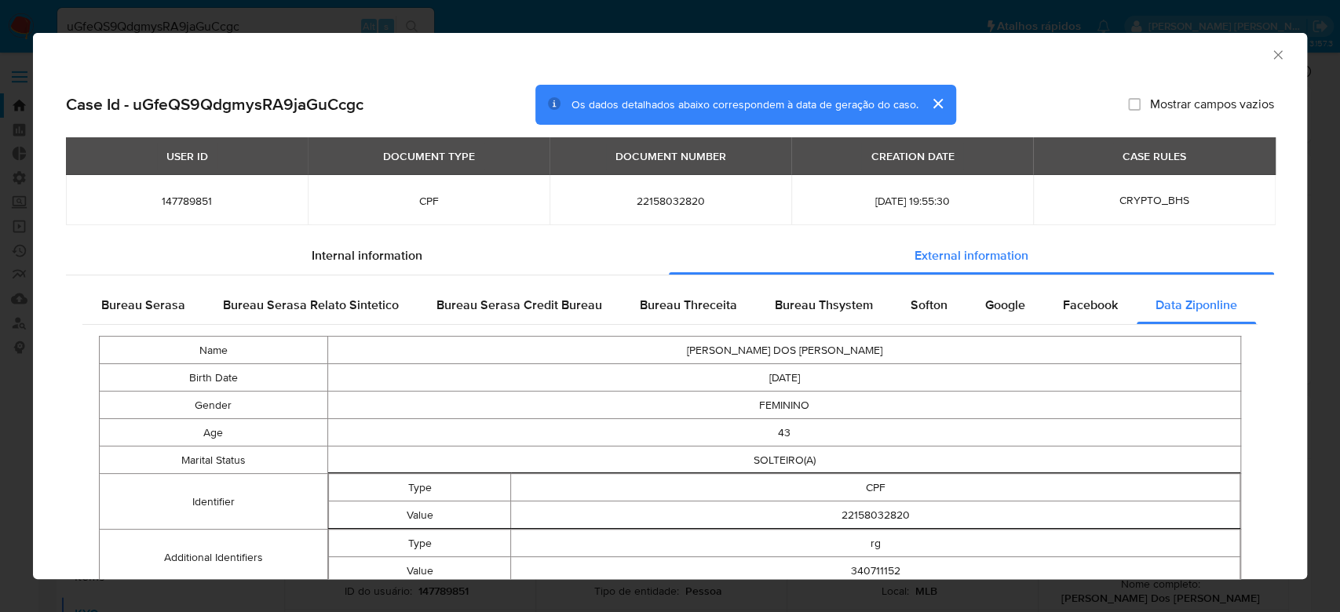
click at [937, 110] on button "cerrar" at bounding box center [938, 104] width 38 height 38
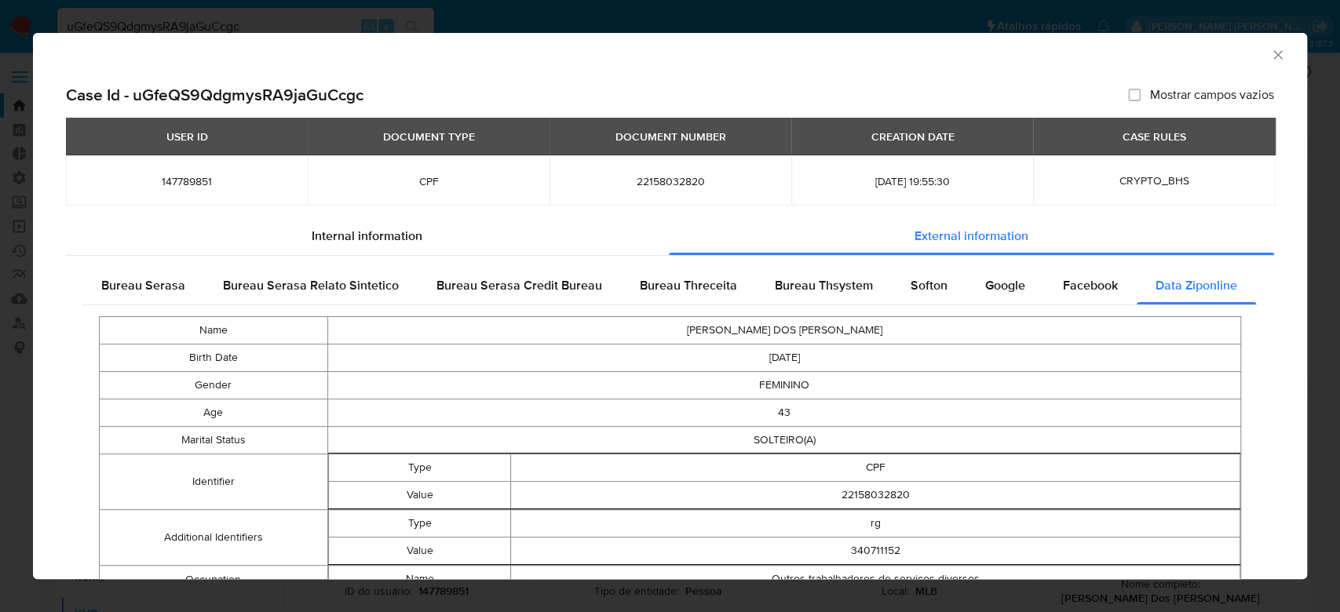
click at [1270, 53] on icon "Fechar a janela" at bounding box center [1278, 55] width 16 height 16
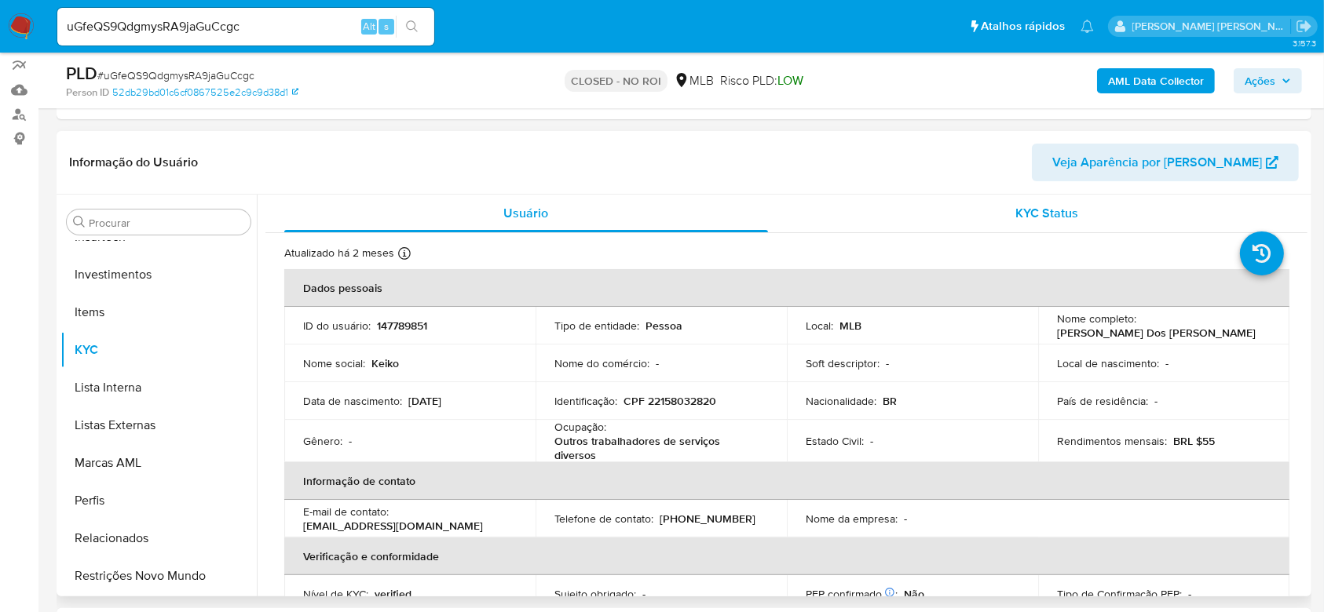
click at [1049, 207] on span "KYC Status" at bounding box center [1046, 213] width 63 height 18
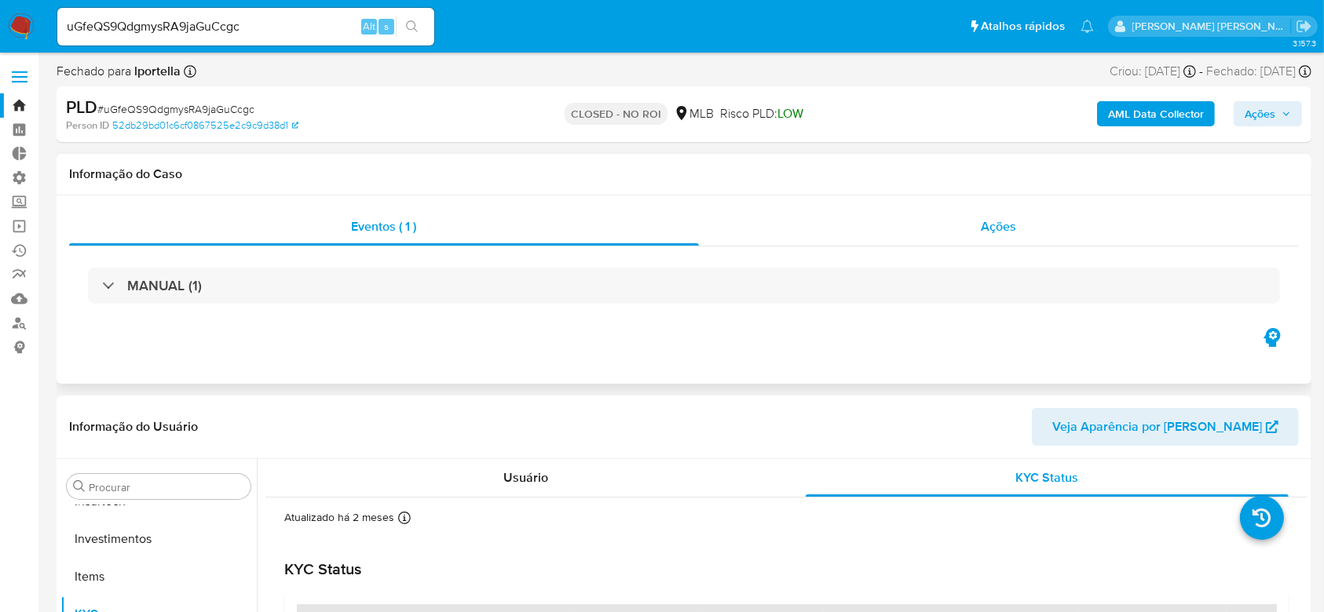
click at [1004, 229] on span "Ações" at bounding box center [998, 226] width 35 height 18
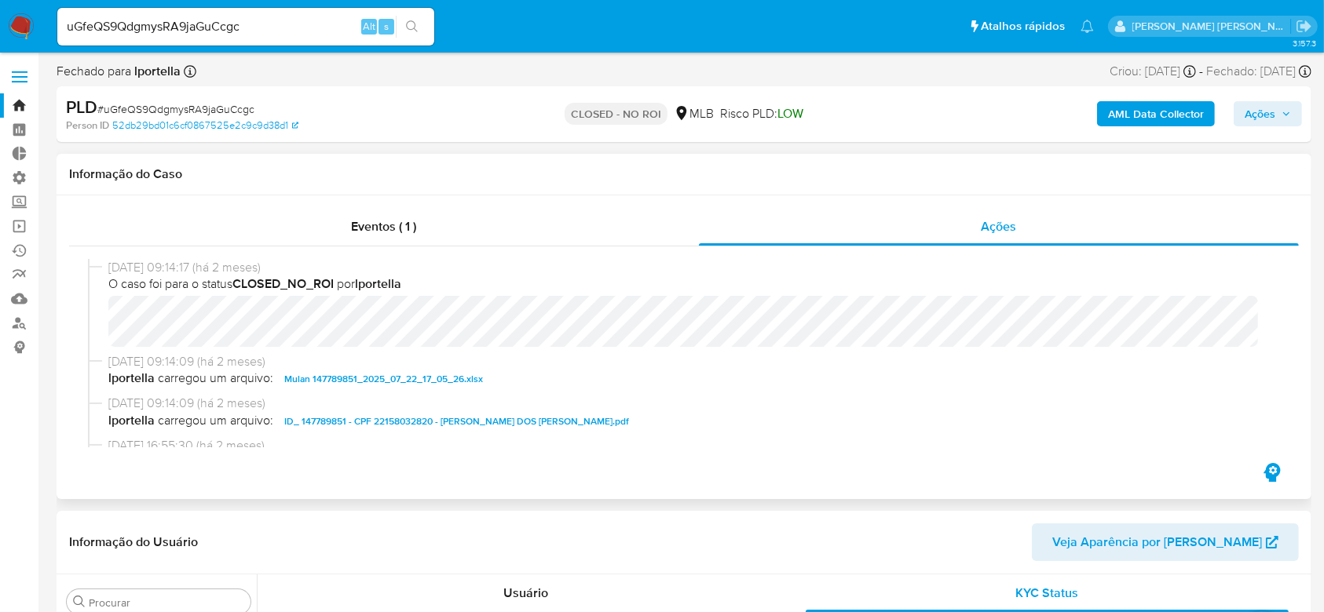
click at [329, 418] on span "ID_ 147789851 - CPF 22158032820 - EDNA KEIKO MURAKAMI DOS SANTOS.pdf" at bounding box center [456, 421] width 345 height 19
click at [1141, 109] on b "AML Data Collector" at bounding box center [1156, 113] width 96 height 25
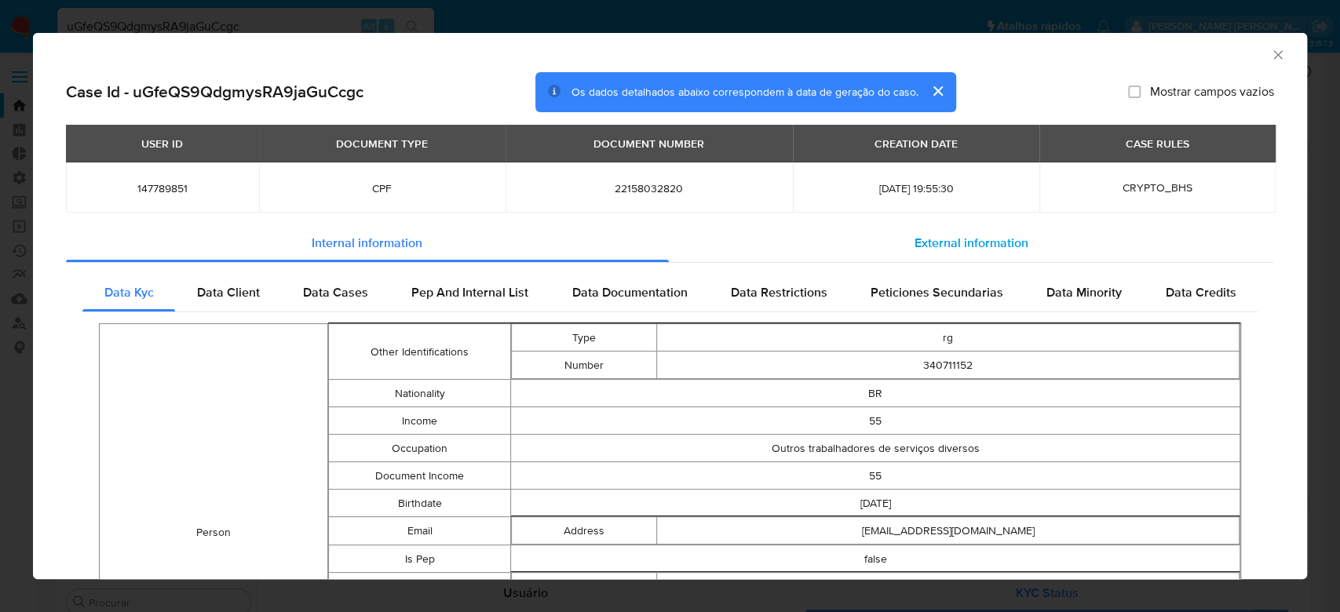
click at [926, 229] on div "External information" at bounding box center [972, 244] width 606 height 38
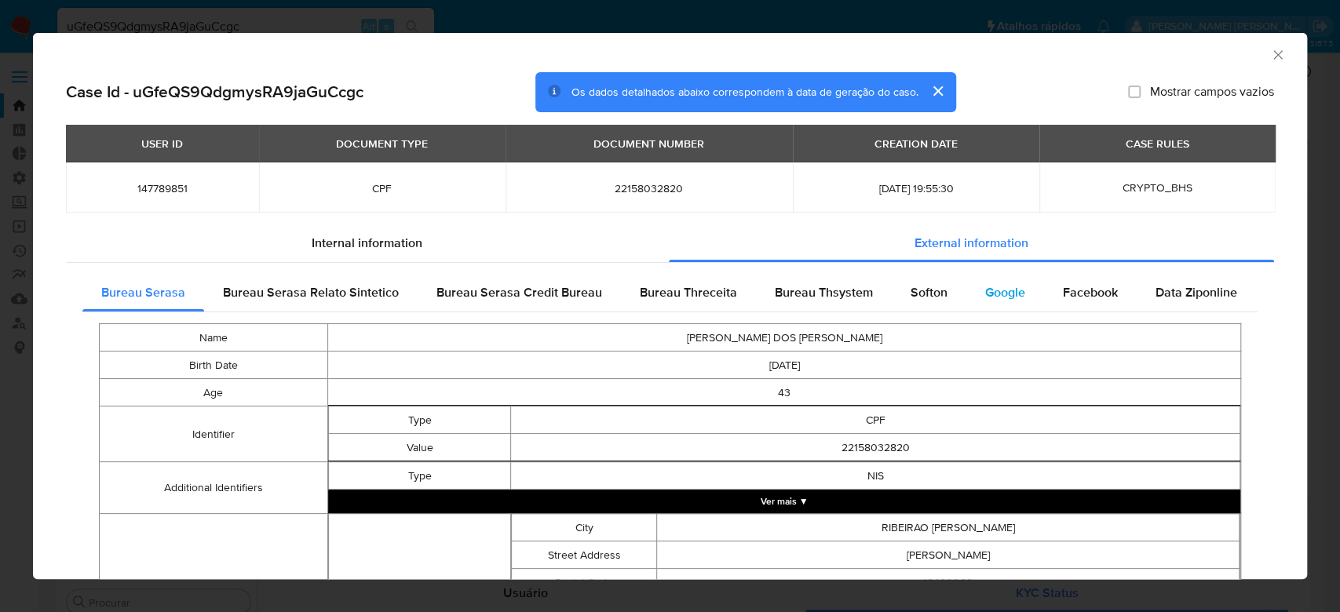
click at [987, 290] on span "Google" at bounding box center [1005, 292] width 40 height 18
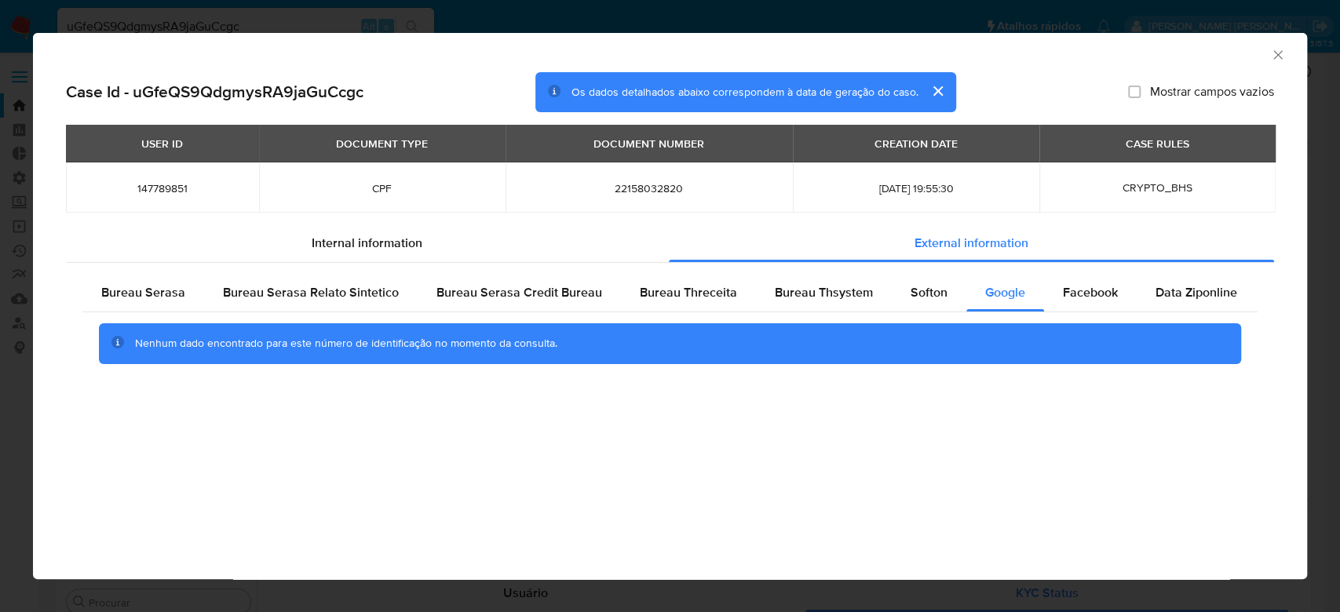
click at [1276, 64] on div "AML Data Collector" at bounding box center [670, 52] width 1274 height 39
click at [260, 88] on h2 "Case Id - uGfeQS9QdgmysRA9jaGuCcgc" at bounding box center [215, 92] width 298 height 20
copy h2 "uGfeQS9QdgmysRA9jaGuCcgc"
click at [1274, 53] on icon "Fechar a janela" at bounding box center [1278, 55] width 16 height 16
